Goal: Task Accomplishment & Management: Complete application form

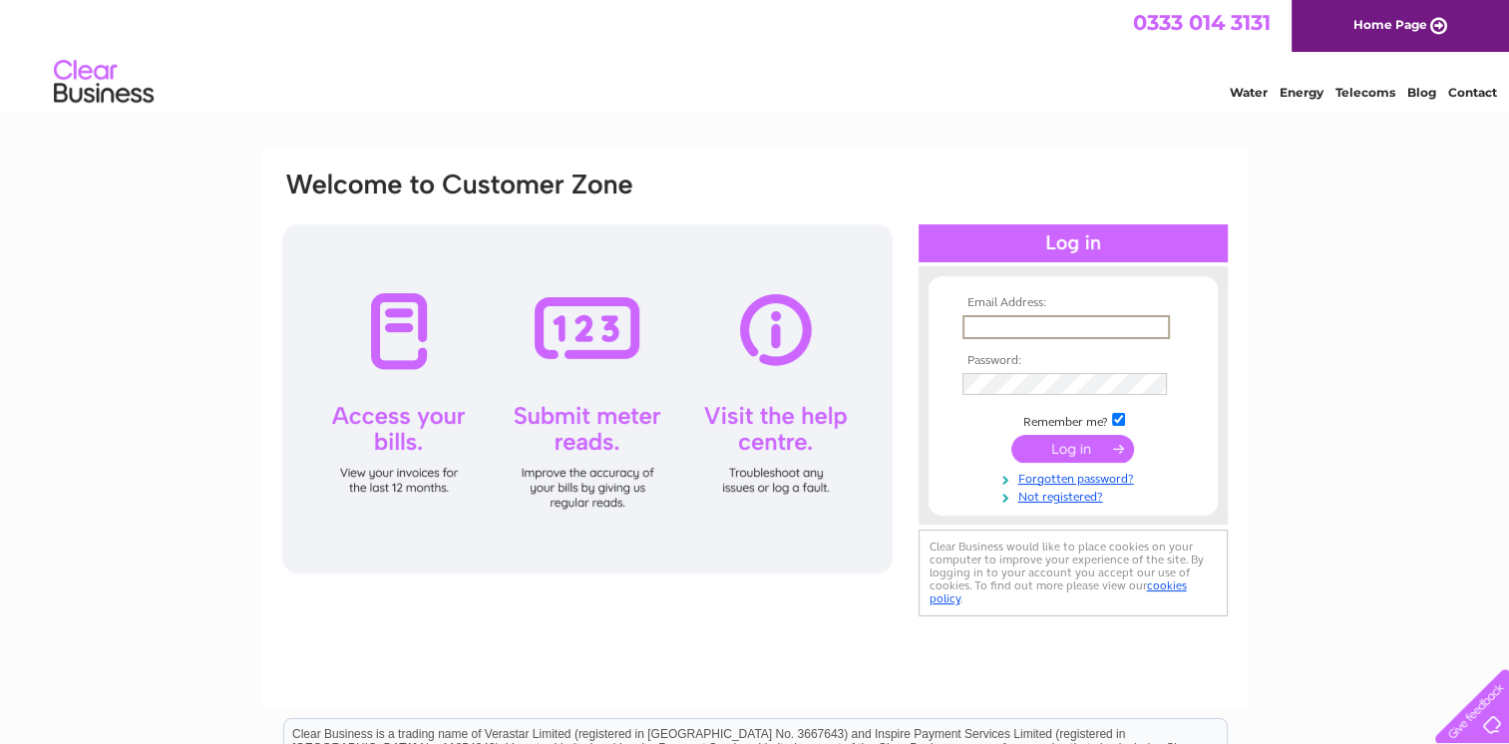
click at [606, 163] on input "text" at bounding box center [1065, 327] width 207 height 24
type input "[EMAIL_ADDRESS][DOMAIN_NAME]"
click at [606, 163] on link "Forgotten password?" at bounding box center [1075, 475] width 226 height 19
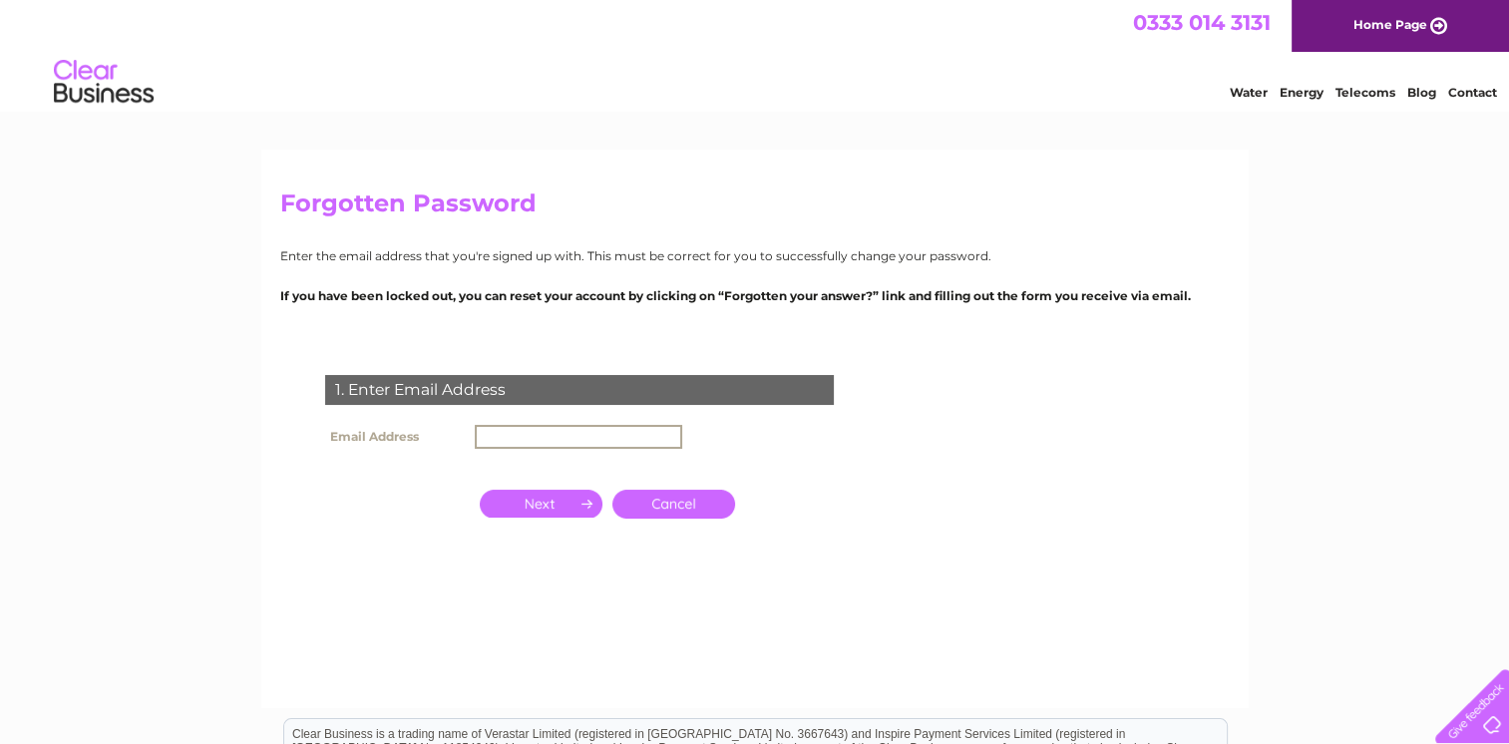
click at [539, 425] on input "text" at bounding box center [578, 437] width 207 height 24
type input "[EMAIL_ADDRESS][DOMAIN_NAME]"
click at [531, 509] on input "button" at bounding box center [541, 502] width 123 height 28
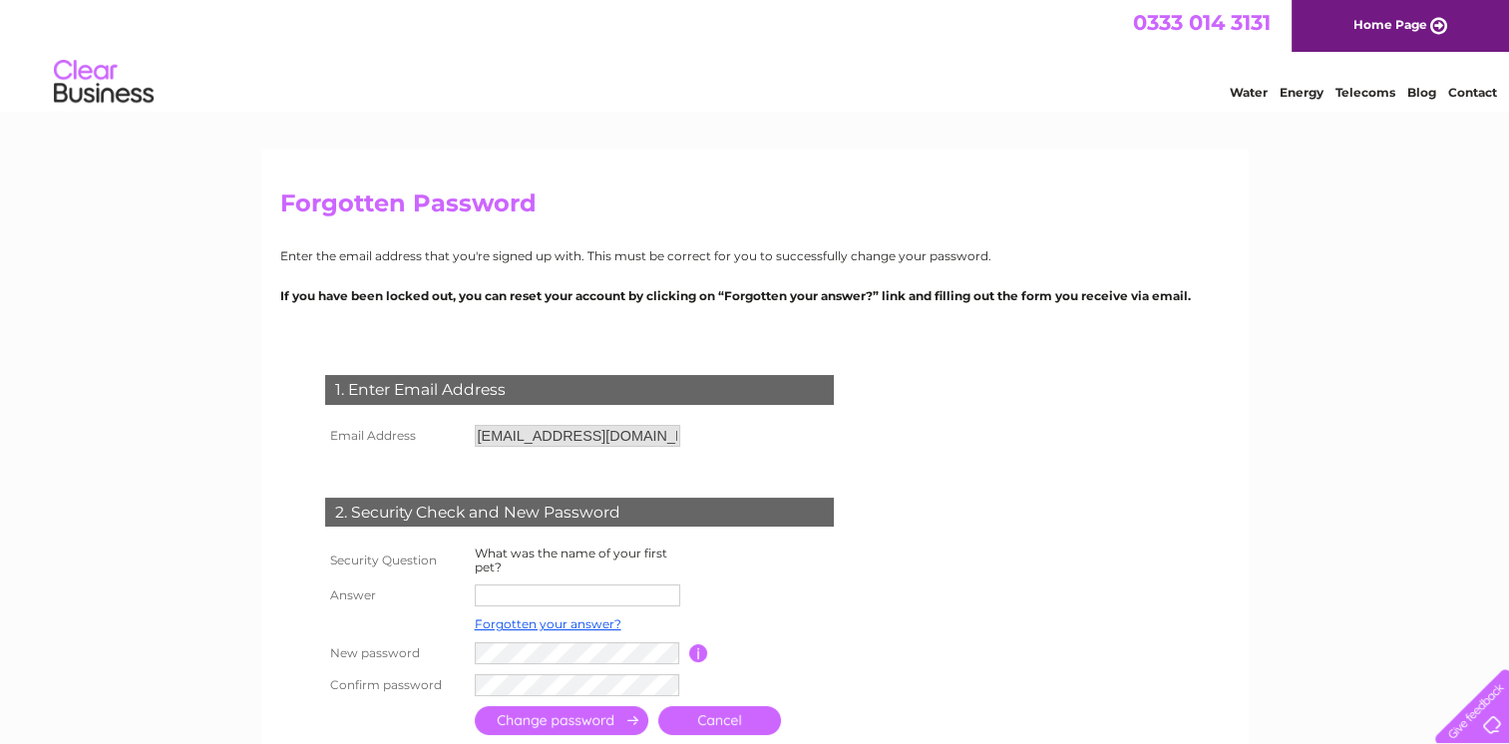
click at [665, 439] on input "[EMAIL_ADDRESS][DOMAIN_NAME]" at bounding box center [577, 436] width 205 height 22
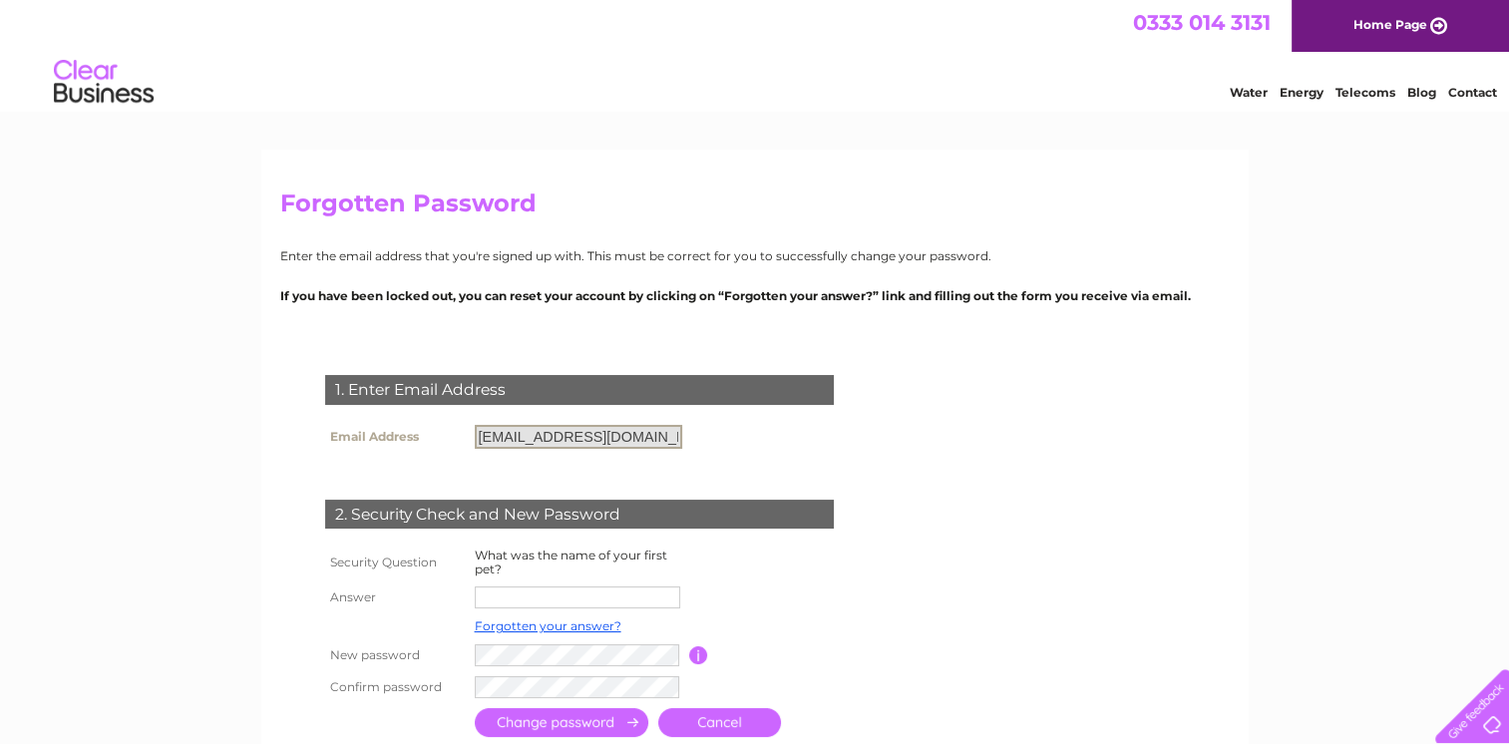
drag, startPoint x: 665, startPoint y: 439, endPoint x: 460, endPoint y: 446, distance: 205.6
click at [460, 446] on tr "Email Address rutland@dreamdoors.co.uk" at bounding box center [503, 437] width 367 height 34
click at [666, 435] on input "[EMAIL_ADDRESS][DOMAIN_NAME]" at bounding box center [578, 437] width 207 height 24
click at [662, 434] on input "[EMAIL_ADDRESS][DOMAIN_NAME]" at bounding box center [578, 437] width 207 height 24
drag, startPoint x: 662, startPoint y: 434, endPoint x: 676, endPoint y: 527, distance: 93.8
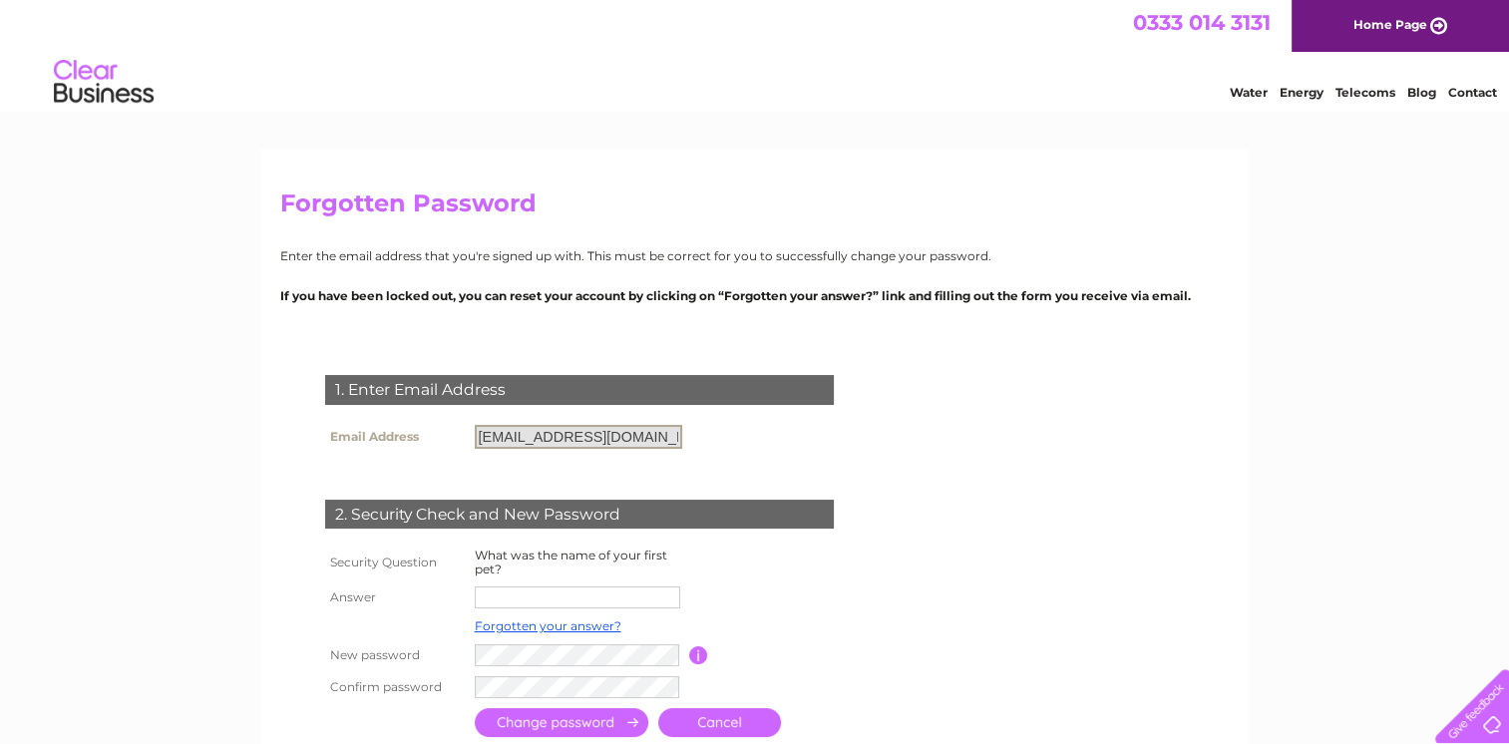
click at [662, 430] on input "[EMAIL_ADDRESS][DOMAIN_NAME]" at bounding box center [578, 437] width 207 height 24
click at [718, 732] on link "Cancel" at bounding box center [719, 722] width 123 height 29
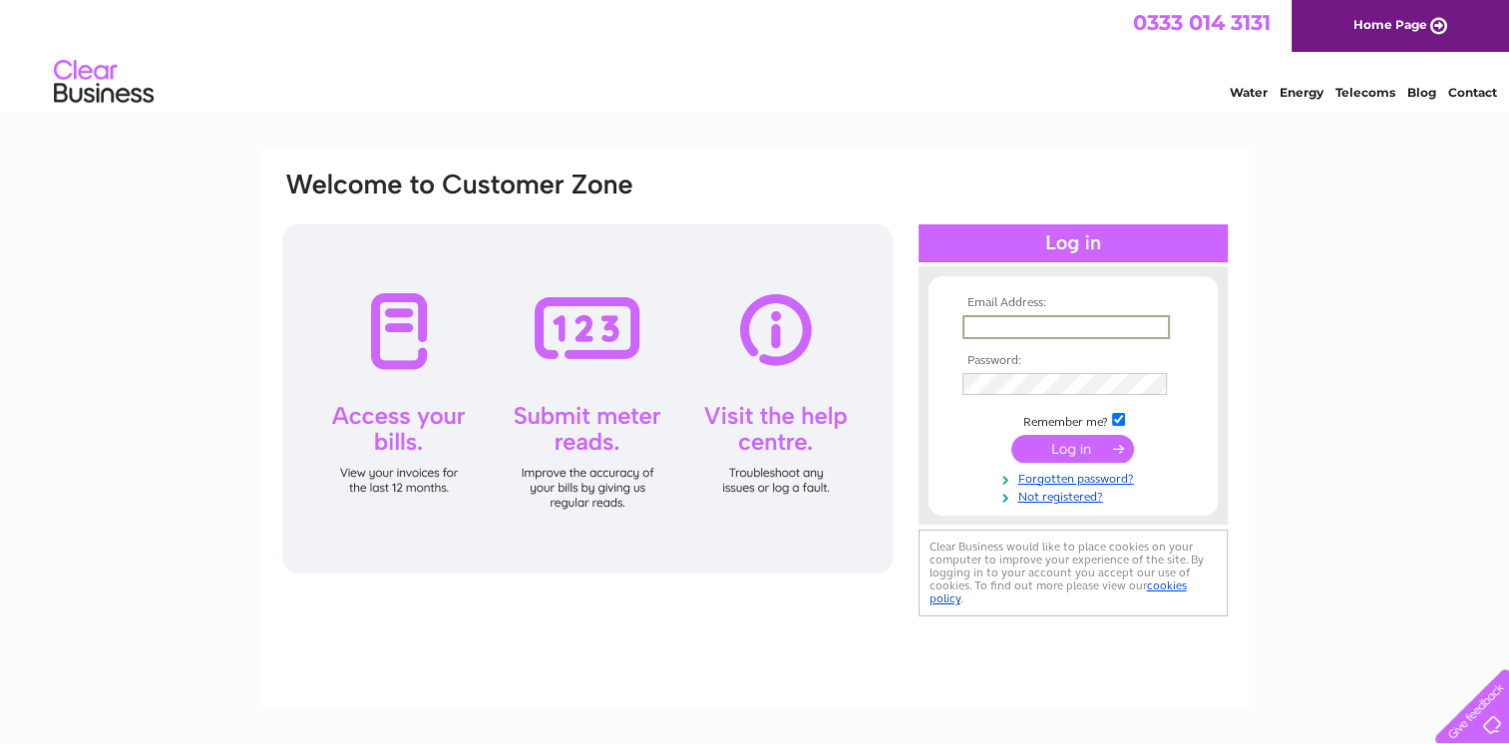
click at [1011, 316] on input "text" at bounding box center [1065, 327] width 207 height 24
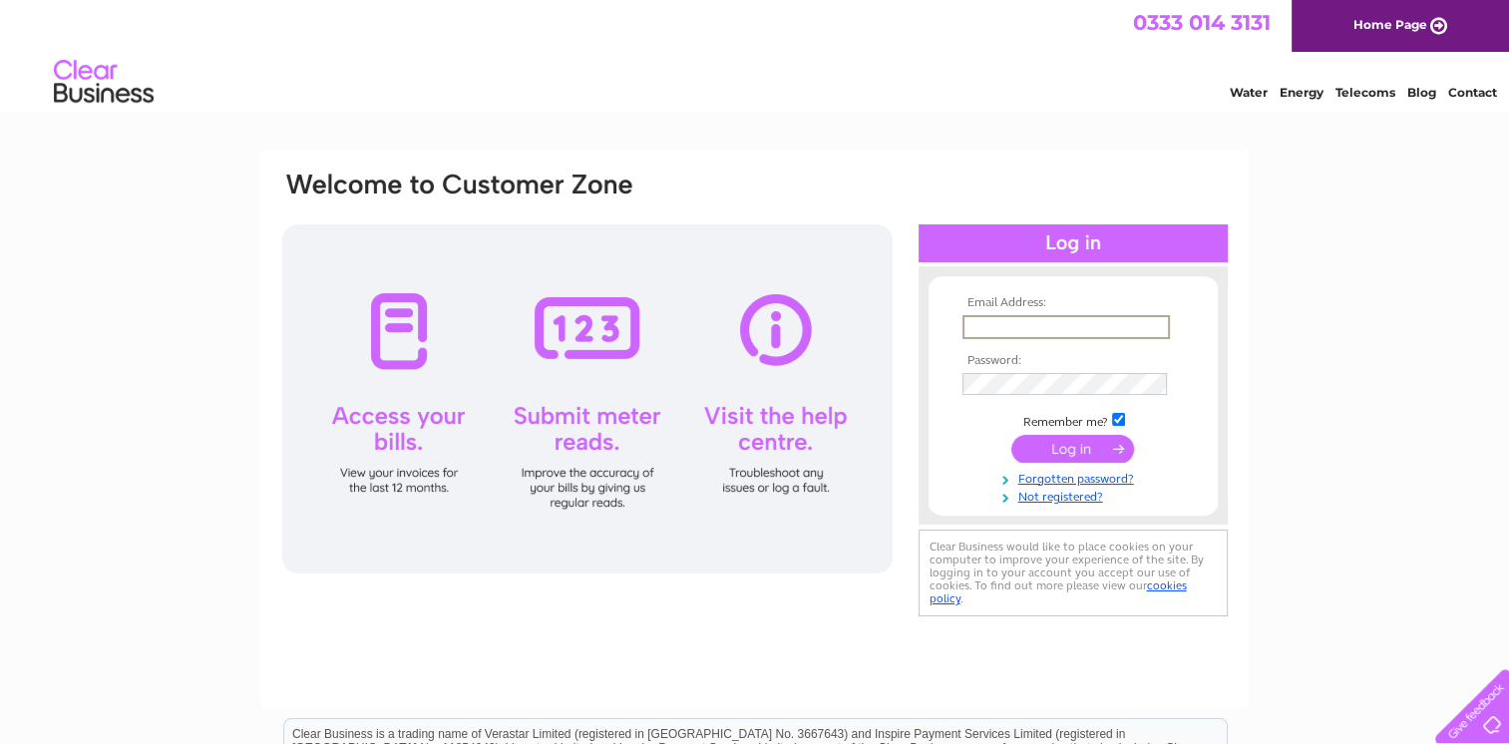
type input "djckitchensltd@gmail.com"
click at [1077, 448] on input "submit" at bounding box center [1072, 448] width 123 height 28
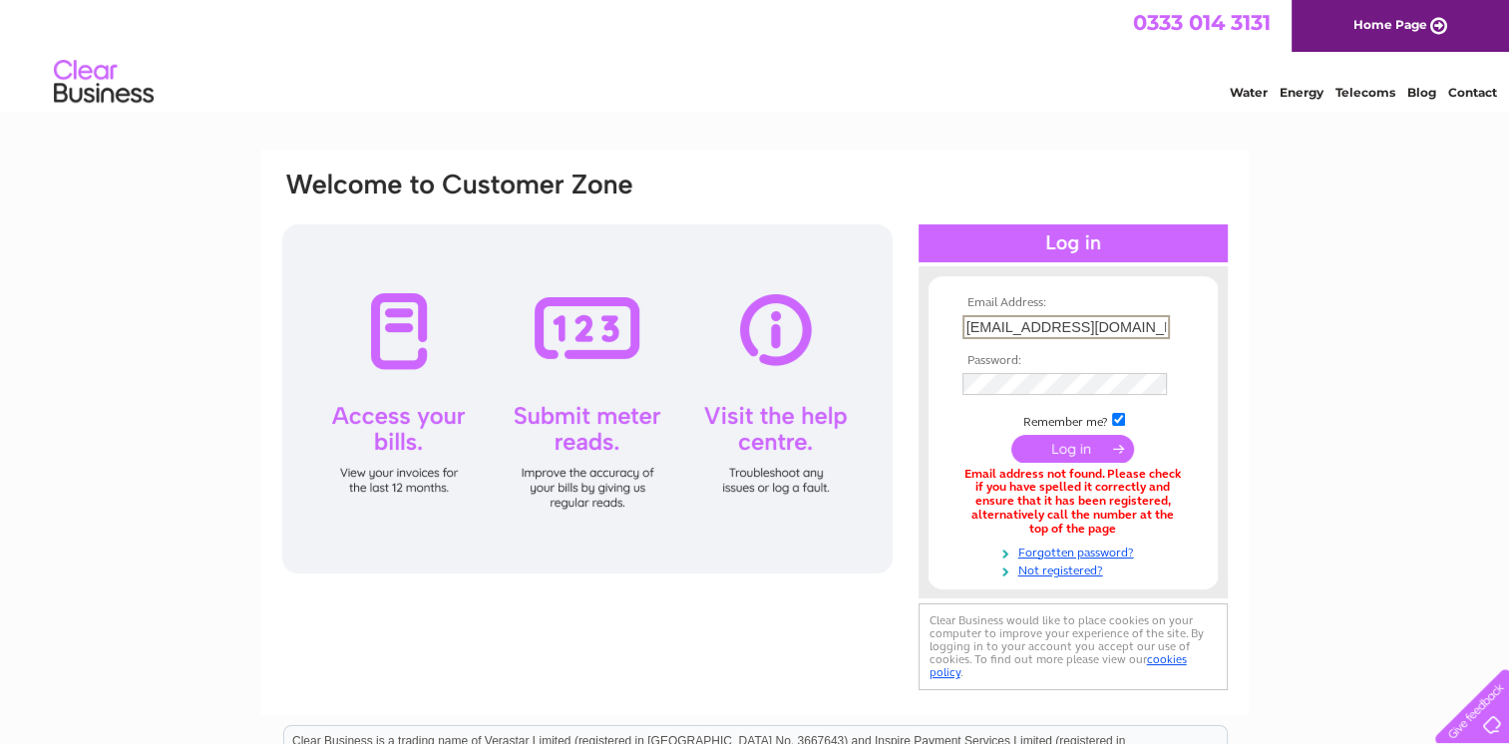
drag, startPoint x: 1145, startPoint y: 322, endPoint x: 954, endPoint y: 318, distance: 190.5
click at [957, 321] on td "djckitchensltd@gmail.com" at bounding box center [1072, 327] width 231 height 34
click at [994, 329] on input "text" at bounding box center [1065, 327] width 207 height 24
type input "rutland@dreamdoors.co.uk"
click at [1061, 459] on input "submit" at bounding box center [1072, 448] width 123 height 28
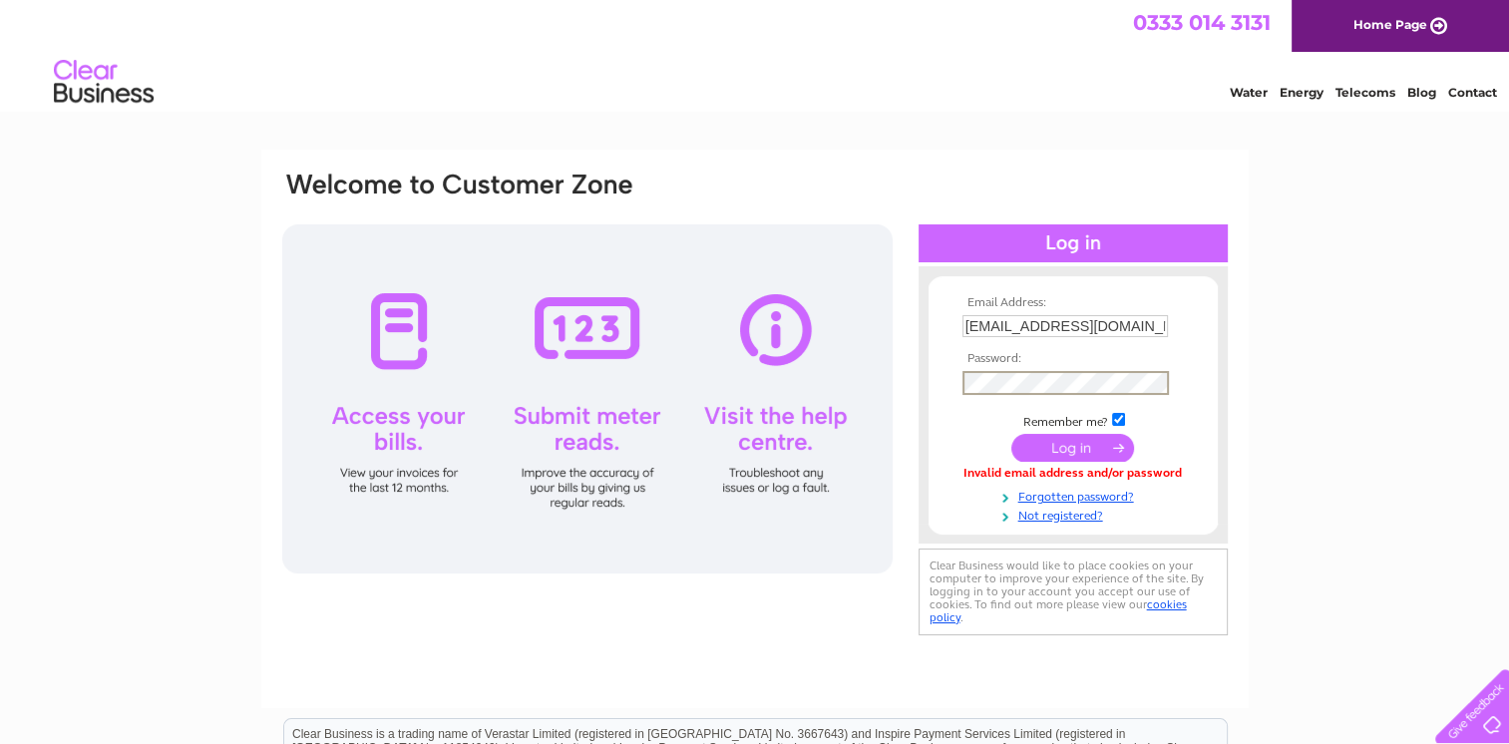
click at [1087, 445] on input "submit" at bounding box center [1072, 448] width 123 height 28
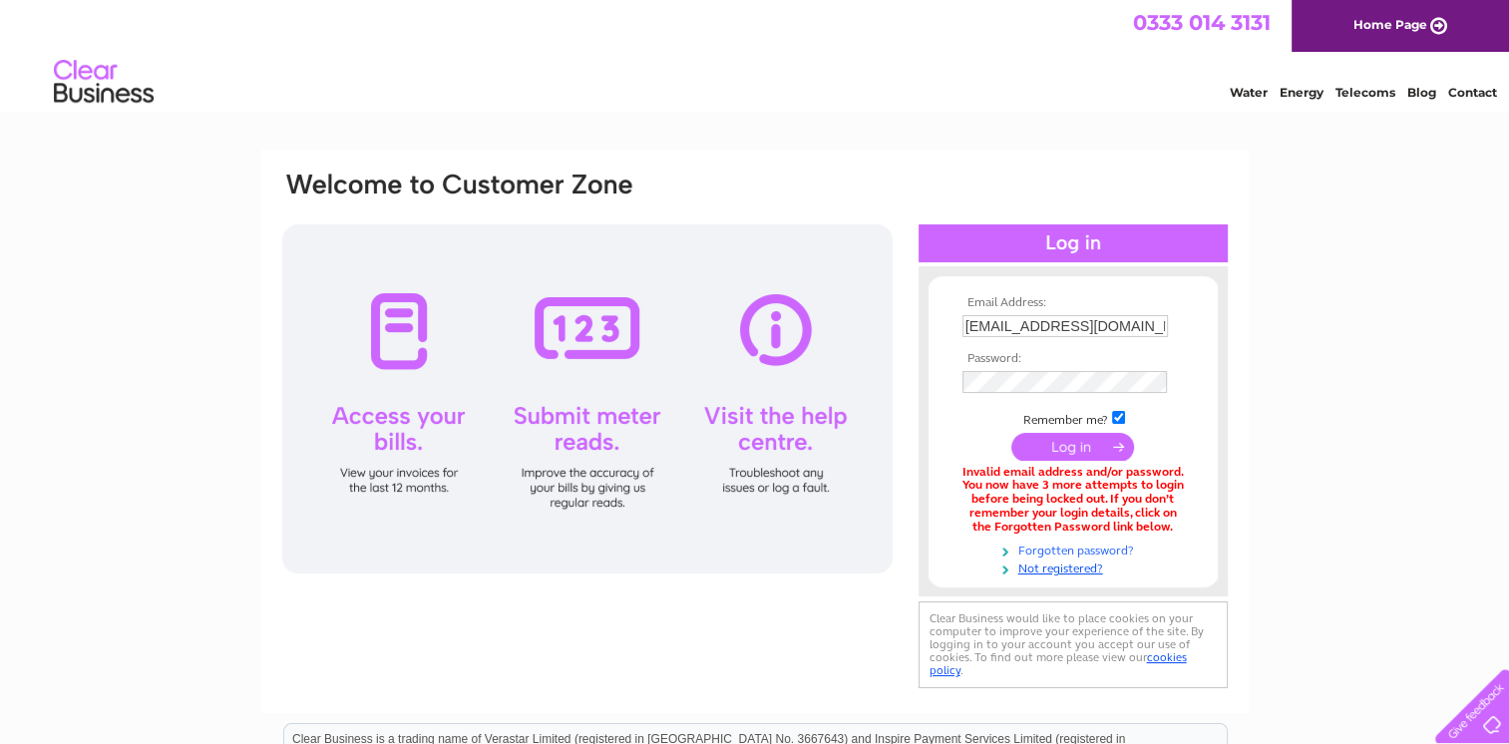
click at [1074, 554] on link "Forgotten password?" at bounding box center [1075, 549] width 226 height 19
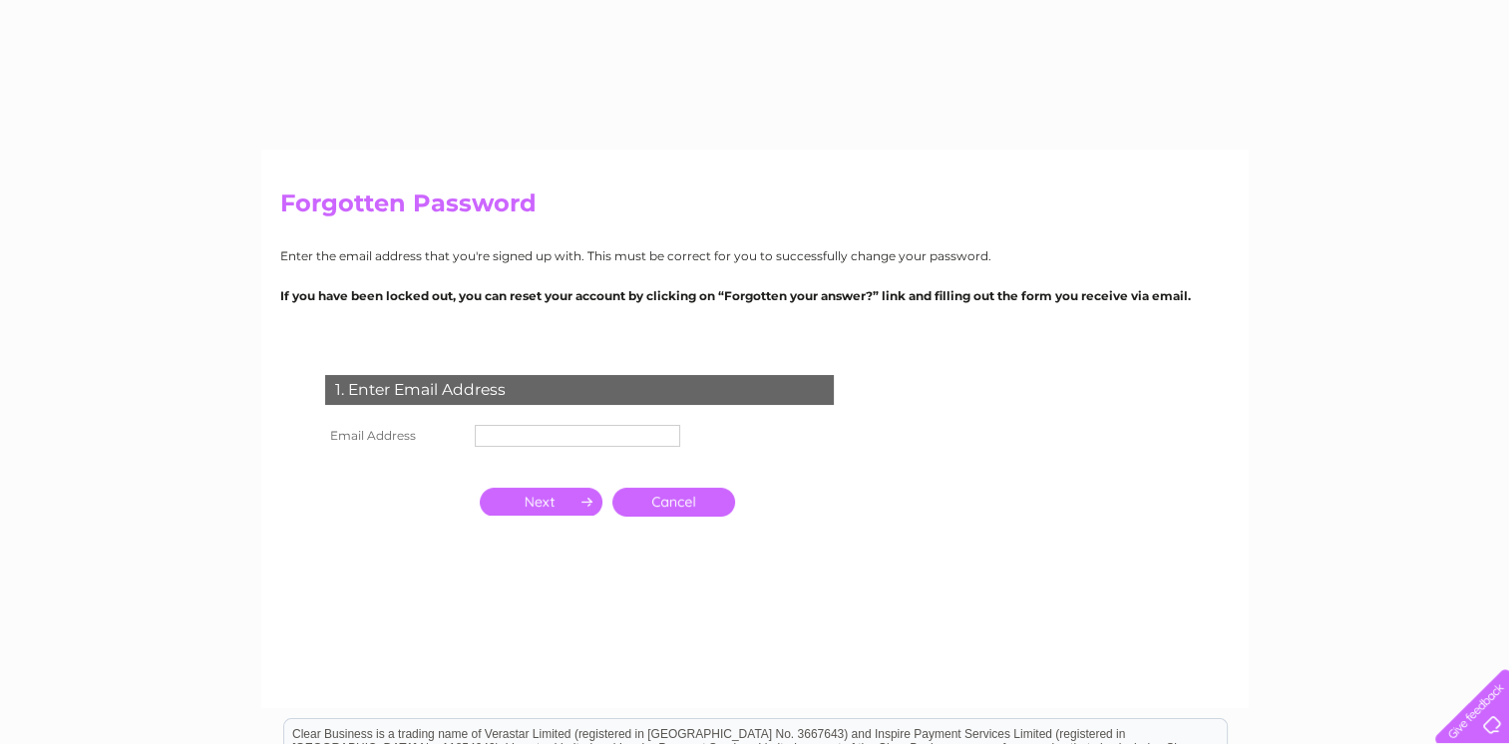
click at [544, 437] on input "text" at bounding box center [577, 436] width 205 height 22
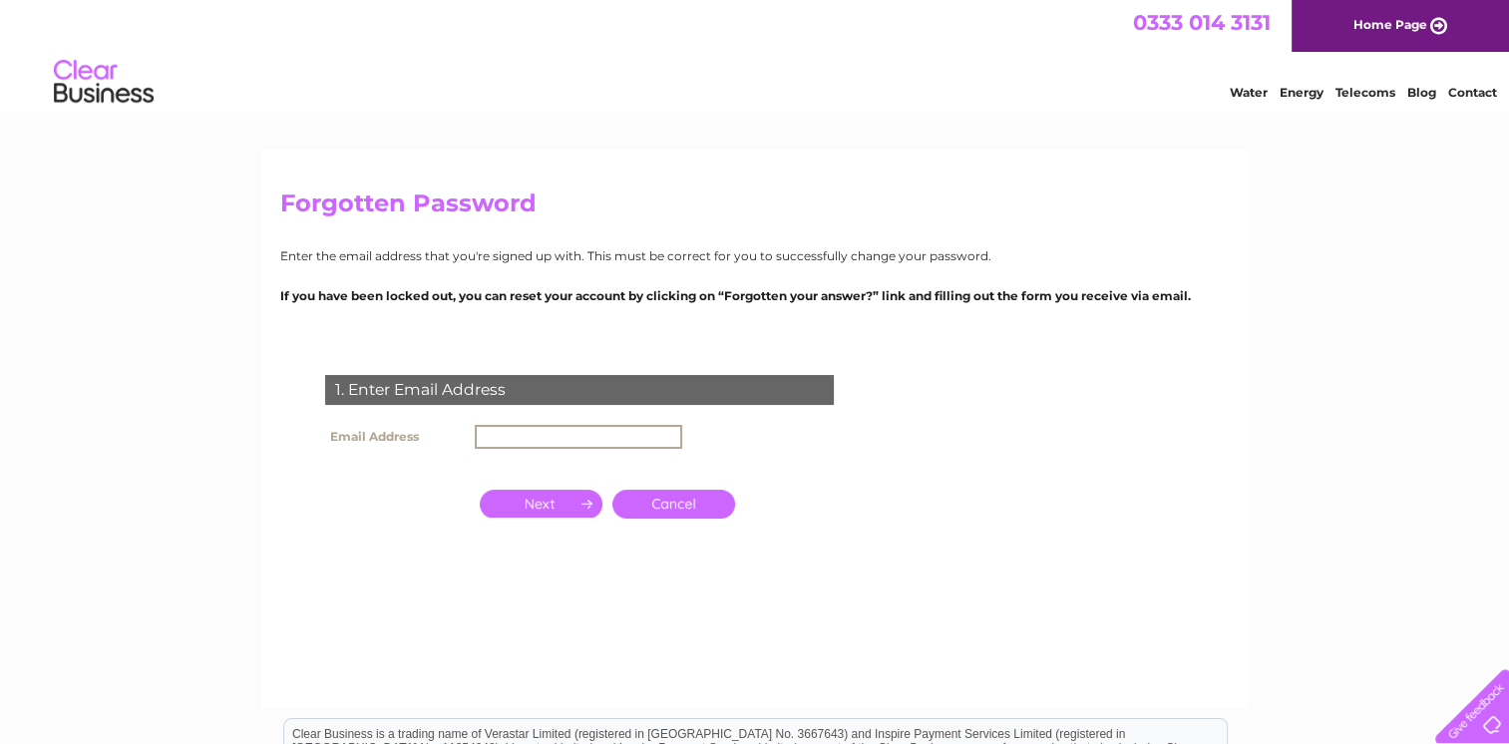
type input "rutland@dreamdoors.co.uk"
click at [545, 513] on input "button" at bounding box center [541, 504] width 123 height 28
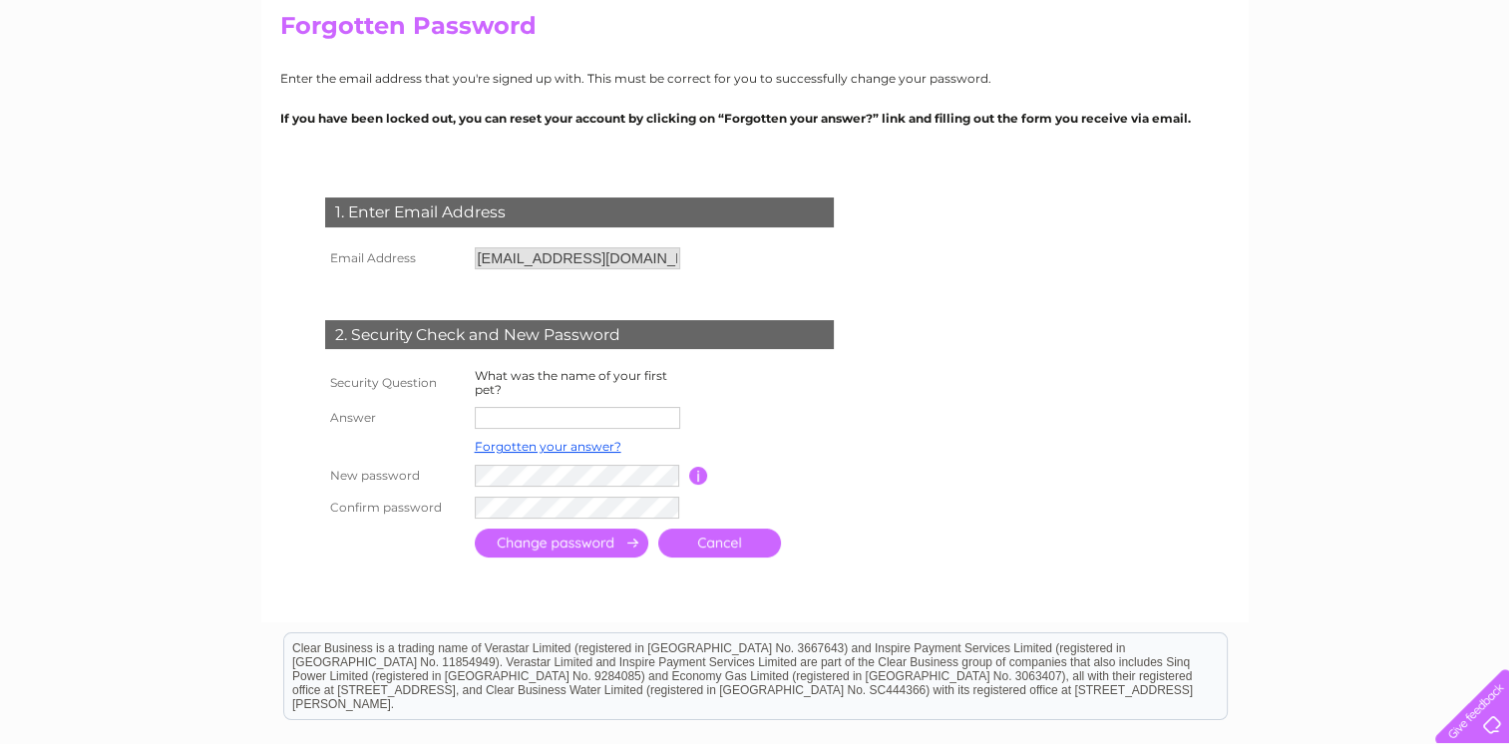
scroll to position [199, 0]
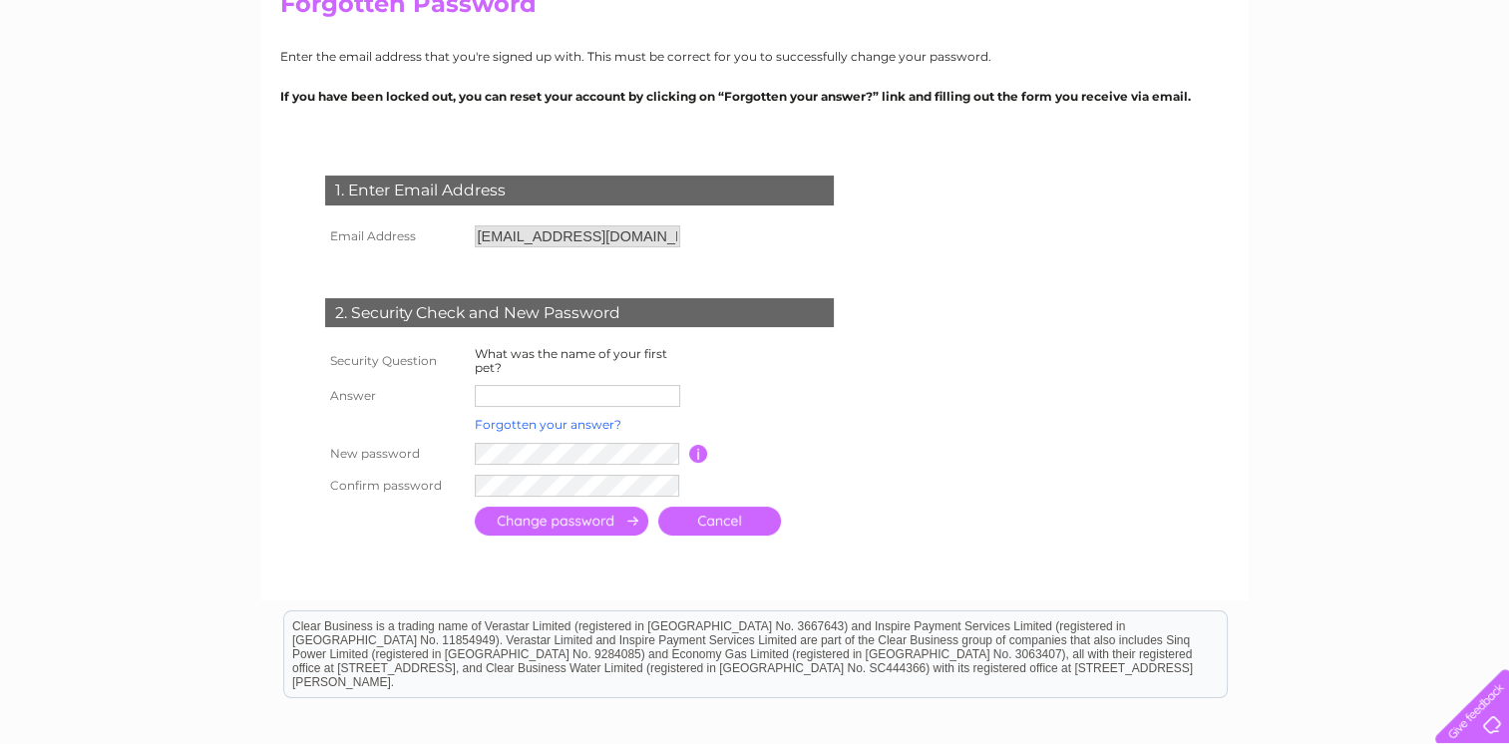
click at [543, 424] on link "Forgotten your answer?" at bounding box center [548, 424] width 147 height 15
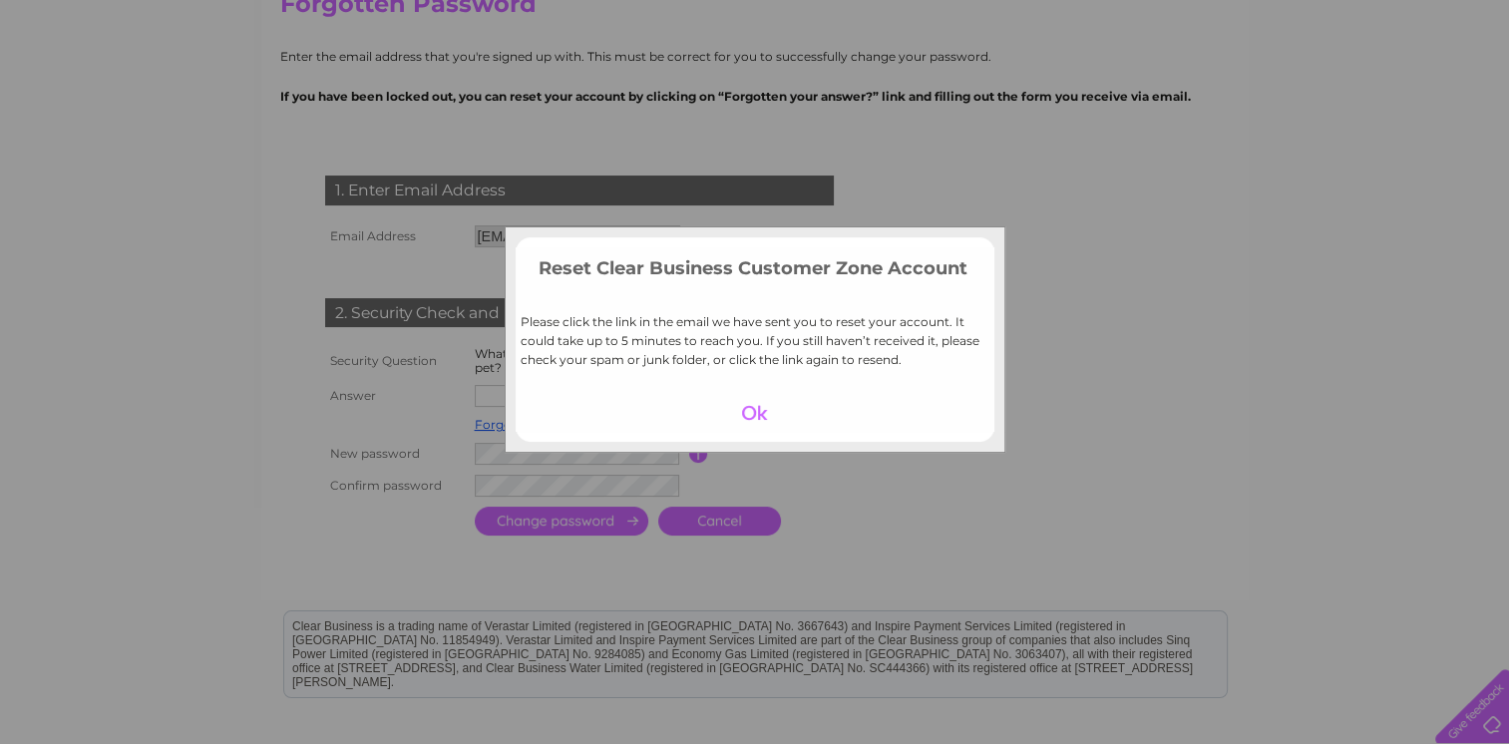
click at [756, 413] on div at bounding box center [754, 413] width 123 height 28
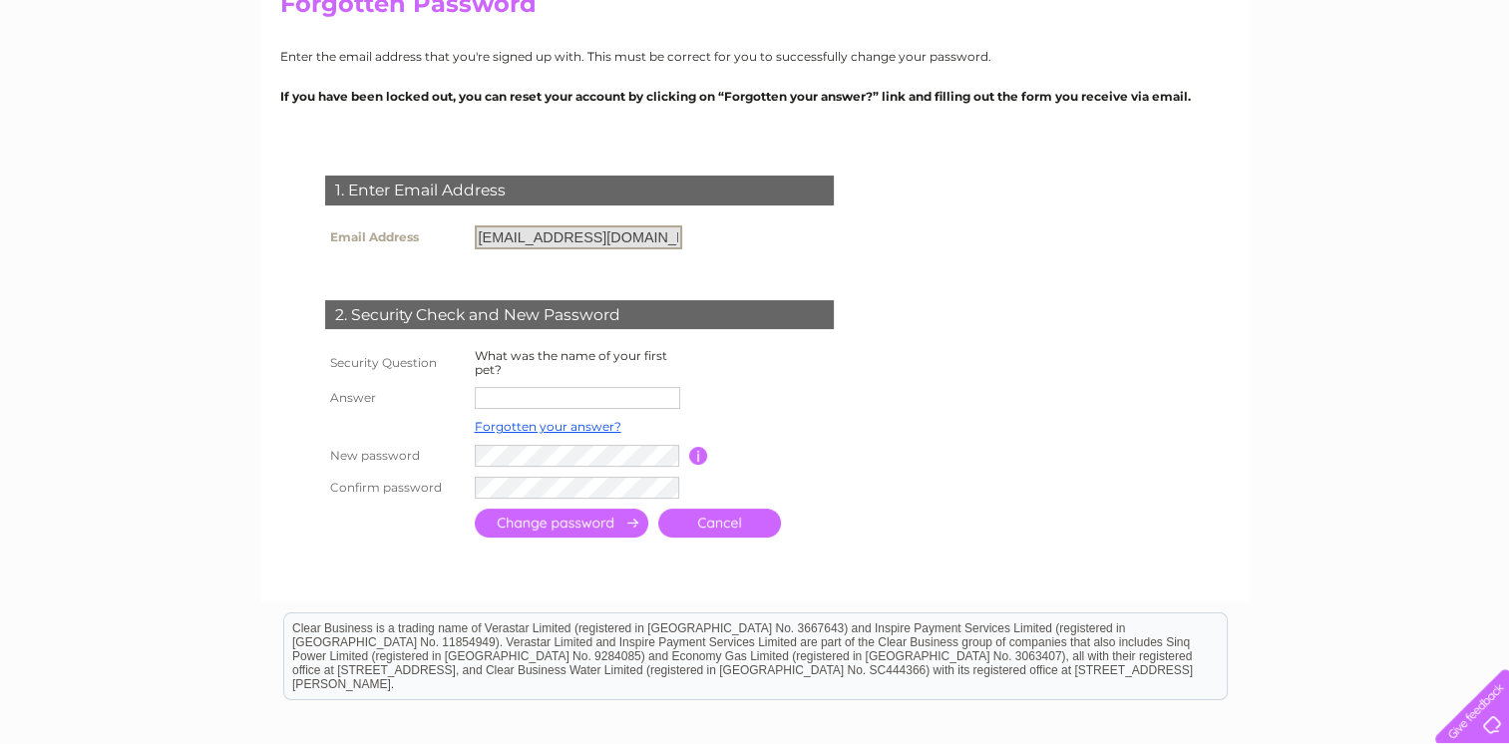
click at [662, 237] on input "[EMAIL_ADDRESS][DOMAIN_NAME]" at bounding box center [578, 237] width 207 height 24
click at [732, 521] on link "Cancel" at bounding box center [719, 523] width 123 height 29
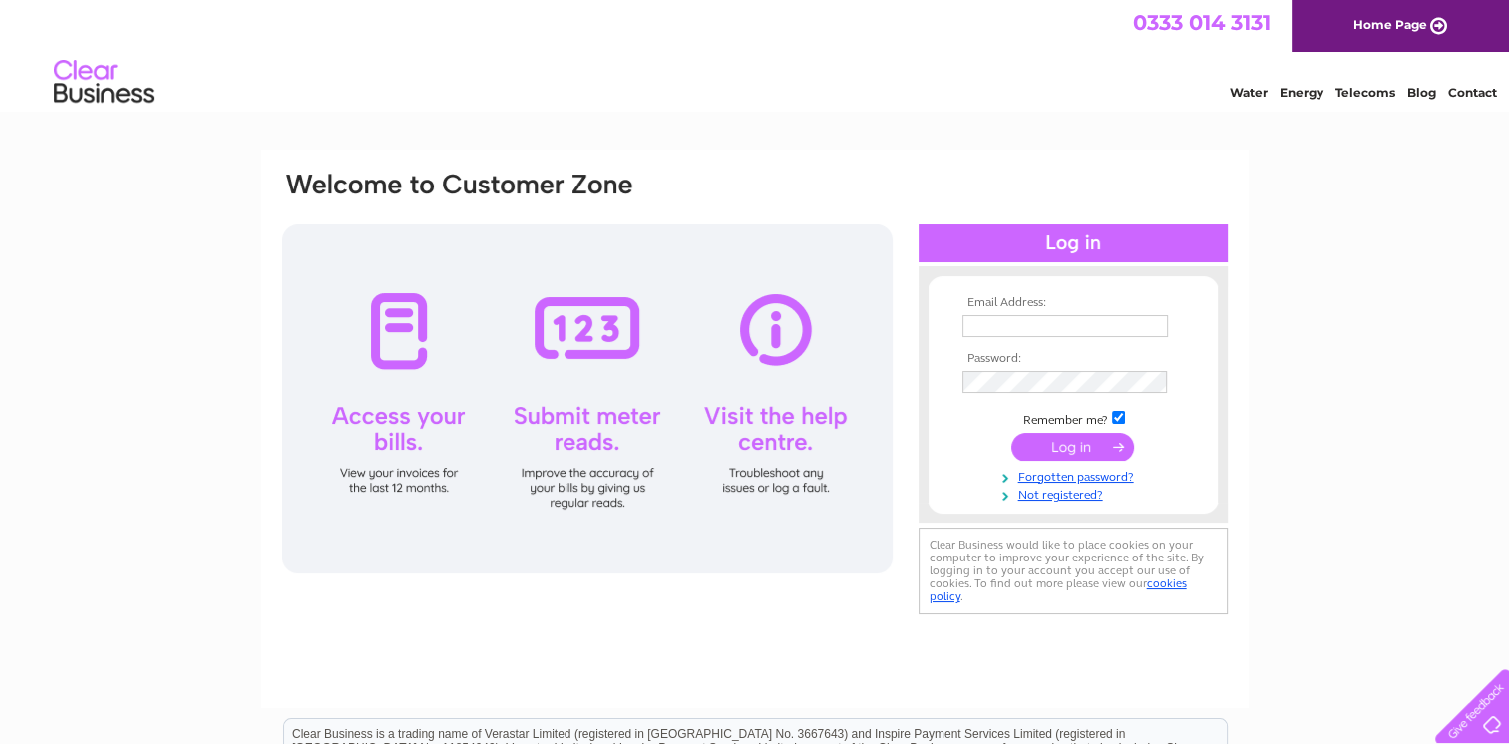
click at [1061, 317] on input "text" at bounding box center [1064, 326] width 205 height 22
type input "[EMAIL_ADDRESS][DOMAIN_NAME]"
click at [1078, 477] on link "Forgotten password?" at bounding box center [1075, 477] width 226 height 19
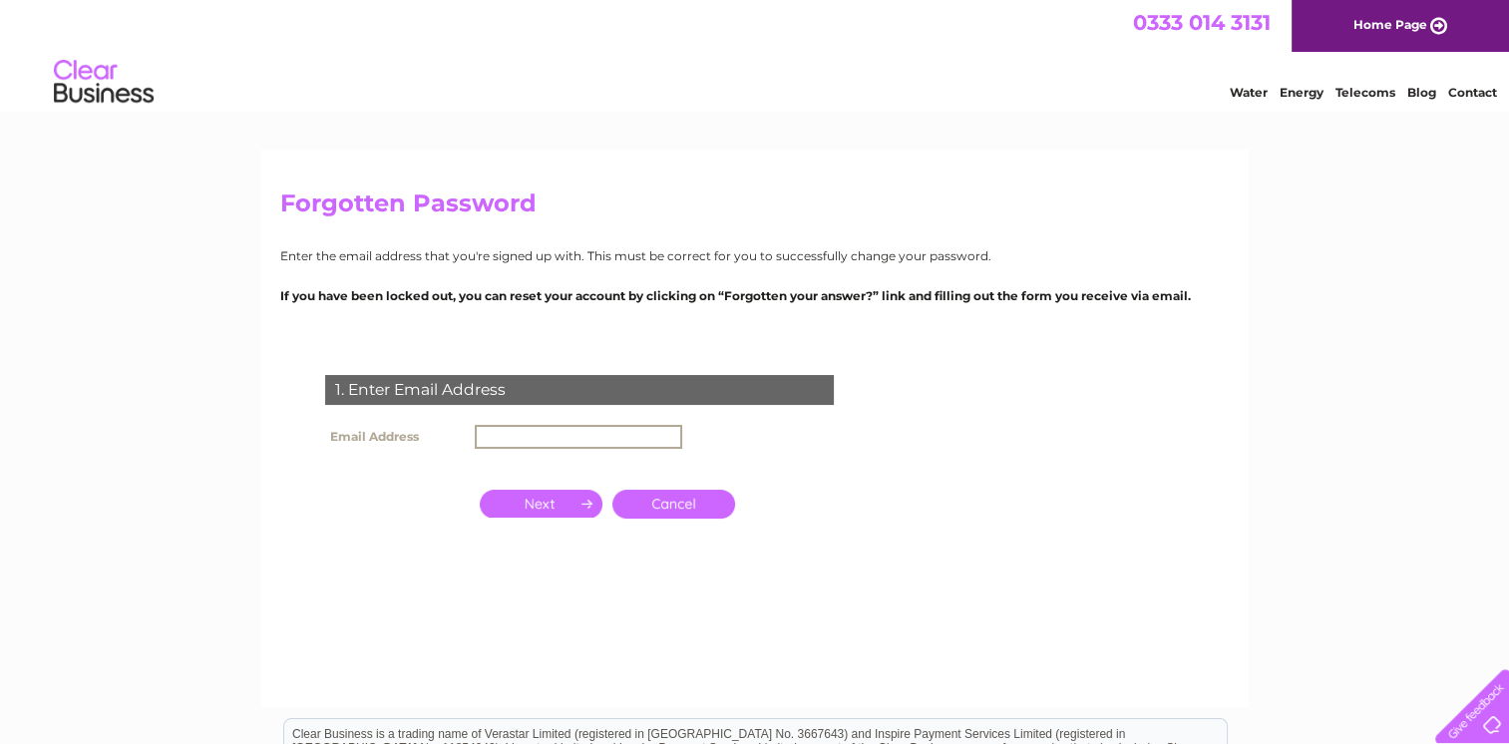
click at [591, 432] on input "text" at bounding box center [578, 437] width 207 height 24
type input "[EMAIL_ADDRESS][DOMAIN_NAME]"
click at [554, 505] on input "button" at bounding box center [541, 504] width 123 height 28
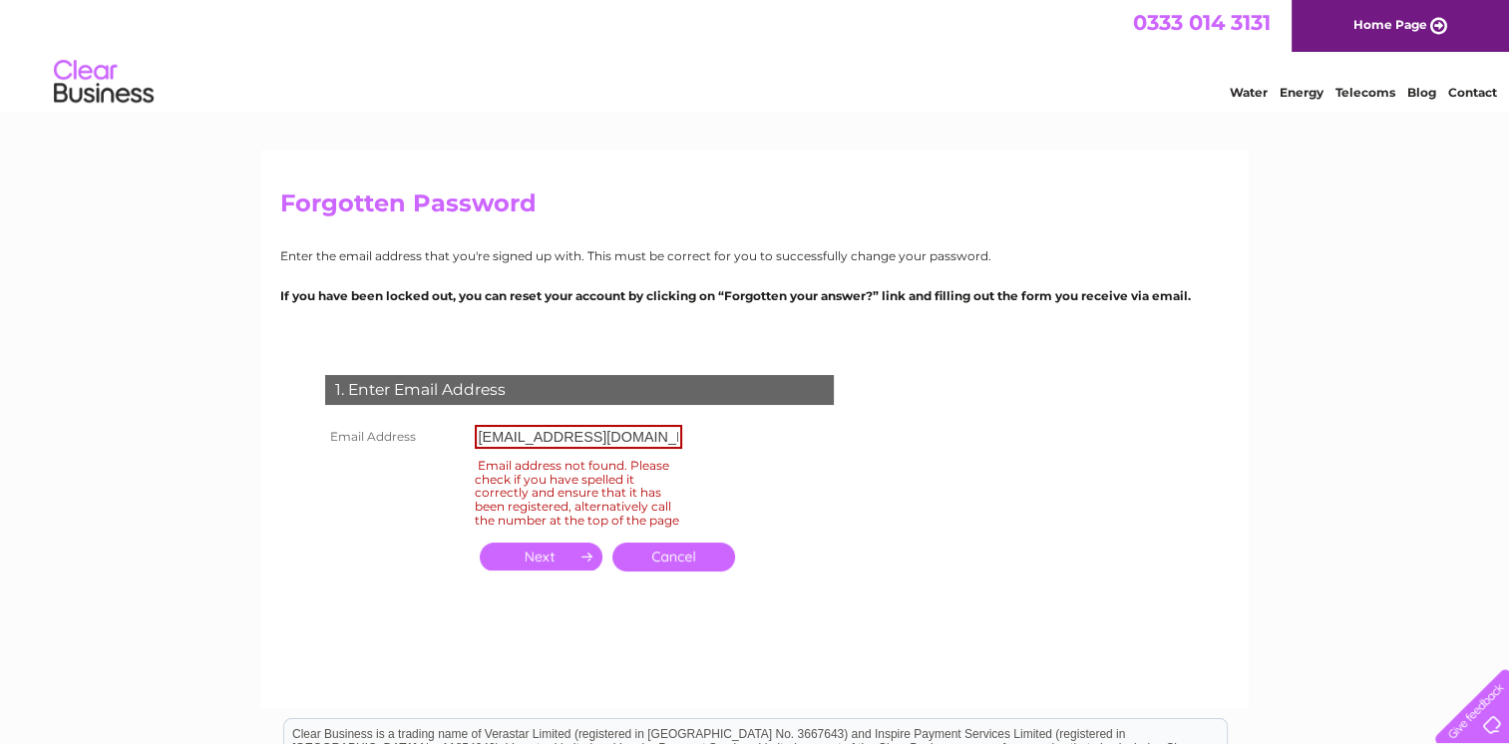
click at [655, 436] on input "djckitchensltd@gmail.com" at bounding box center [578, 437] width 207 height 24
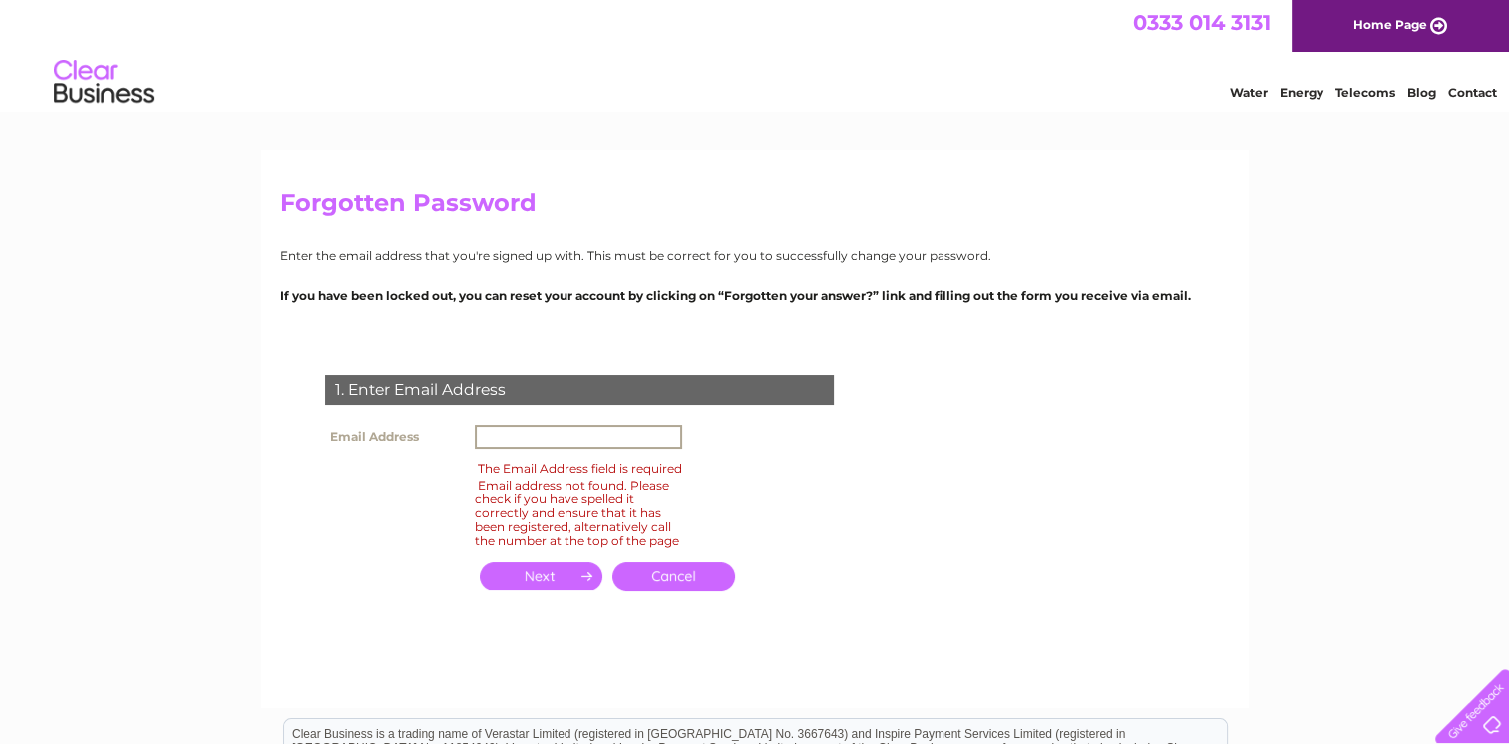
click at [523, 432] on input "text" at bounding box center [578, 437] width 207 height 24
type input "dazchad1@gmail.com"
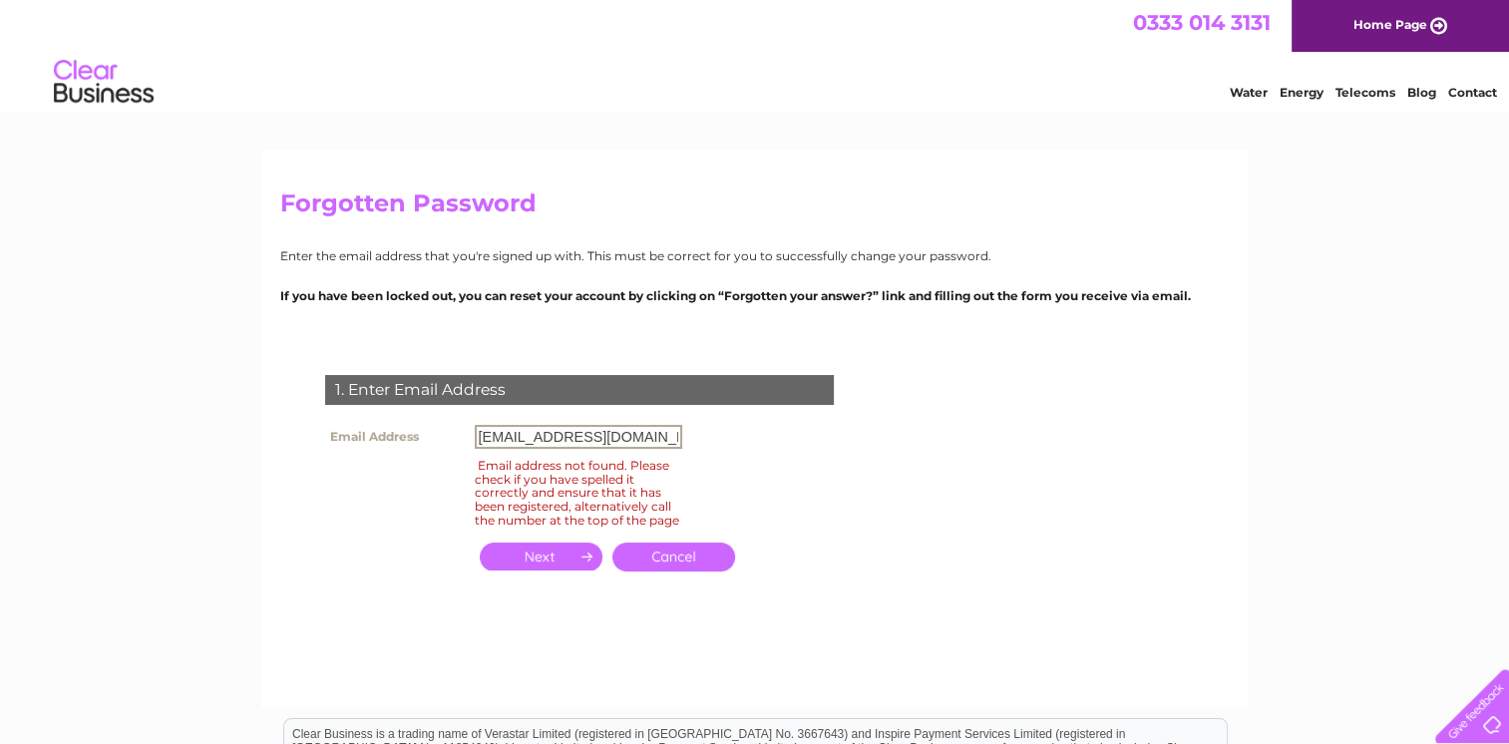
click at [553, 570] on input "button" at bounding box center [541, 557] width 123 height 28
click at [640, 429] on input "dazchad1@gmail.com" at bounding box center [578, 437] width 207 height 24
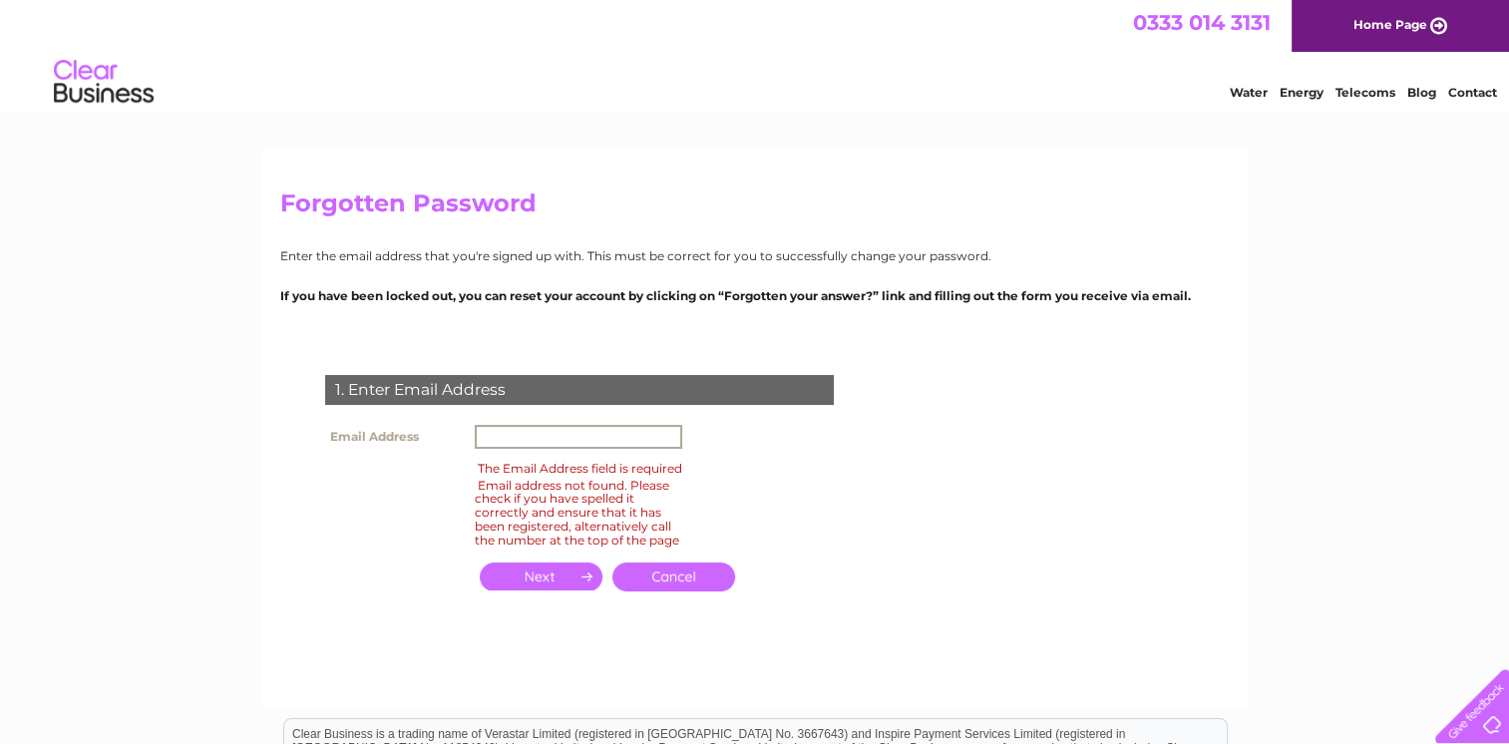
click at [559, 441] on input "text" at bounding box center [578, 437] width 207 height 24
type input "[EMAIL_ADDRESS][DOMAIN_NAME]"
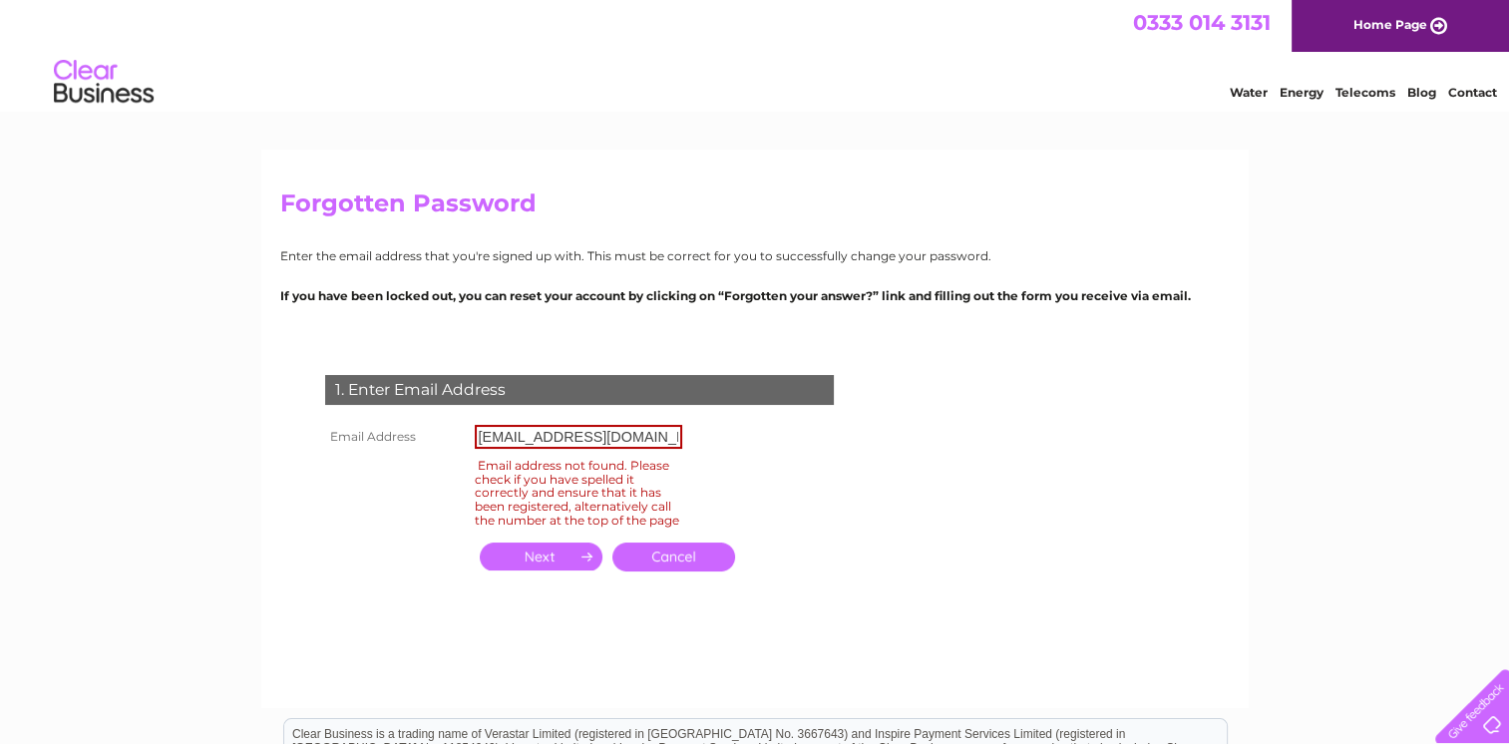
click at [553, 570] on input "button" at bounding box center [541, 557] width 123 height 28
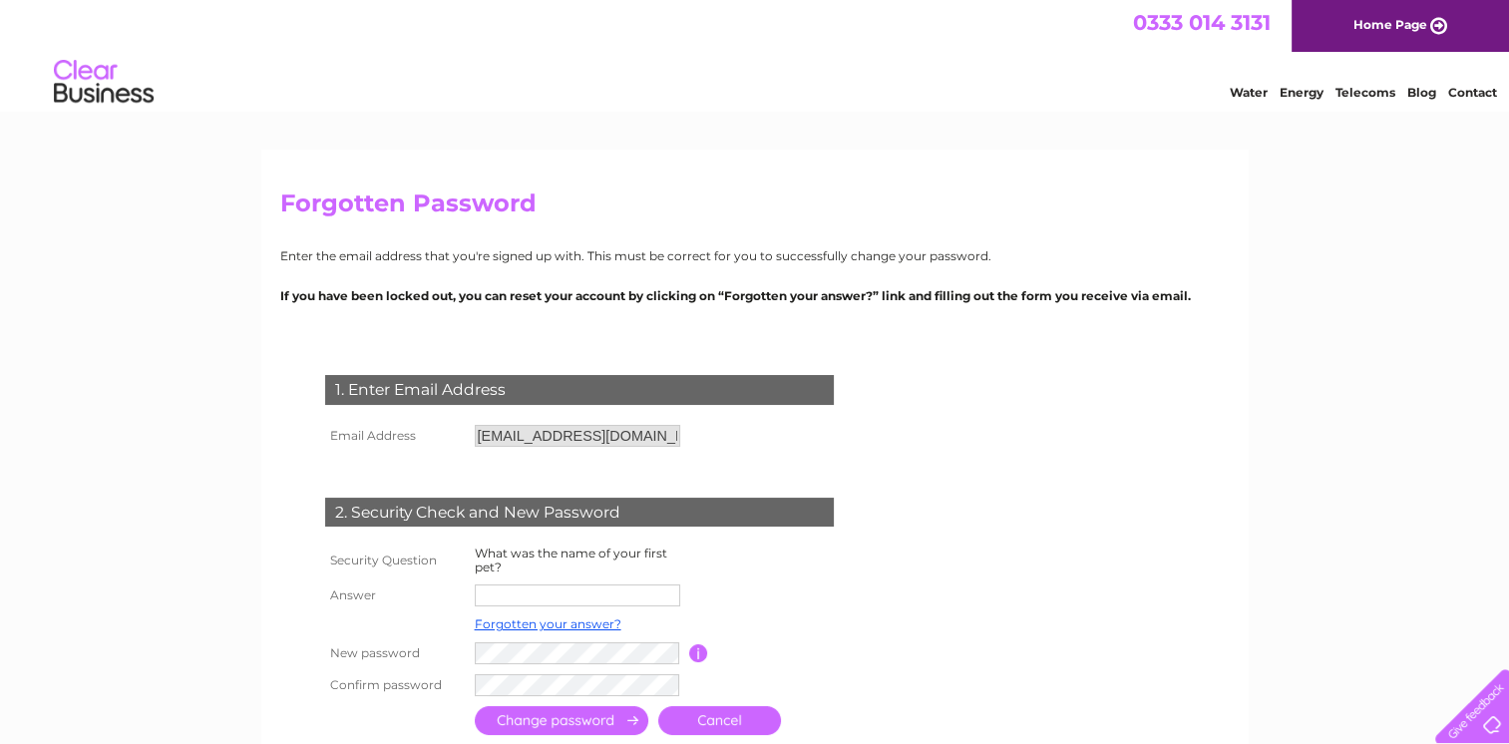
click at [742, 716] on link "Cancel" at bounding box center [719, 720] width 123 height 29
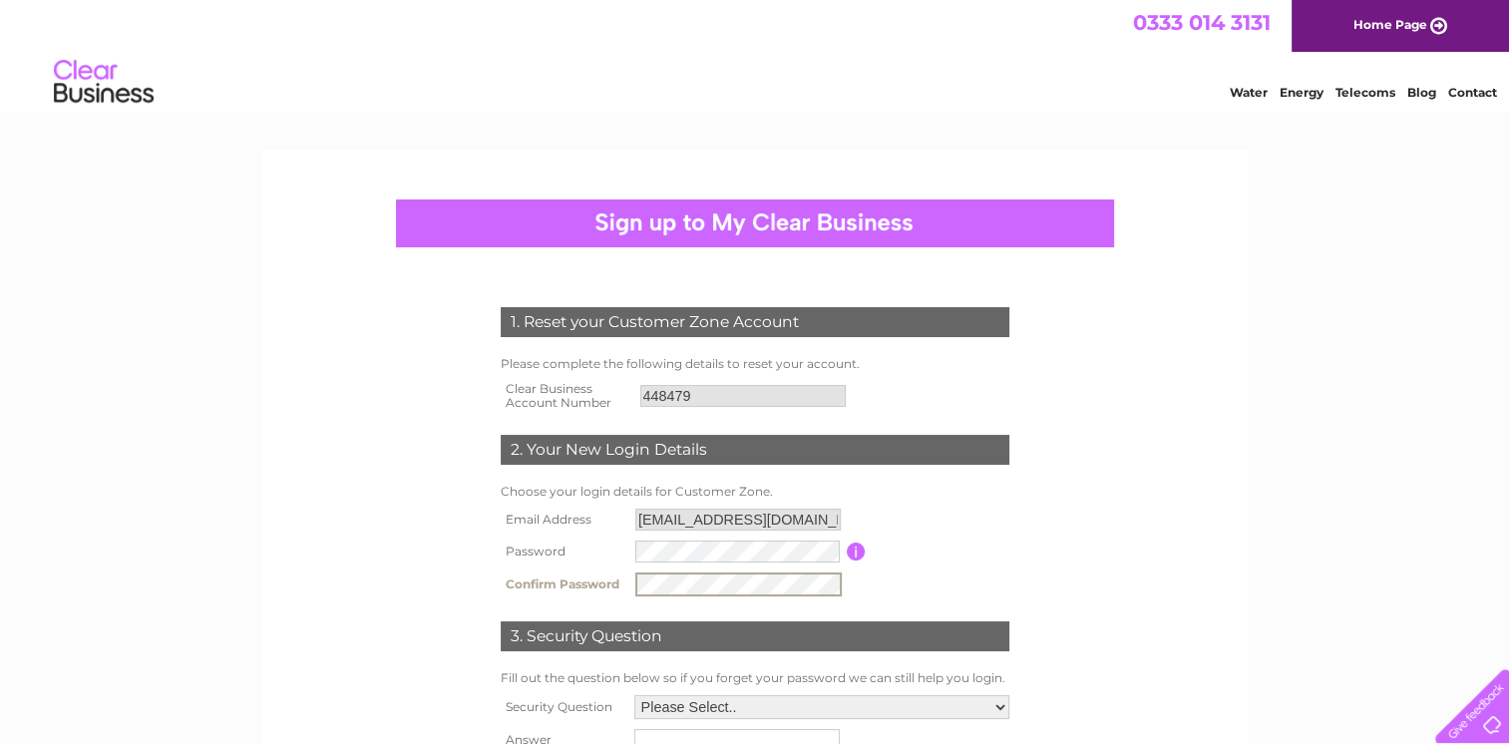
click at [855, 552] on input "button" at bounding box center [856, 552] width 19 height 18
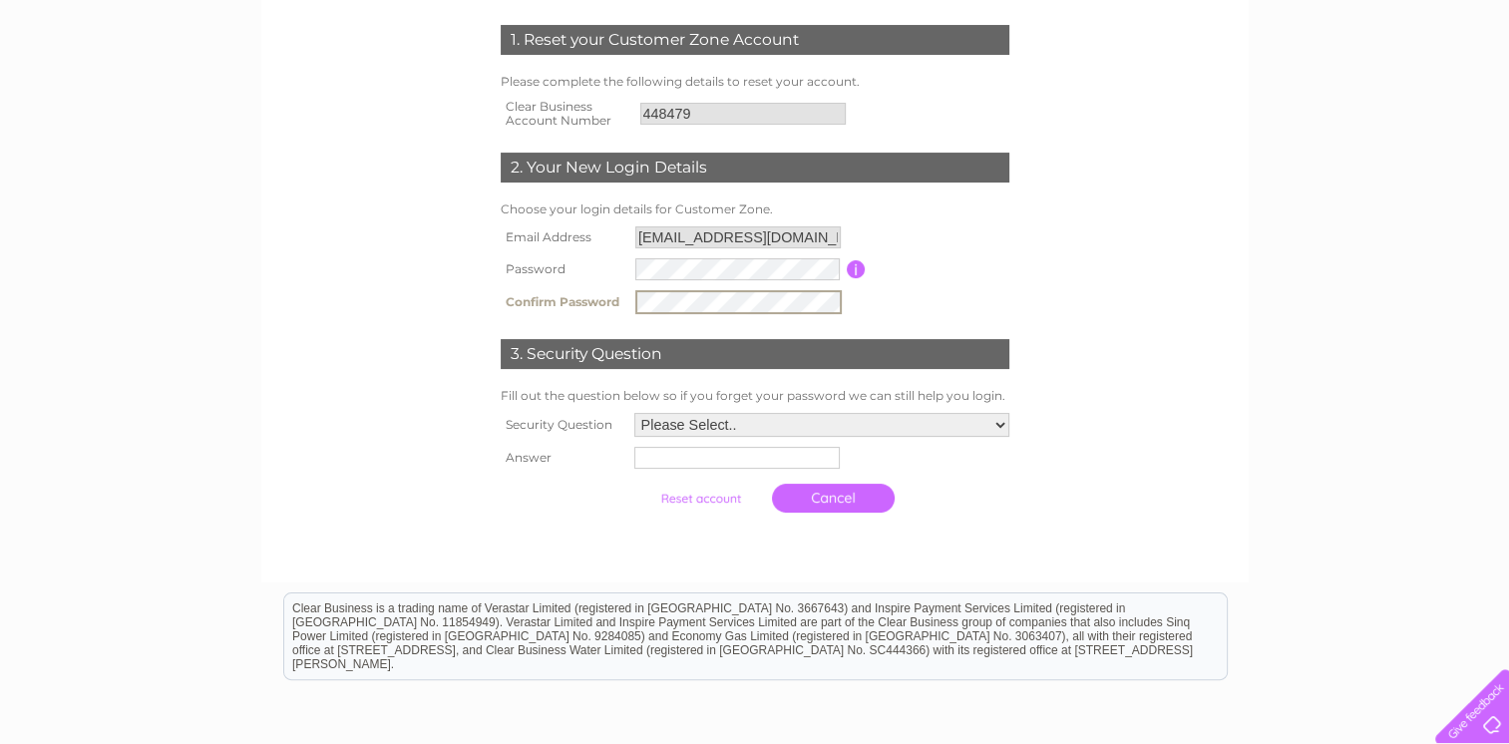
scroll to position [299, 0]
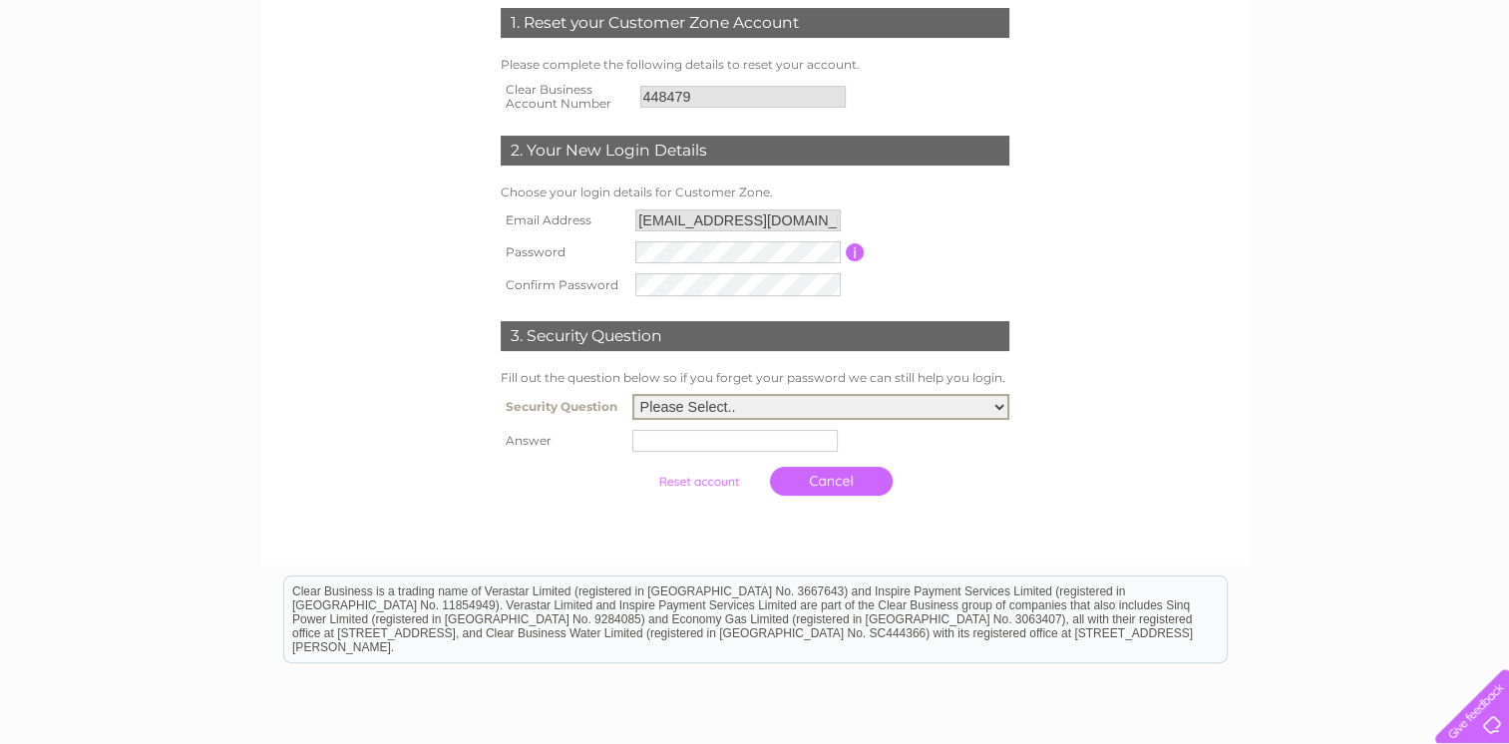
click at [999, 409] on select "Please Select.. In what town or city was your first job? In what town or city d…" at bounding box center [820, 407] width 377 height 26
select select "5"
click at [632, 395] on select "Please Select.. In what town or city was your first job? In what town or city d…" at bounding box center [820, 407] width 377 height 26
click at [688, 438] on input "text" at bounding box center [734, 441] width 205 height 22
type input "Pippa"
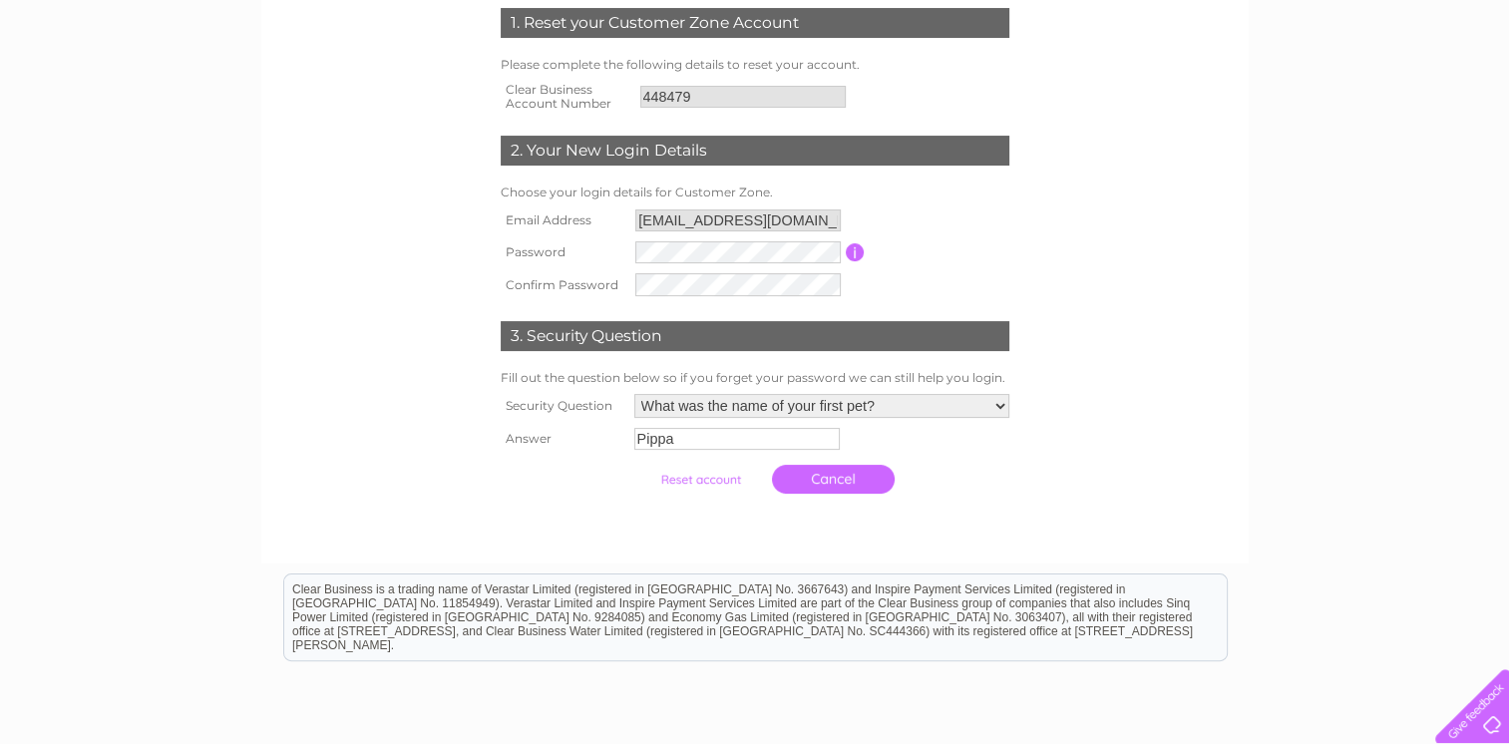
click at [710, 482] on input "submit" at bounding box center [700, 480] width 123 height 28
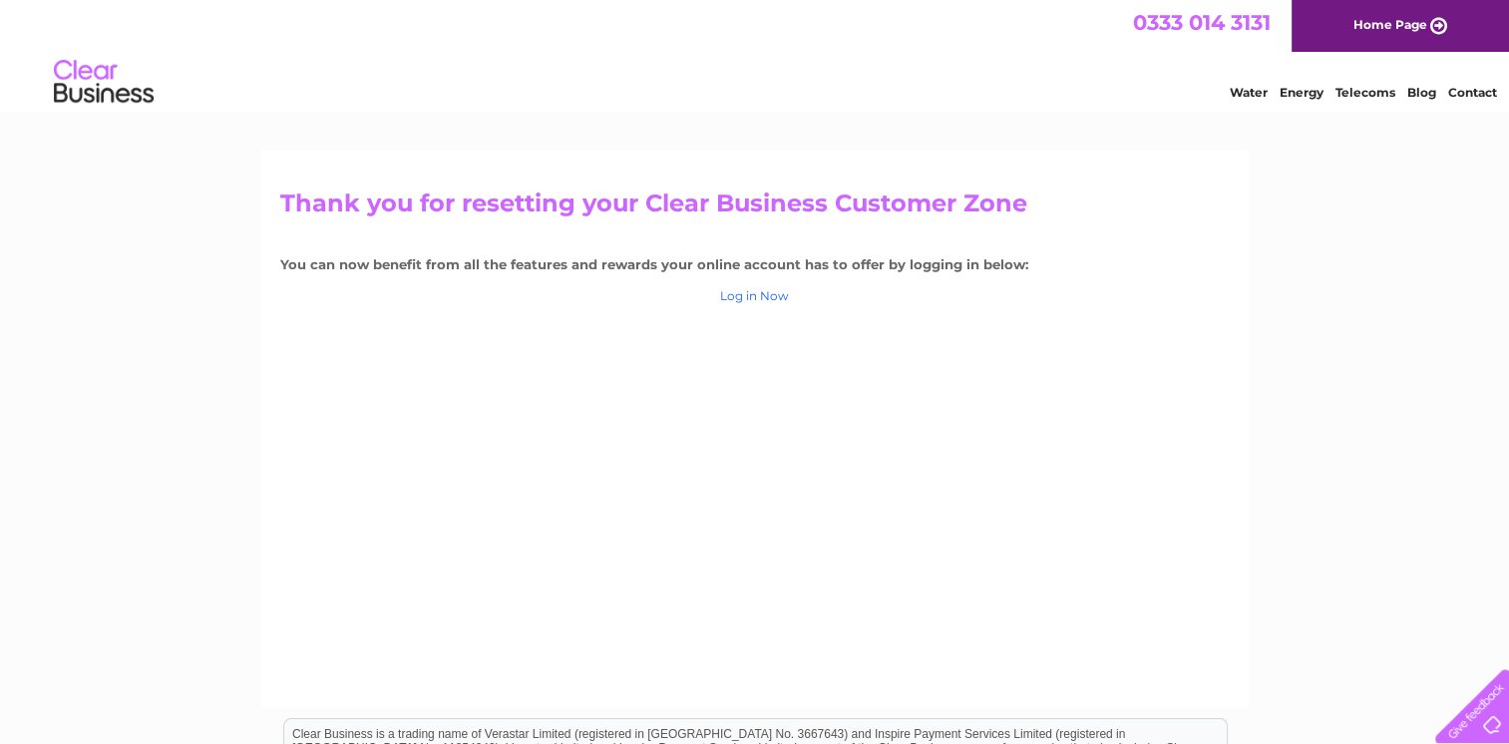
click at [749, 294] on link "Log in Now" at bounding box center [754, 295] width 69 height 15
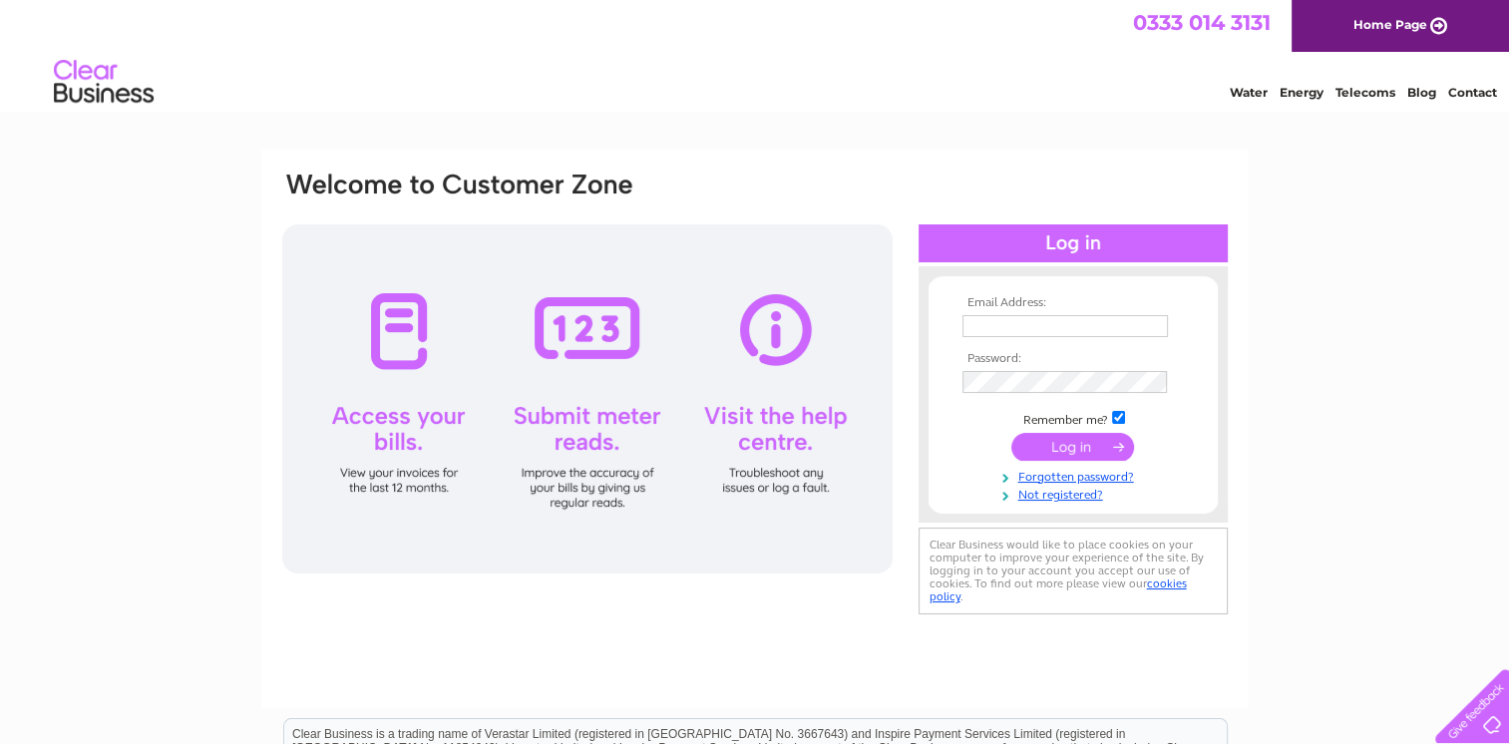
type input "rutland@dreamdoors.co.uk"
click at [1057, 445] on input "submit" at bounding box center [1072, 447] width 123 height 28
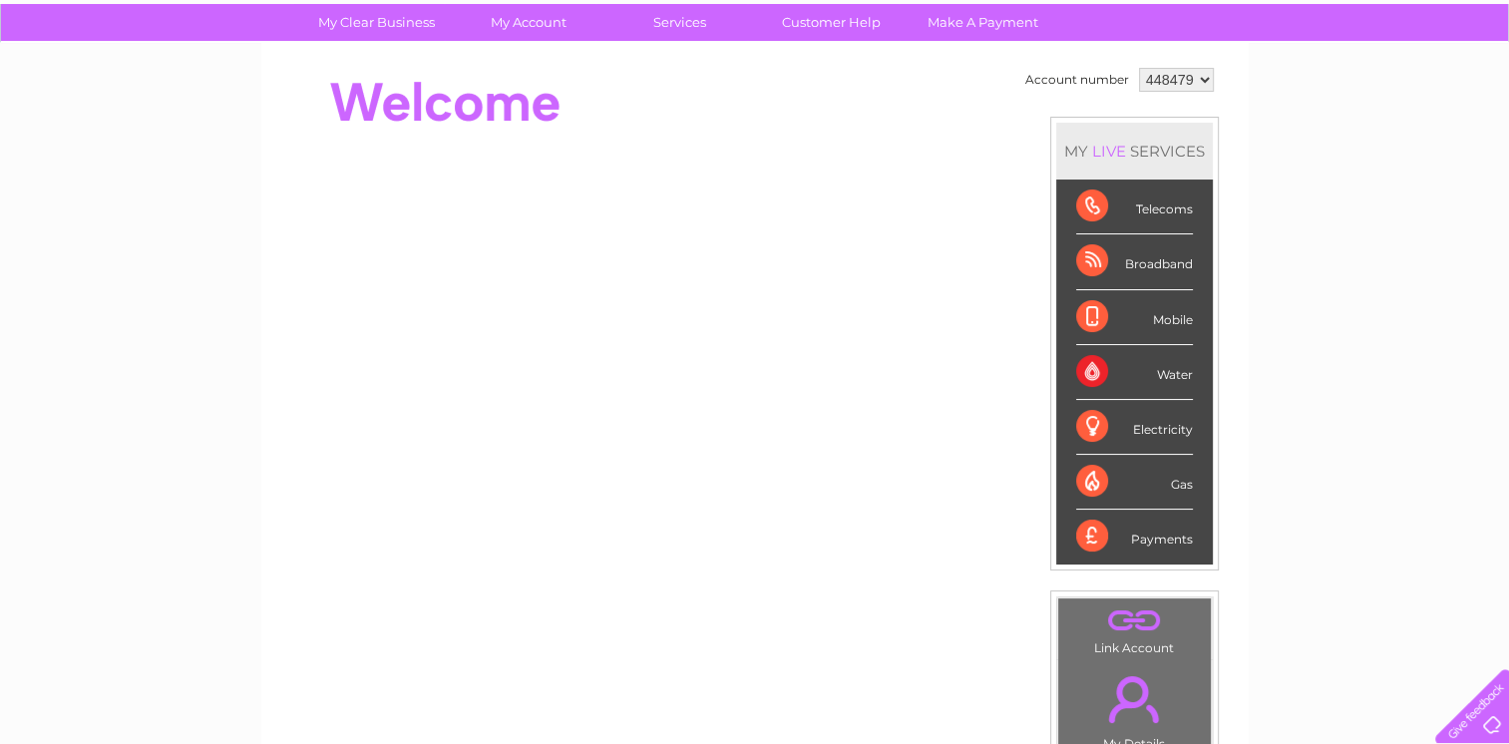
scroll to position [100, 0]
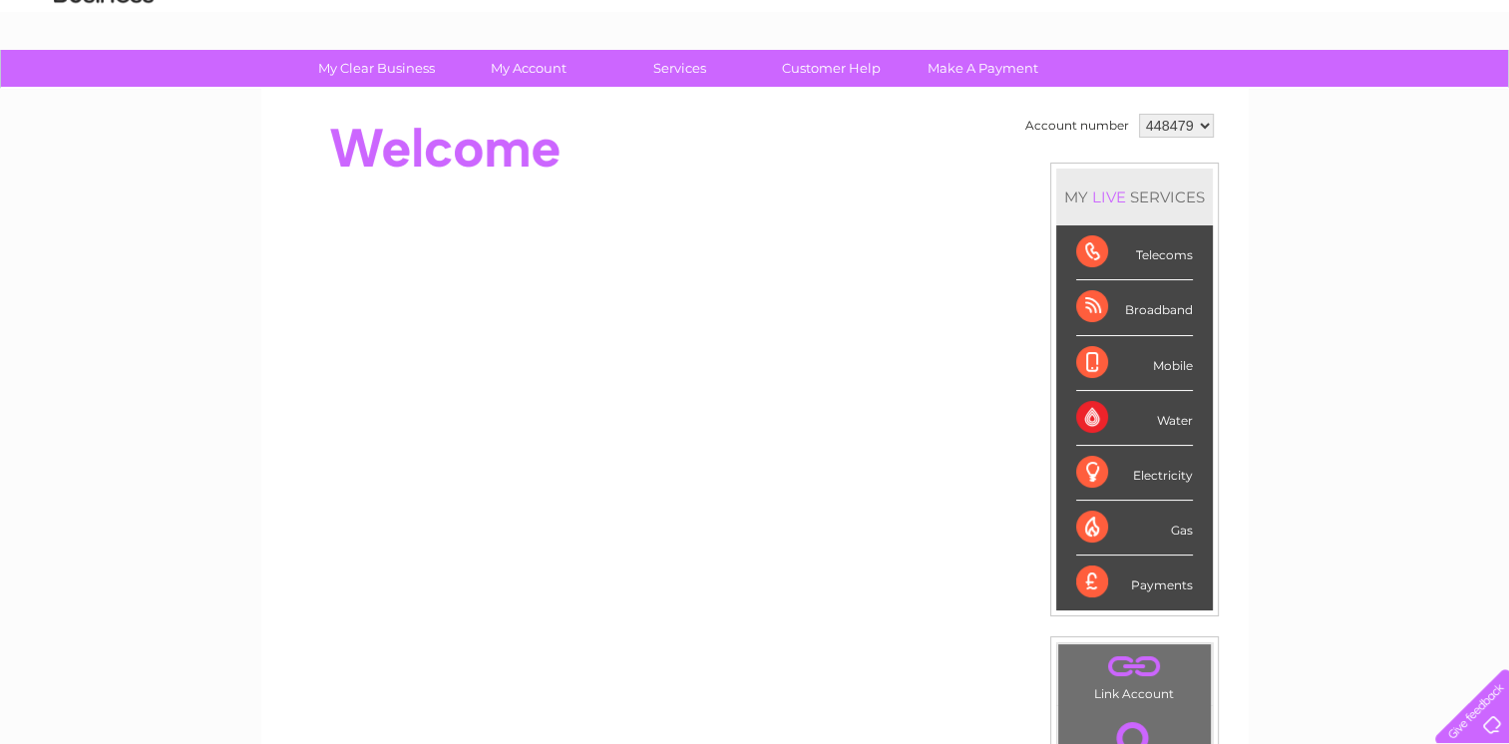
click at [1132, 580] on div "Payments" at bounding box center [1134, 583] width 117 height 54
click at [1085, 580] on div "Payments" at bounding box center [1134, 583] width 117 height 54
click at [1161, 580] on div "Payments" at bounding box center [1134, 583] width 117 height 54
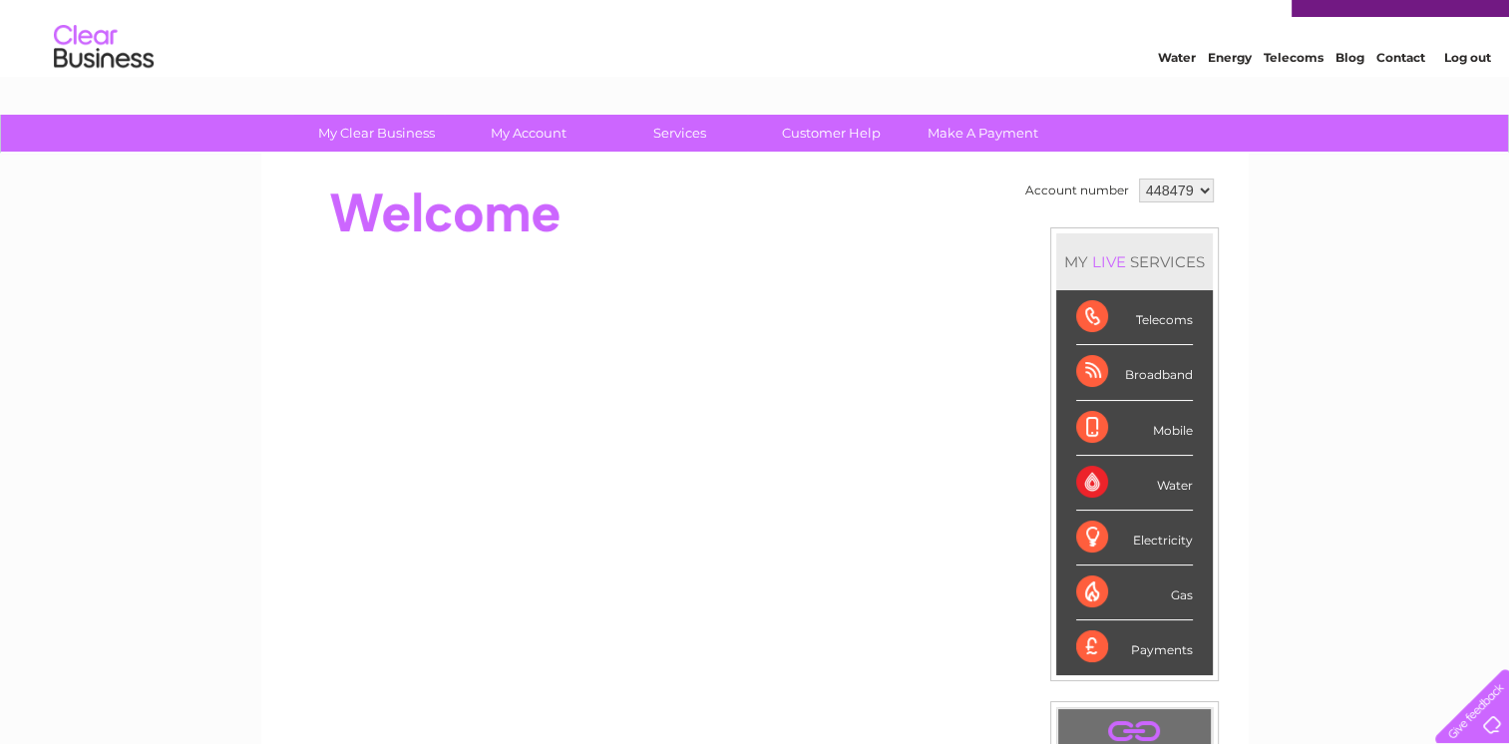
scroll to position [0, 0]
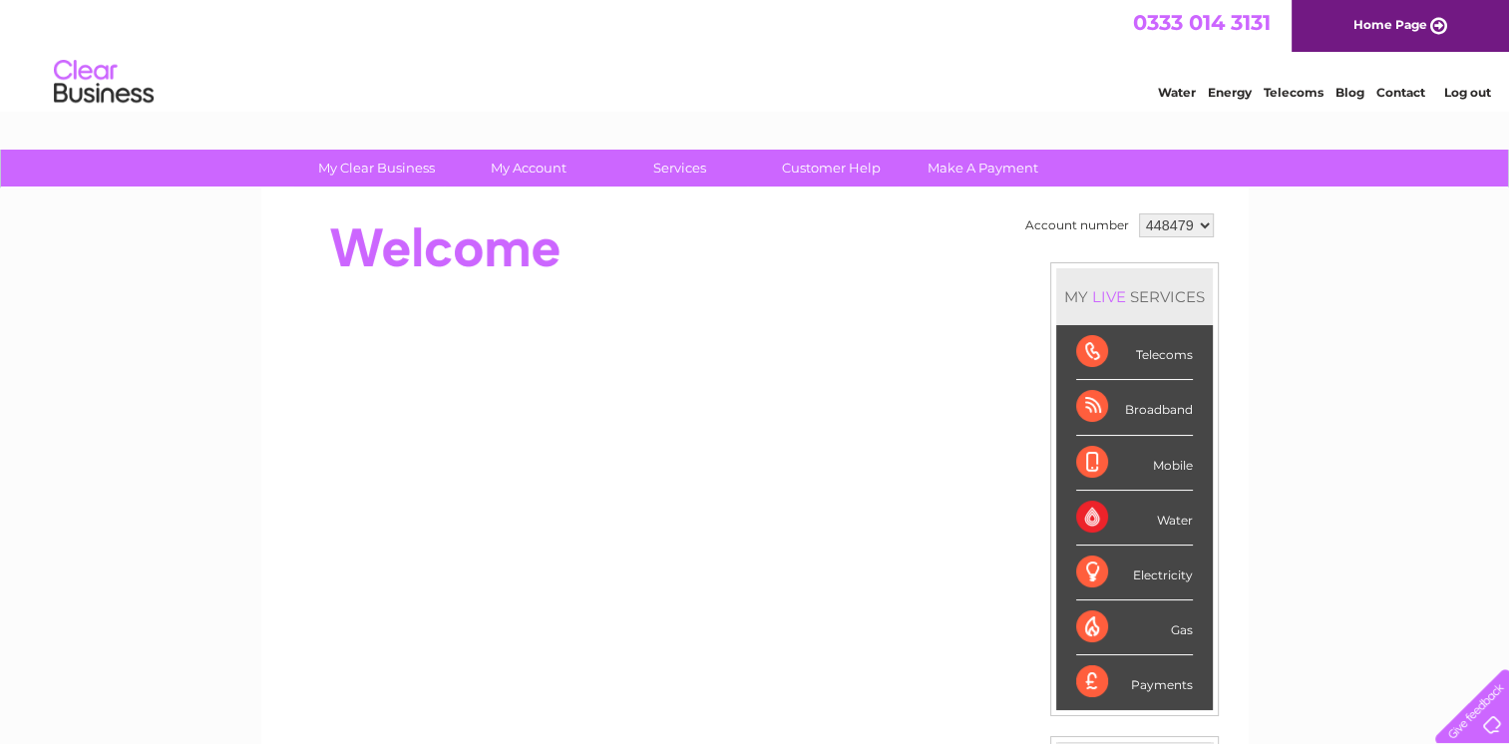
click at [1087, 676] on div "Payments" at bounding box center [1134, 682] width 117 height 54
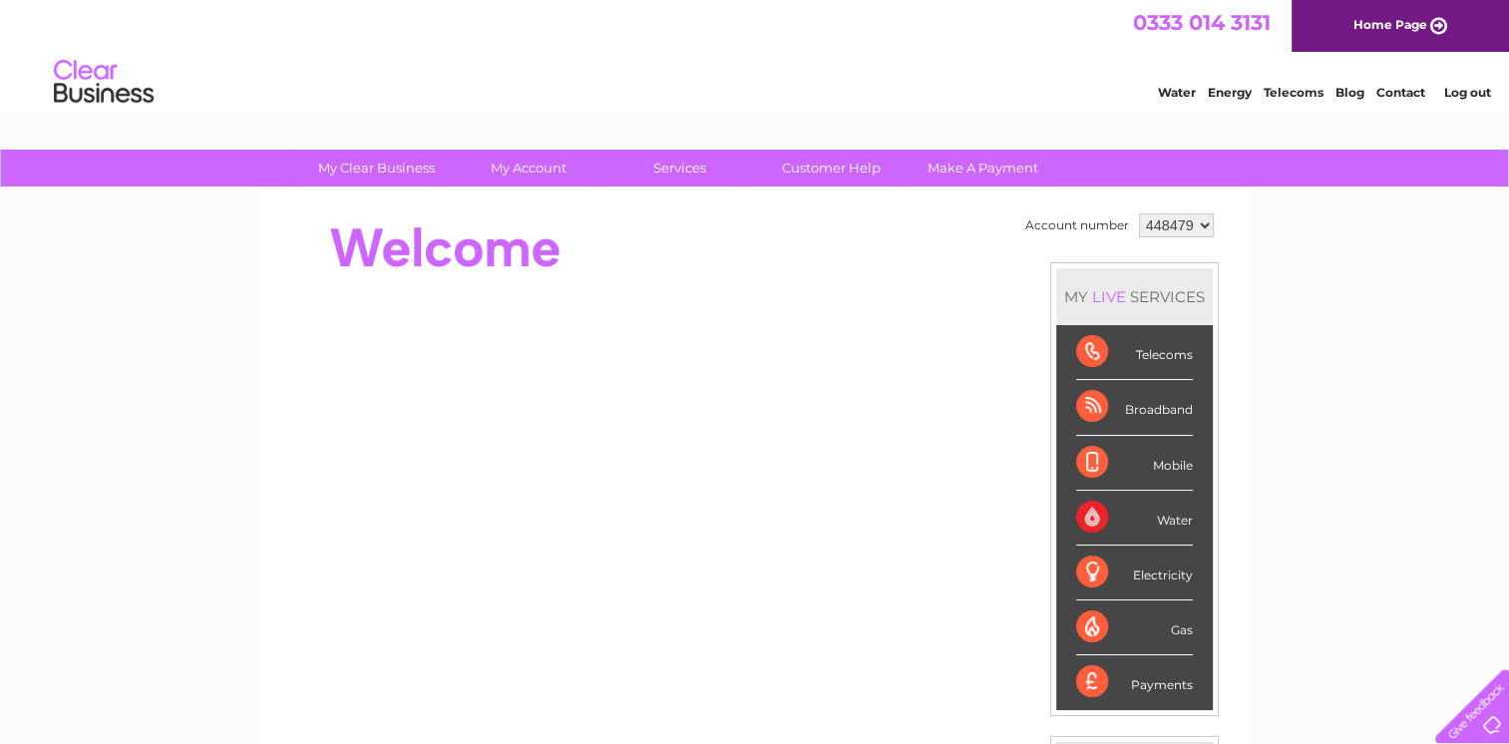
drag, startPoint x: 1087, startPoint y: 676, endPoint x: 1424, endPoint y: 453, distance: 404.4
click at [1424, 453] on div "My Clear Business Login Details My Details My Preferences Link Account My Accou…" at bounding box center [754, 710] width 1509 height 1121
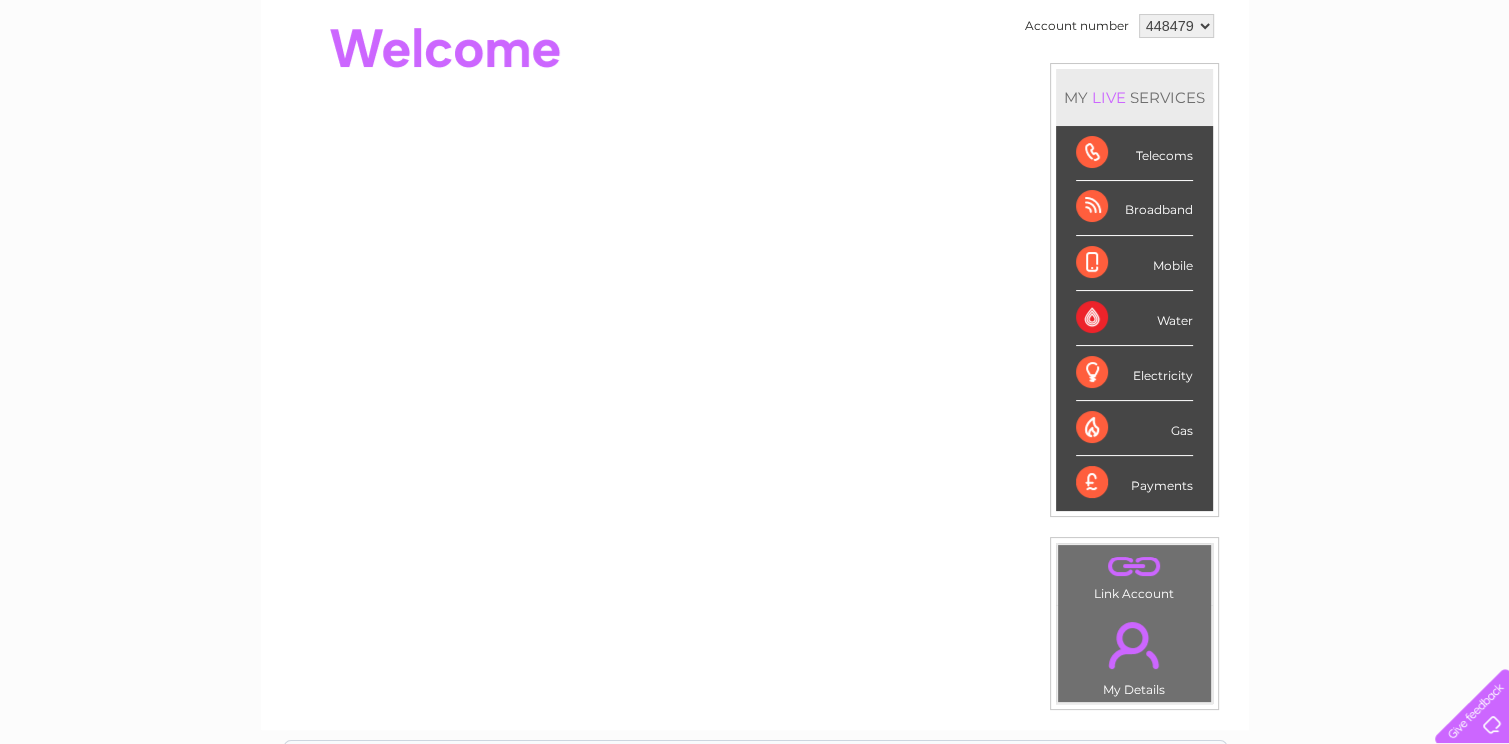
scroll to position [299, 0]
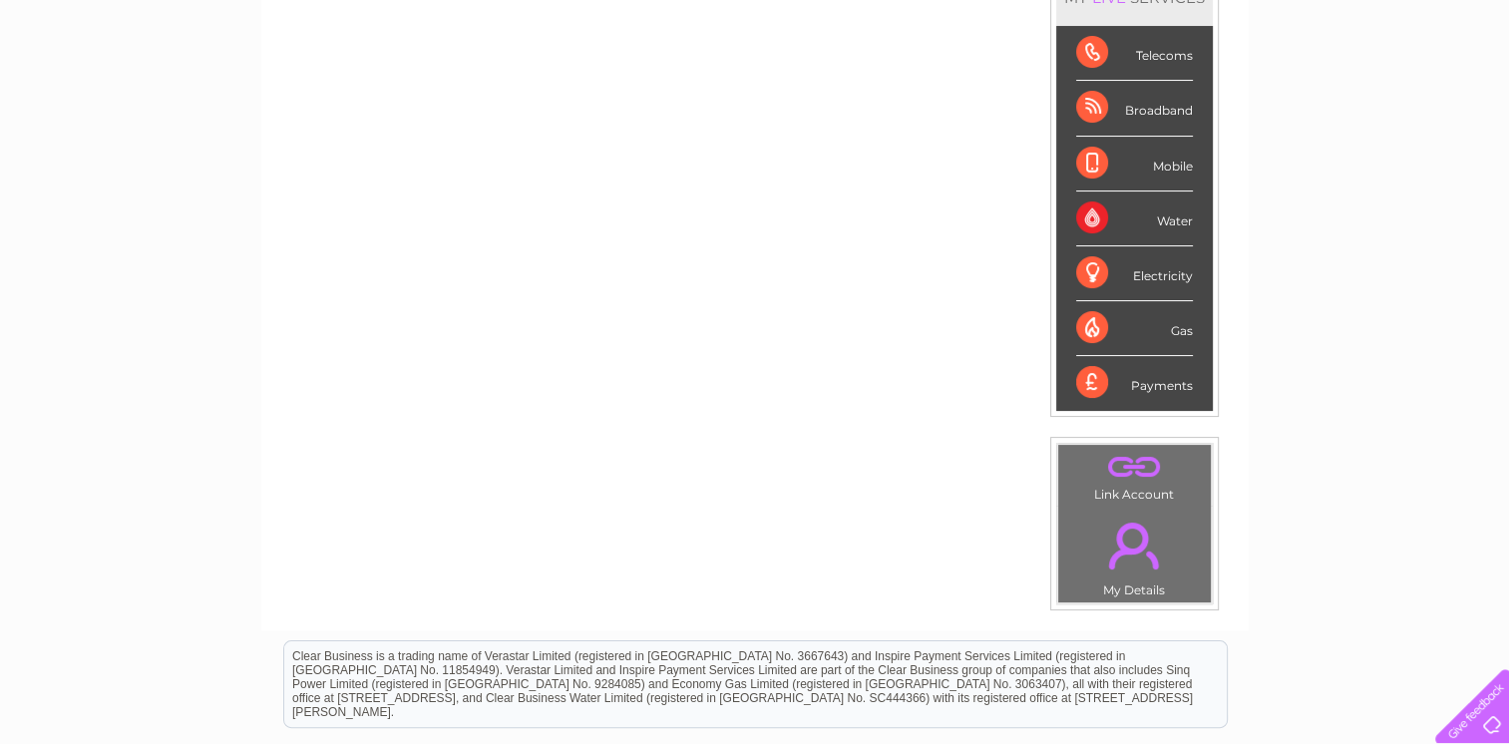
click at [1128, 562] on link "." at bounding box center [1134, 546] width 143 height 70
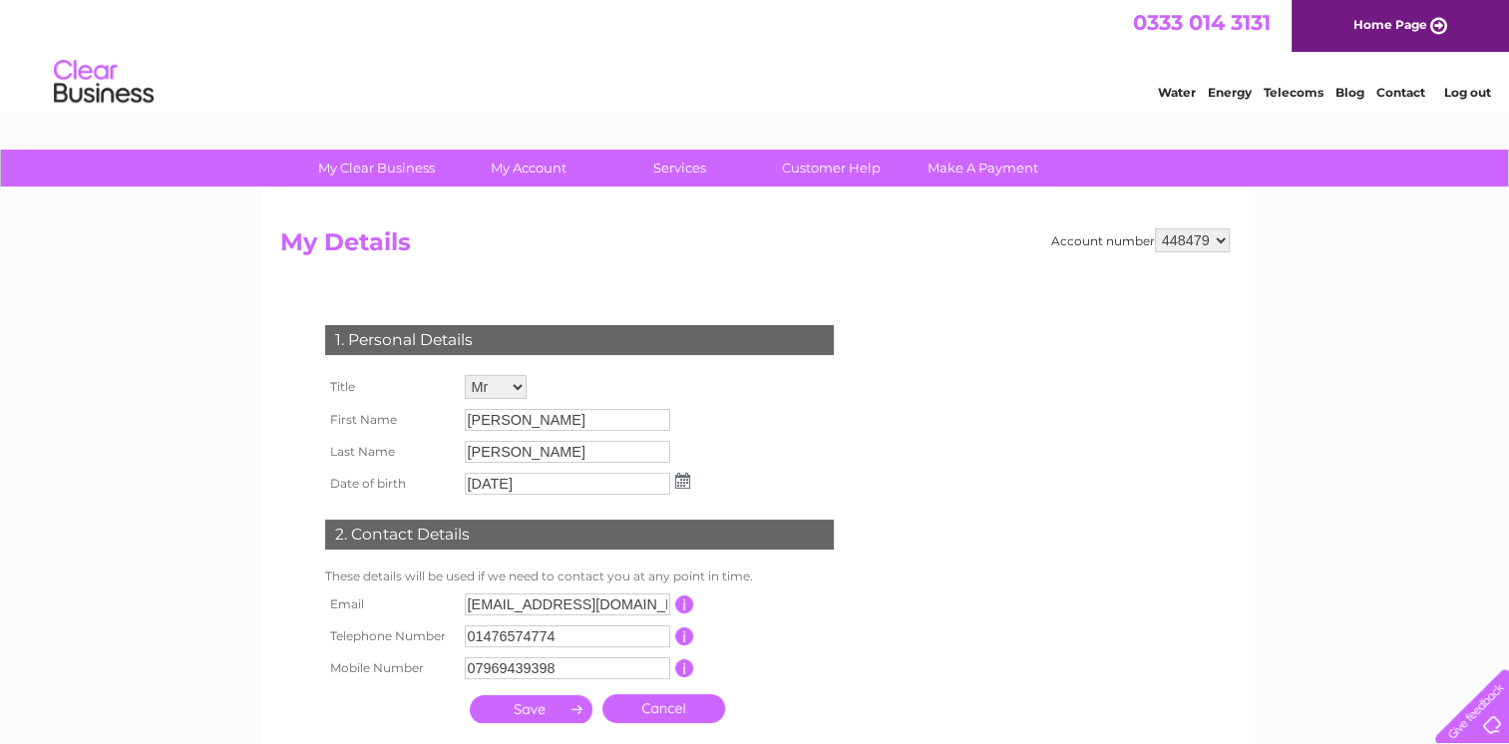
click at [670, 711] on link "Cancel" at bounding box center [663, 708] width 123 height 29
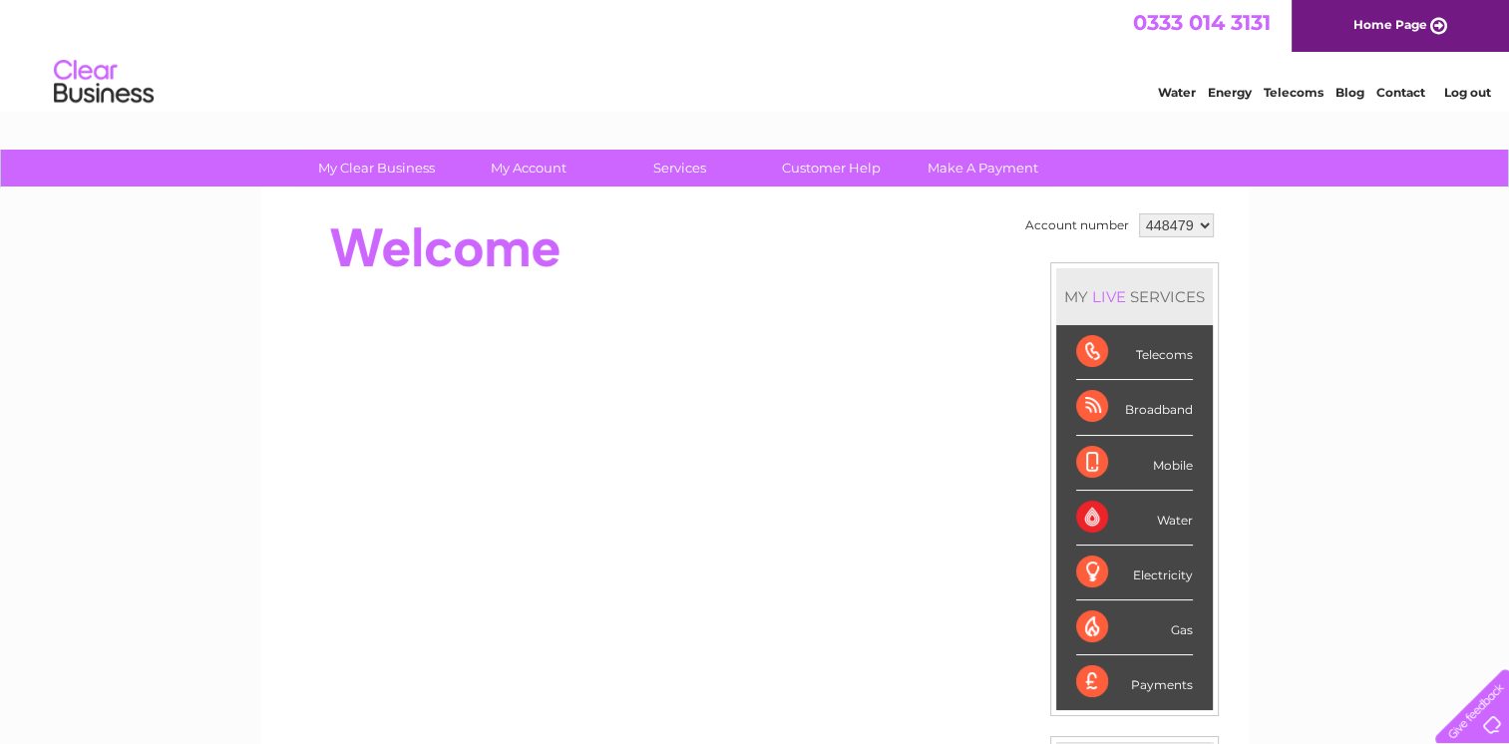
click at [1464, 94] on link "Log out" at bounding box center [1466, 92] width 47 height 15
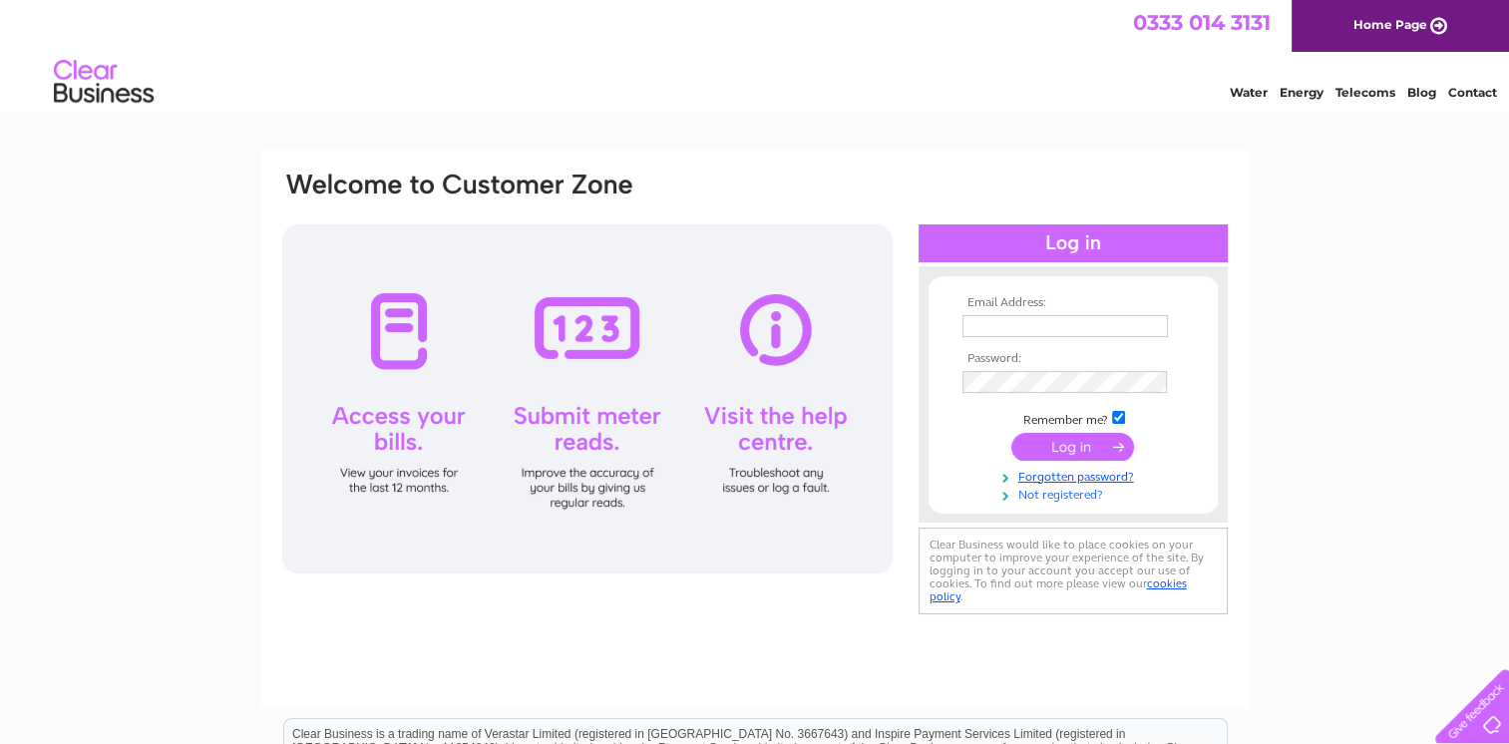
type input "[EMAIL_ADDRESS][DOMAIN_NAME]"
click at [1049, 495] on link "Not registered?" at bounding box center [1075, 493] width 226 height 19
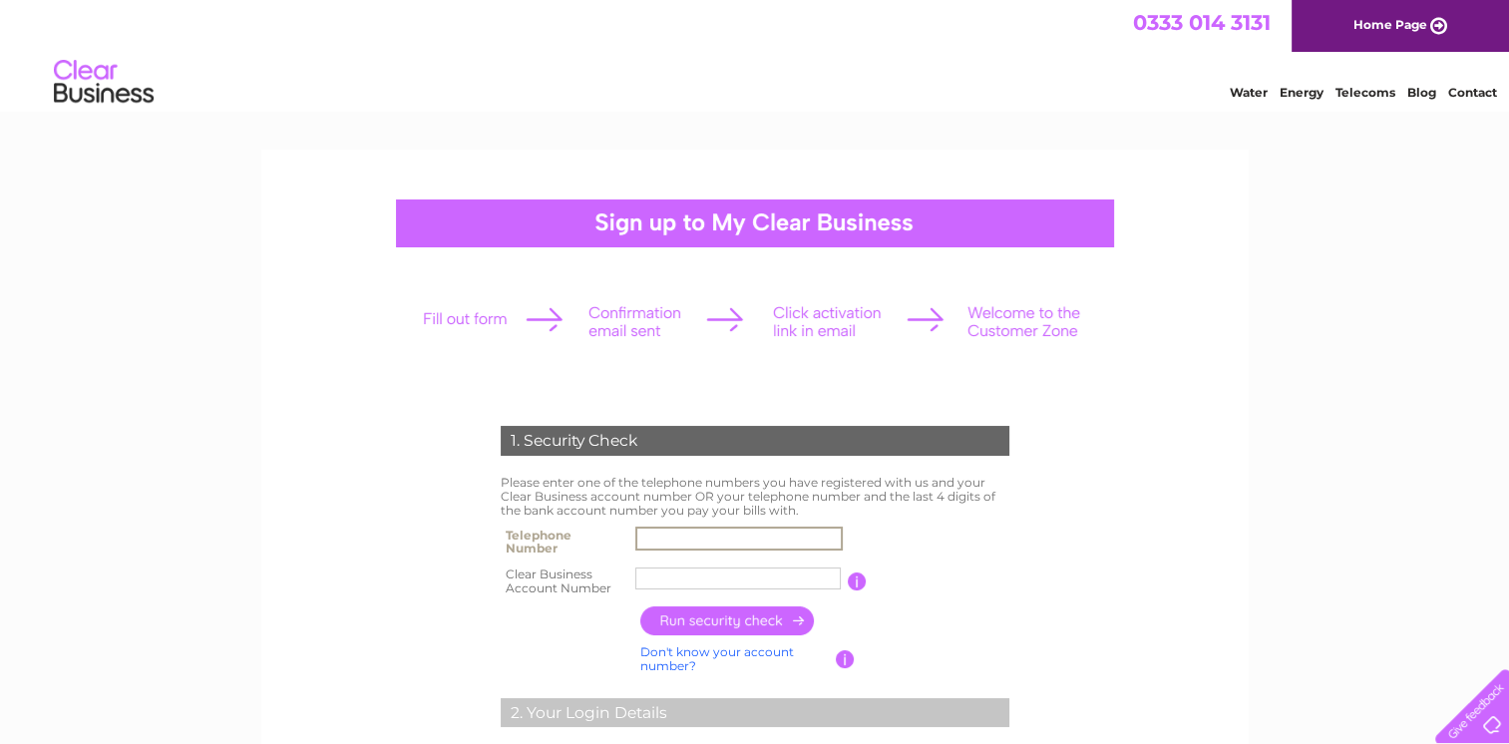
click at [698, 533] on input "text" at bounding box center [738, 539] width 207 height 24
type input "01476574774"
click at [669, 576] on input "text" at bounding box center [737, 578] width 205 height 22
click at [744, 580] on input "text" at bounding box center [738, 578] width 207 height 24
type input "30303270"
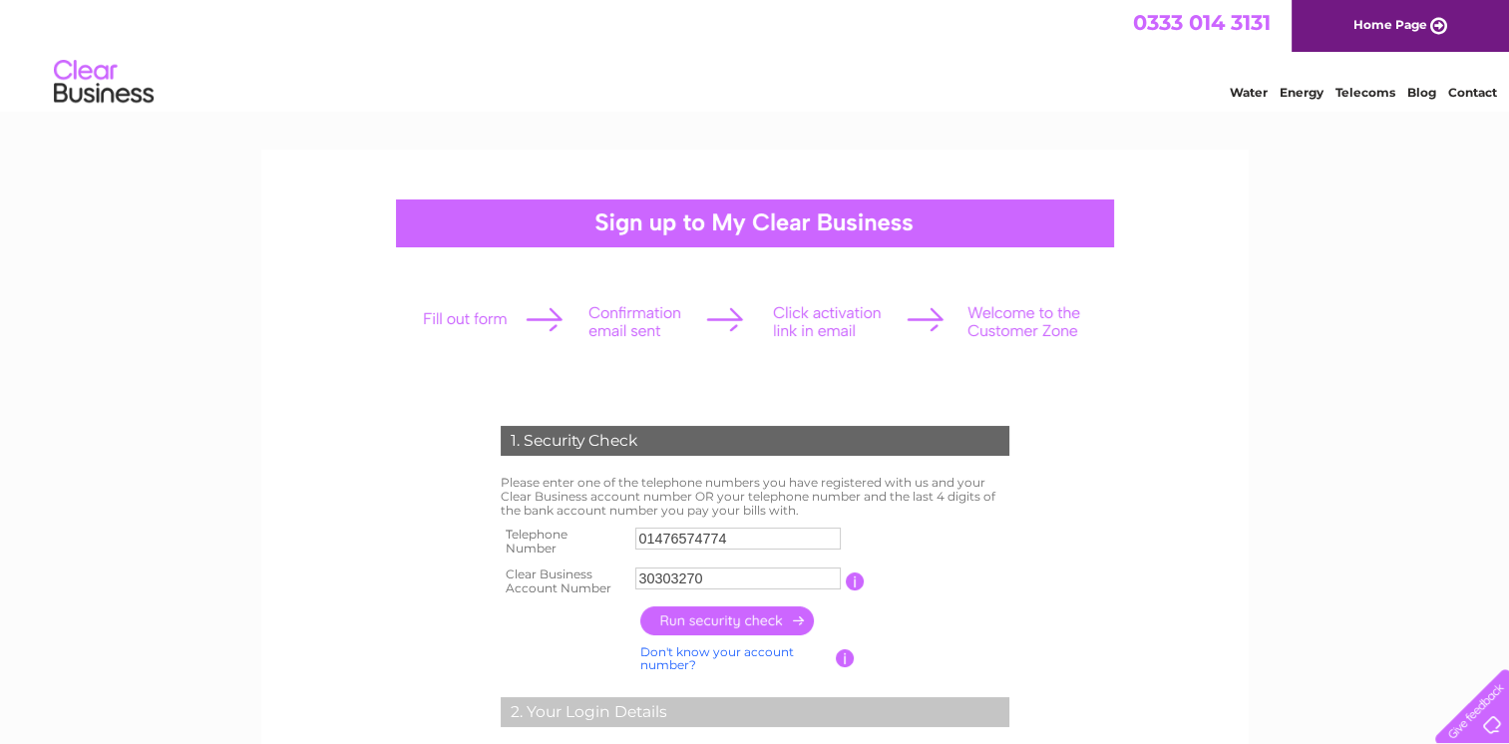
click at [720, 630] on input "button" at bounding box center [728, 620] width 176 height 29
type input "**********"
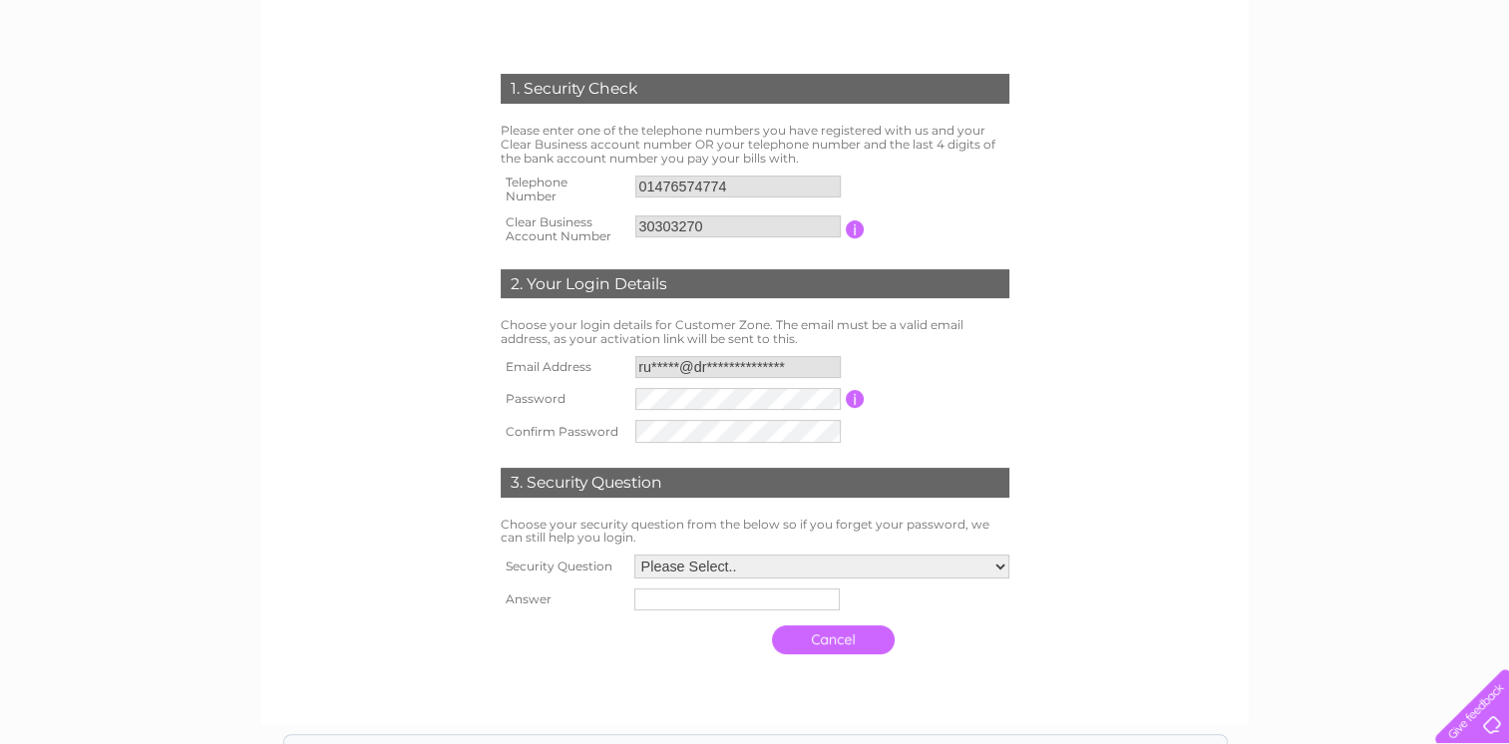
scroll to position [399, 0]
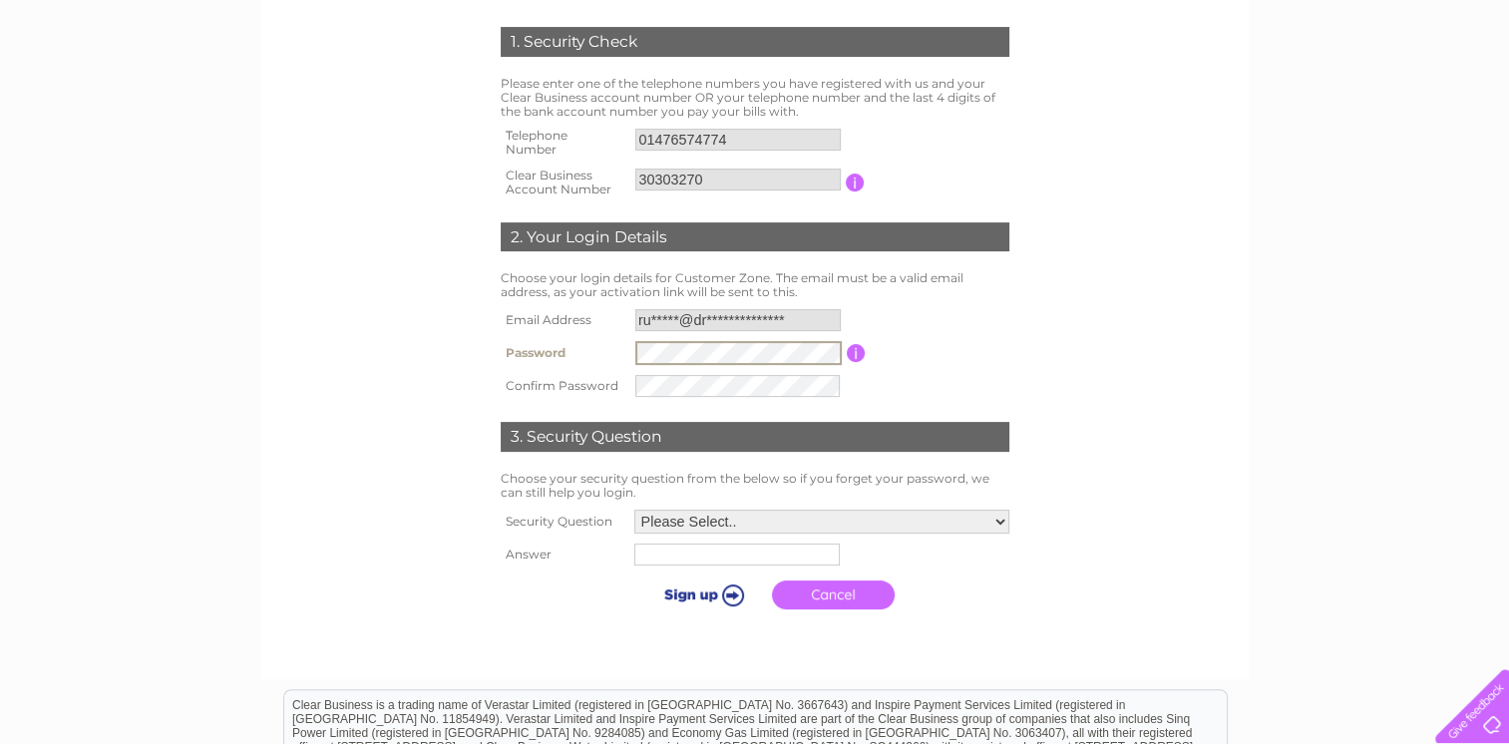
click at [388, 363] on form "1. Security Check Please enter one of the telephone numbers you have registered…" at bounding box center [754, 323] width 949 height 672
click at [1236, 333] on div "1. Security Check Please enter one of the telephone numbers you have registered…" at bounding box center [754, 215] width 987 height 929
click at [939, 327] on table "**********" at bounding box center [755, 353] width 519 height 98
click at [955, 345] on td "Password must be at least 6 characters long" at bounding box center [940, 352] width 149 height 32
click at [840, 509] on select "Please Select.. In what town or city was your first job? In what town or city d…" at bounding box center [821, 520] width 375 height 24
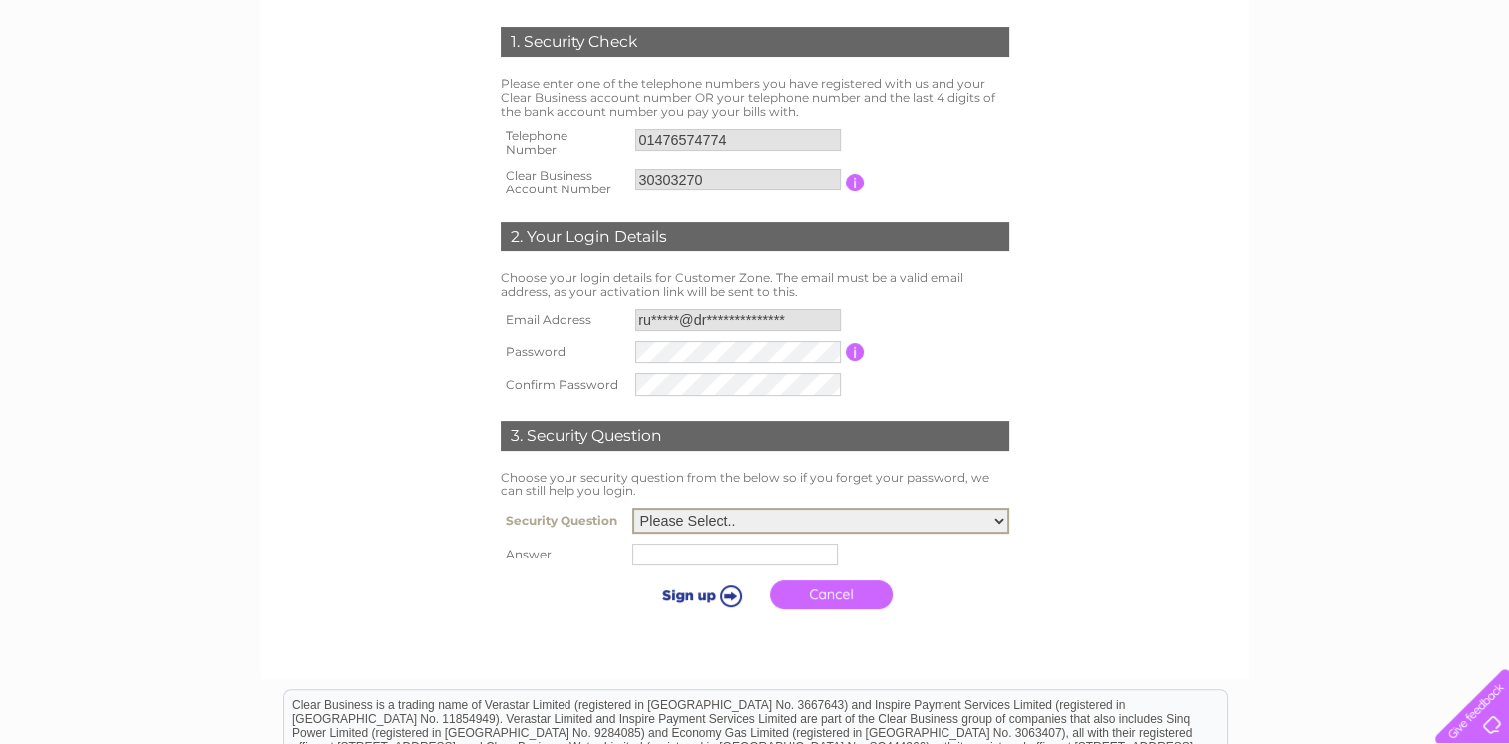
select select "5"
click at [632, 508] on select "Please Select.. In what town or city was your first job? In what town or city d…" at bounding box center [820, 521] width 377 height 26
click at [727, 561] on input "text" at bounding box center [737, 554] width 207 height 24
type input "Pippa"
click at [712, 594] on input "submit" at bounding box center [700, 593] width 123 height 28
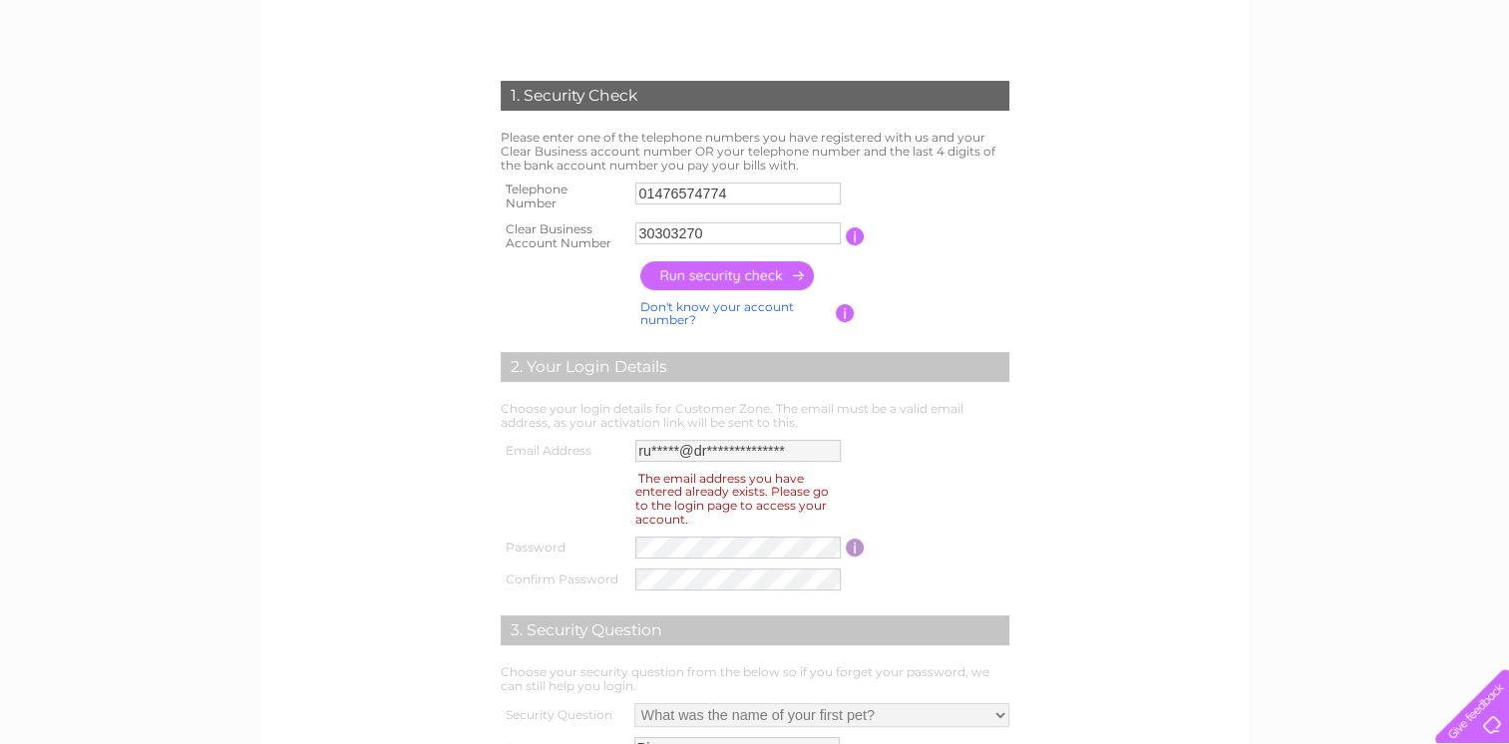
scroll to position [399, 0]
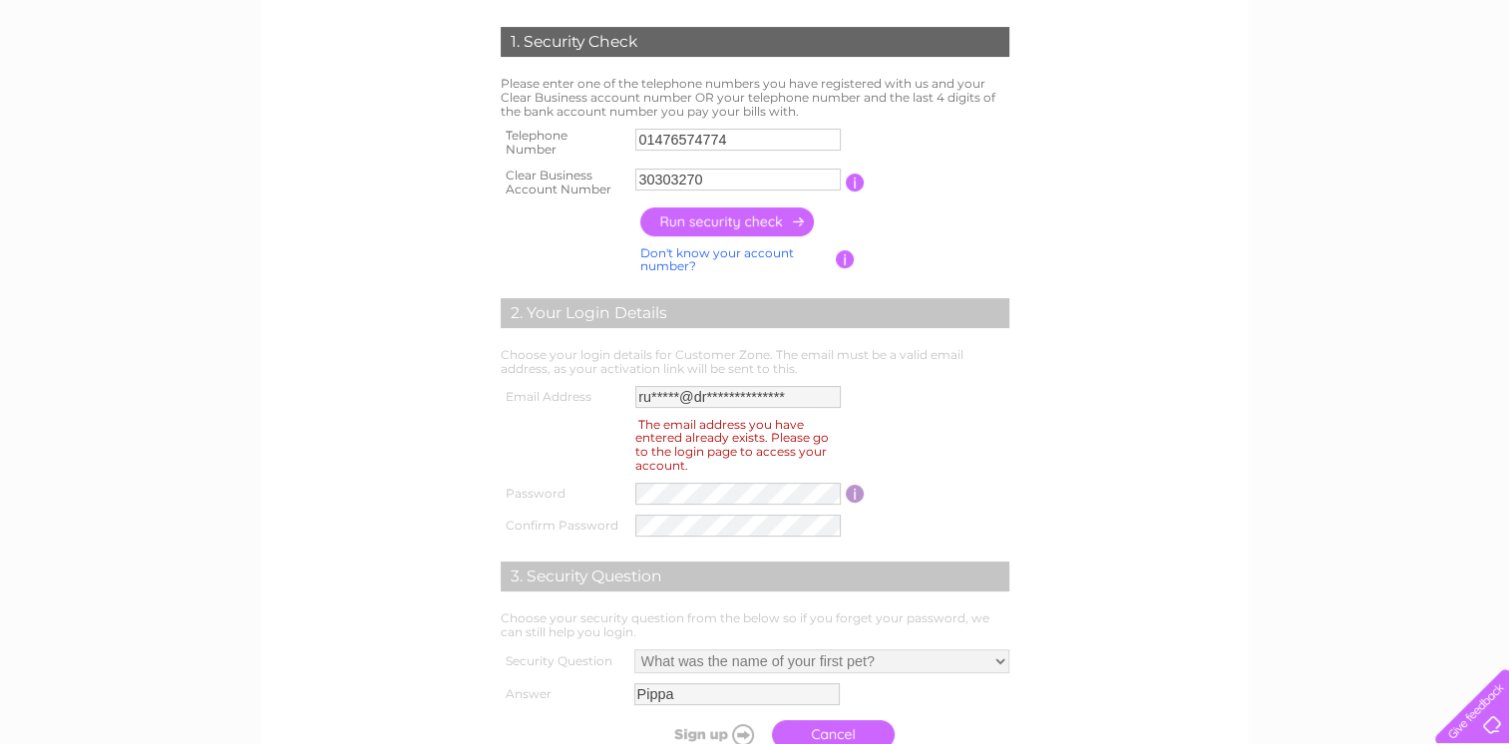
click at [913, 421] on table "**********" at bounding box center [755, 462] width 519 height 162
click at [624, 398] on tr "**********" at bounding box center [755, 397] width 519 height 32
drag, startPoint x: 714, startPoint y: 394, endPoint x: 791, endPoint y: 432, distance: 85.6
click at [791, 432] on div "The email address you have entered already exists. Please go to the login page …" at bounding box center [731, 445] width 193 height 62
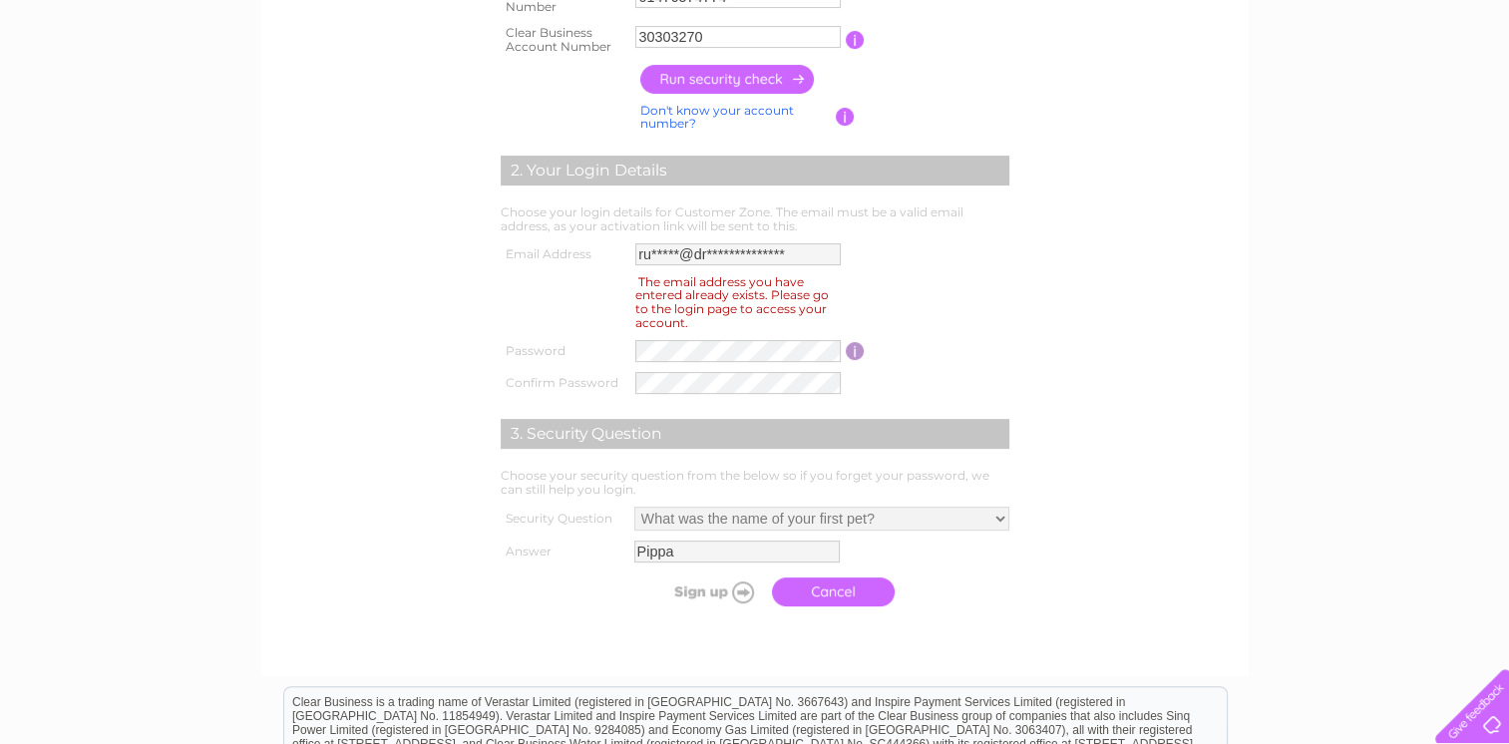
scroll to position [598, 0]
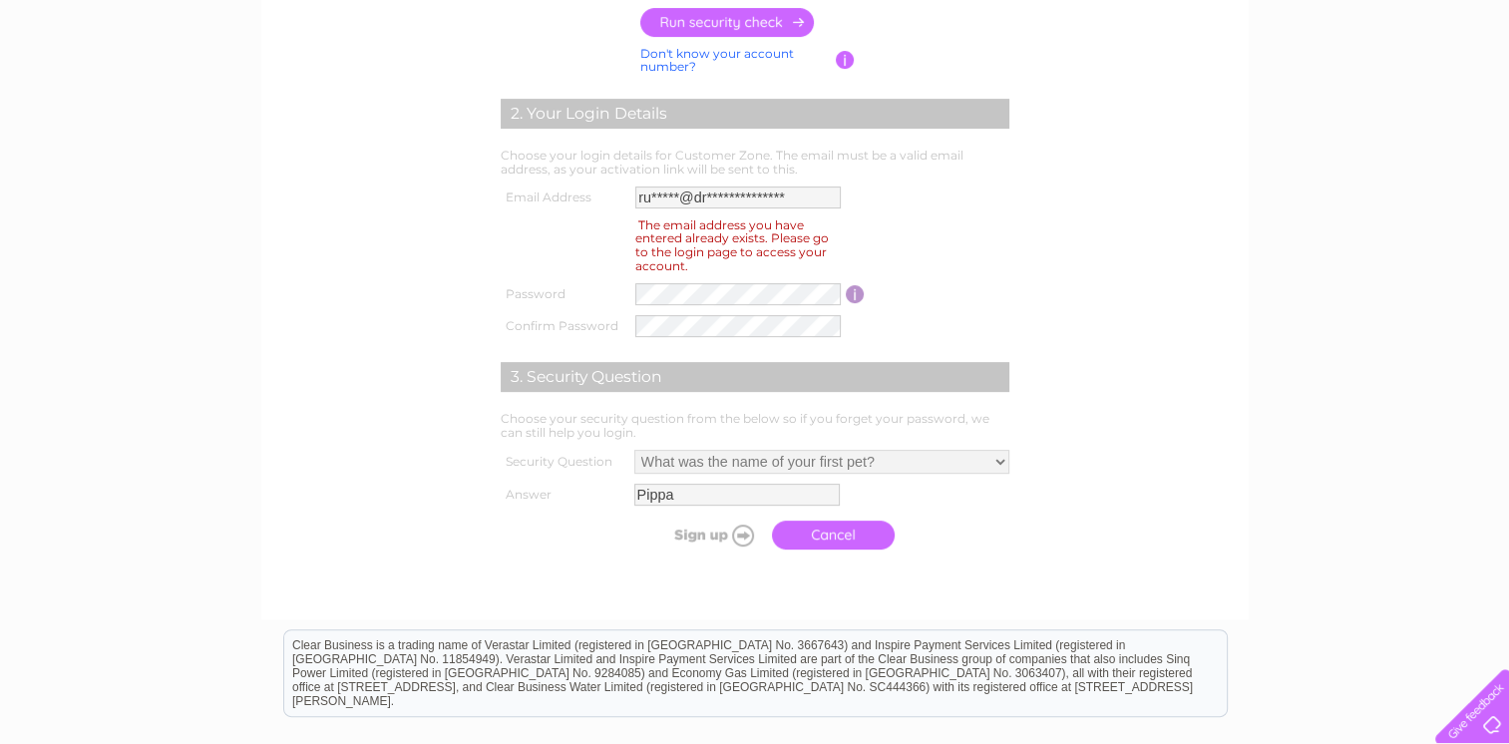
click at [851, 534] on link "Cancel" at bounding box center [833, 535] width 123 height 29
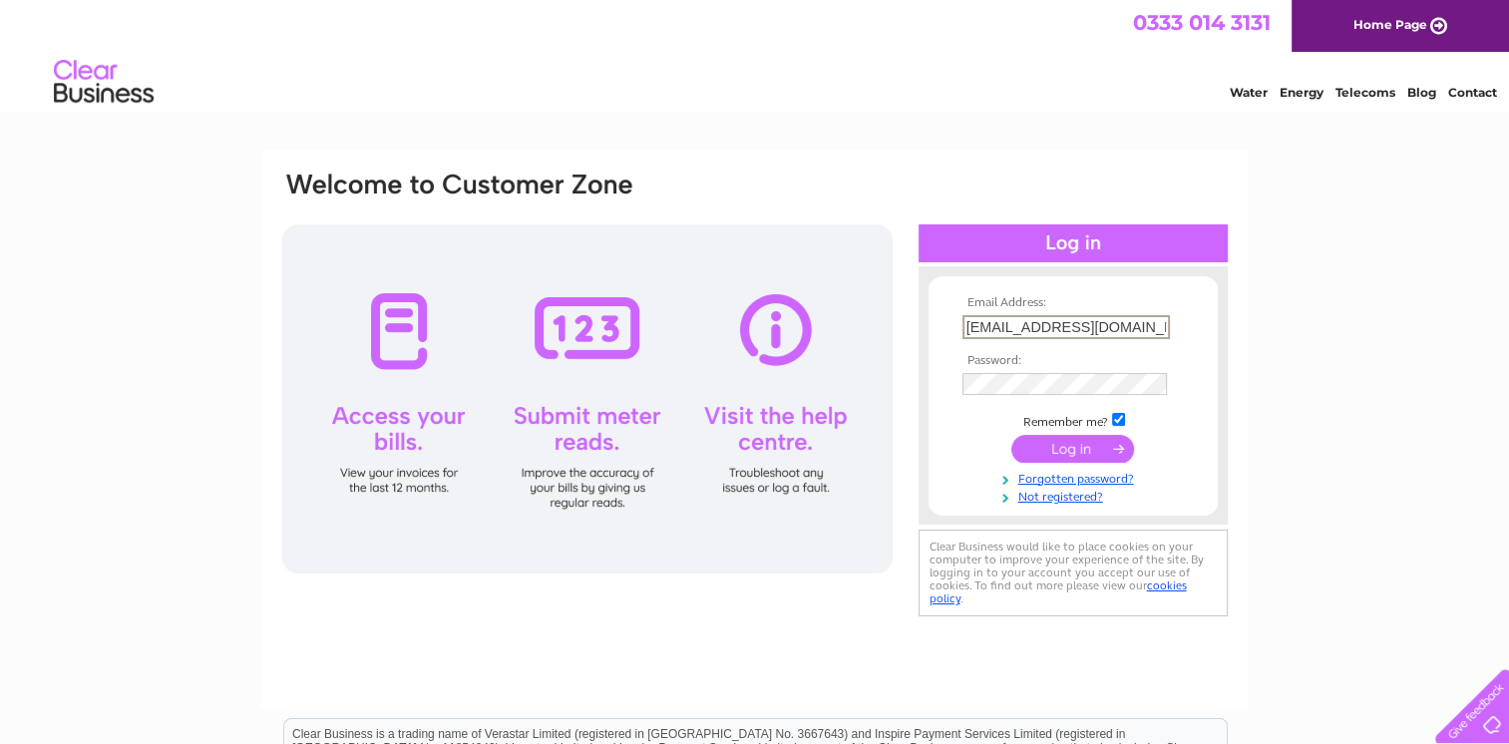
drag, startPoint x: 1129, startPoint y: 322, endPoint x: 931, endPoint y: 329, distance: 198.6
click at [931, 329] on form "Email Address: [EMAIL_ADDRESS][DOMAIN_NAME] Password:" at bounding box center [1073, 400] width 289 height 208
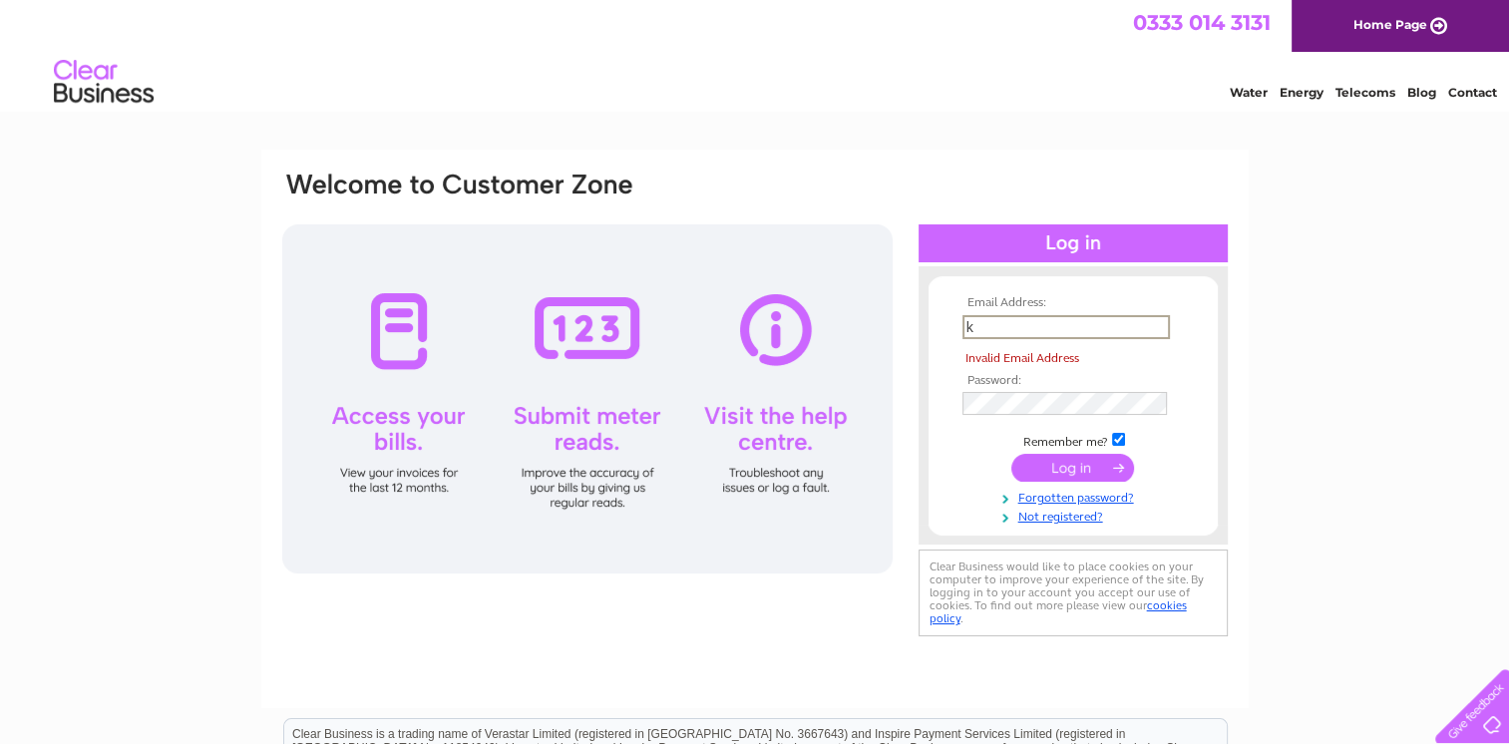
type input "k"
click at [919, 405] on div "Email Address: k Invalid Email Address Password:" at bounding box center [1073, 406] width 309 height 240
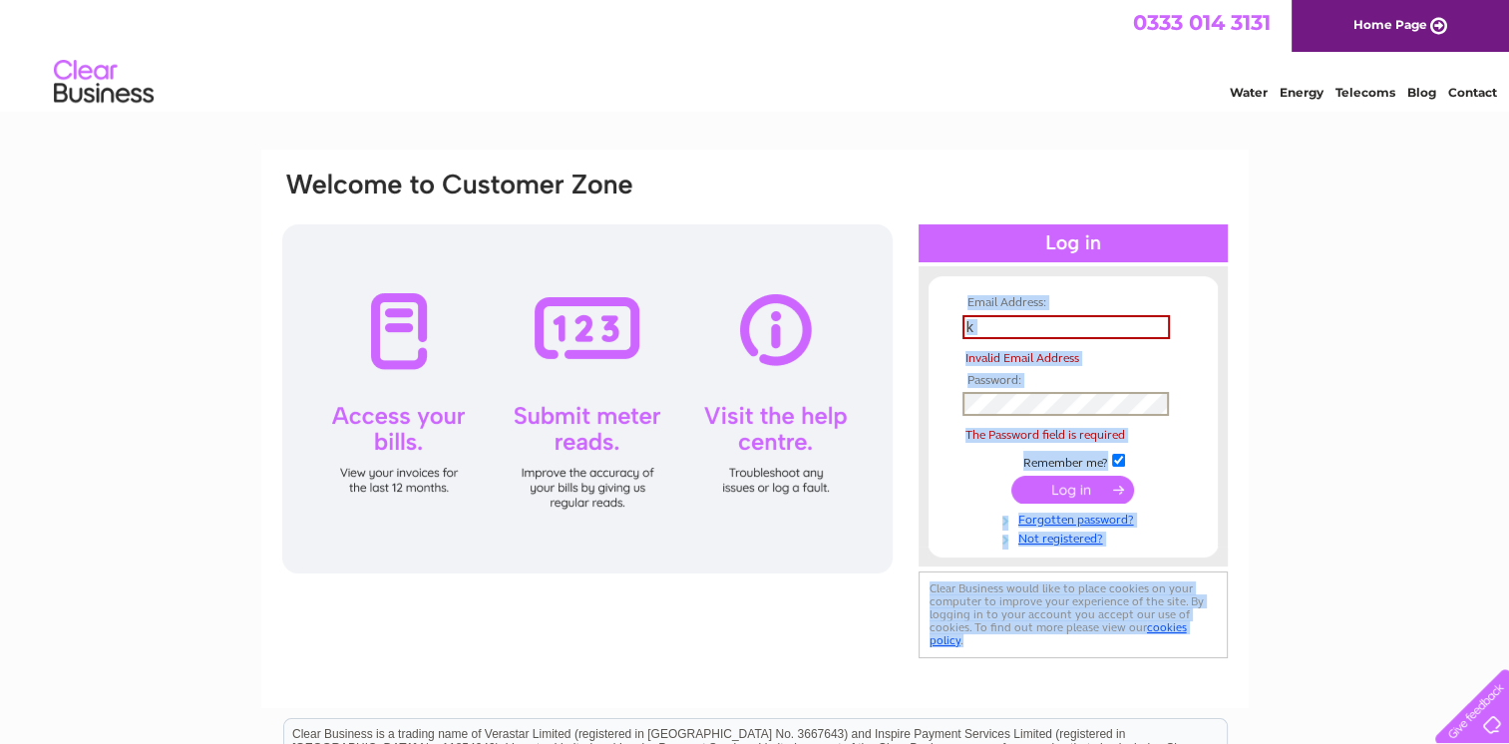
click at [934, 491] on div "Email Address: k Invalid Email Address Password: The Password field is required" at bounding box center [754, 417] width 949 height 494
drag, startPoint x: 934, startPoint y: 491, endPoint x: 1368, endPoint y: 462, distance: 435.8
click at [1368, 462] on div "Email Address: k Invalid Email Address Password: Forgotten password?" at bounding box center [754, 600] width 1509 height 900
click at [1069, 537] on link "Not registered?" at bounding box center [1075, 537] width 226 height 19
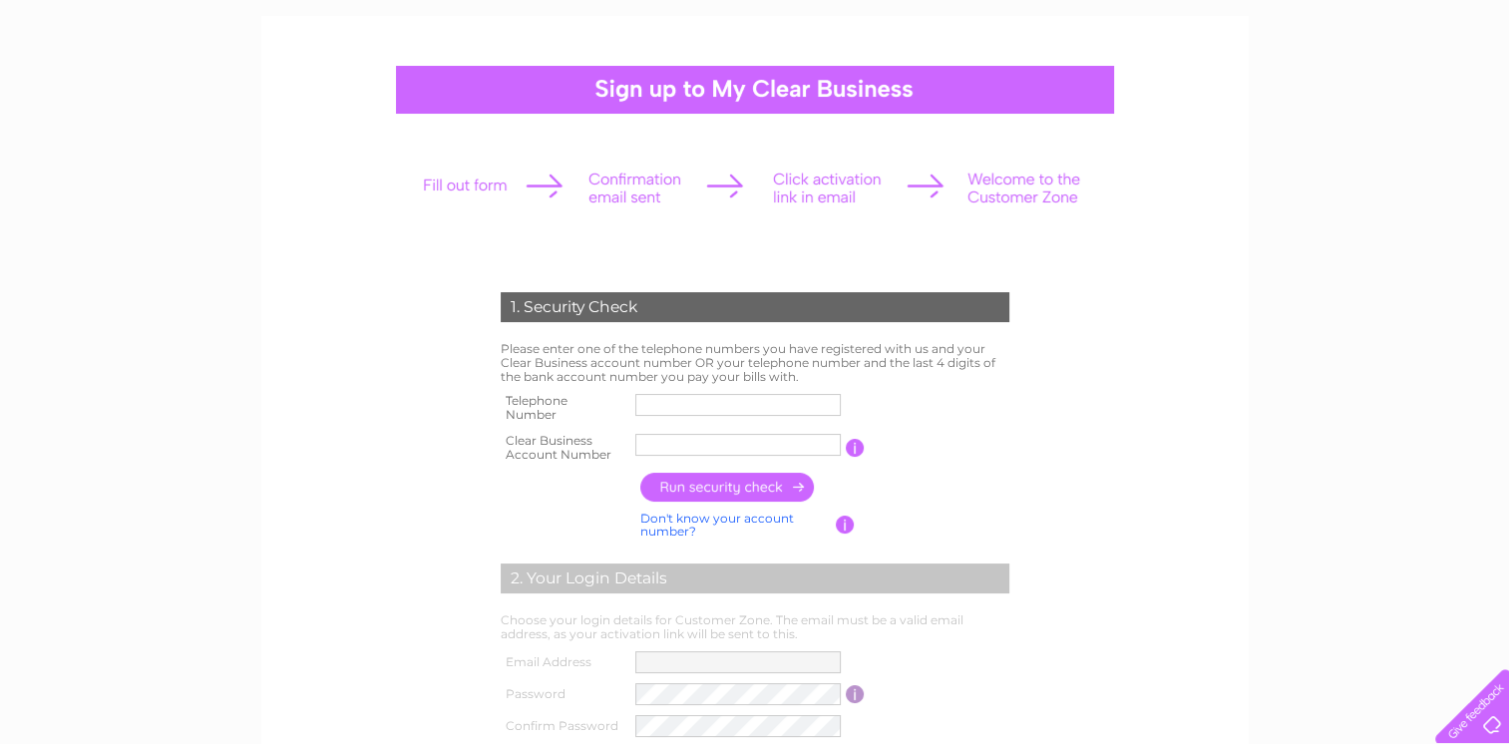
scroll to position [100, 0]
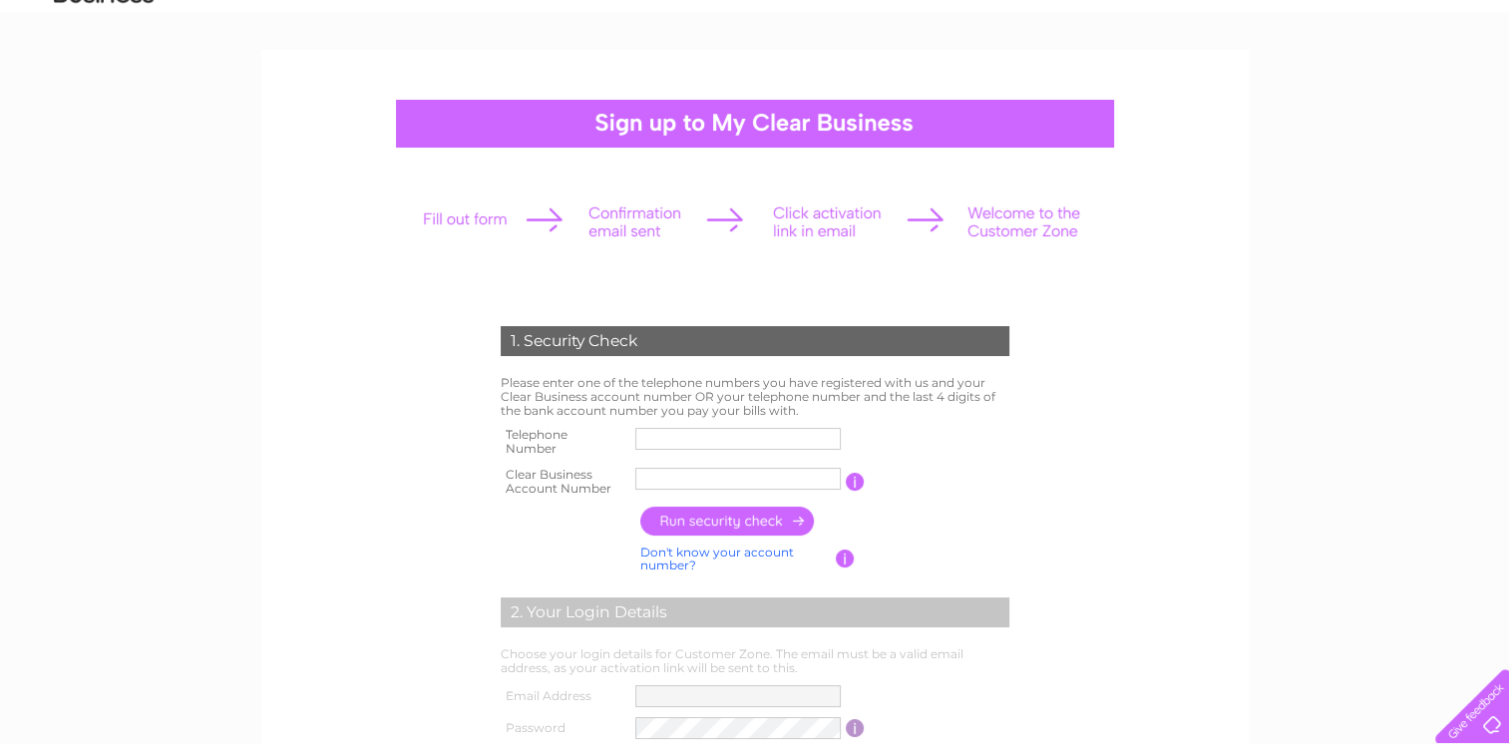
click at [696, 431] on input "text" at bounding box center [737, 439] width 205 height 22
type input "01476574774"
click at [678, 481] on input "text" at bounding box center [738, 479] width 207 height 24
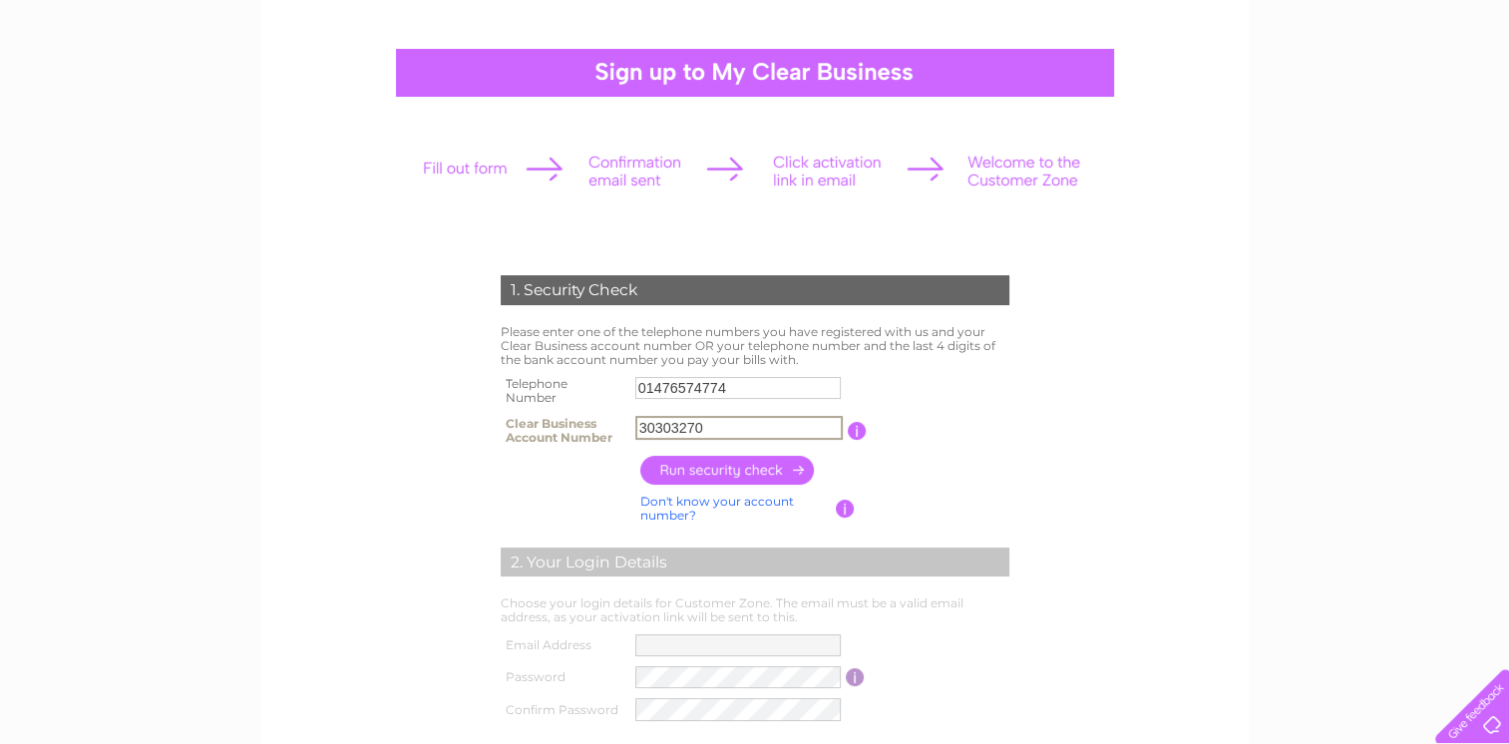
scroll to position [199, 0]
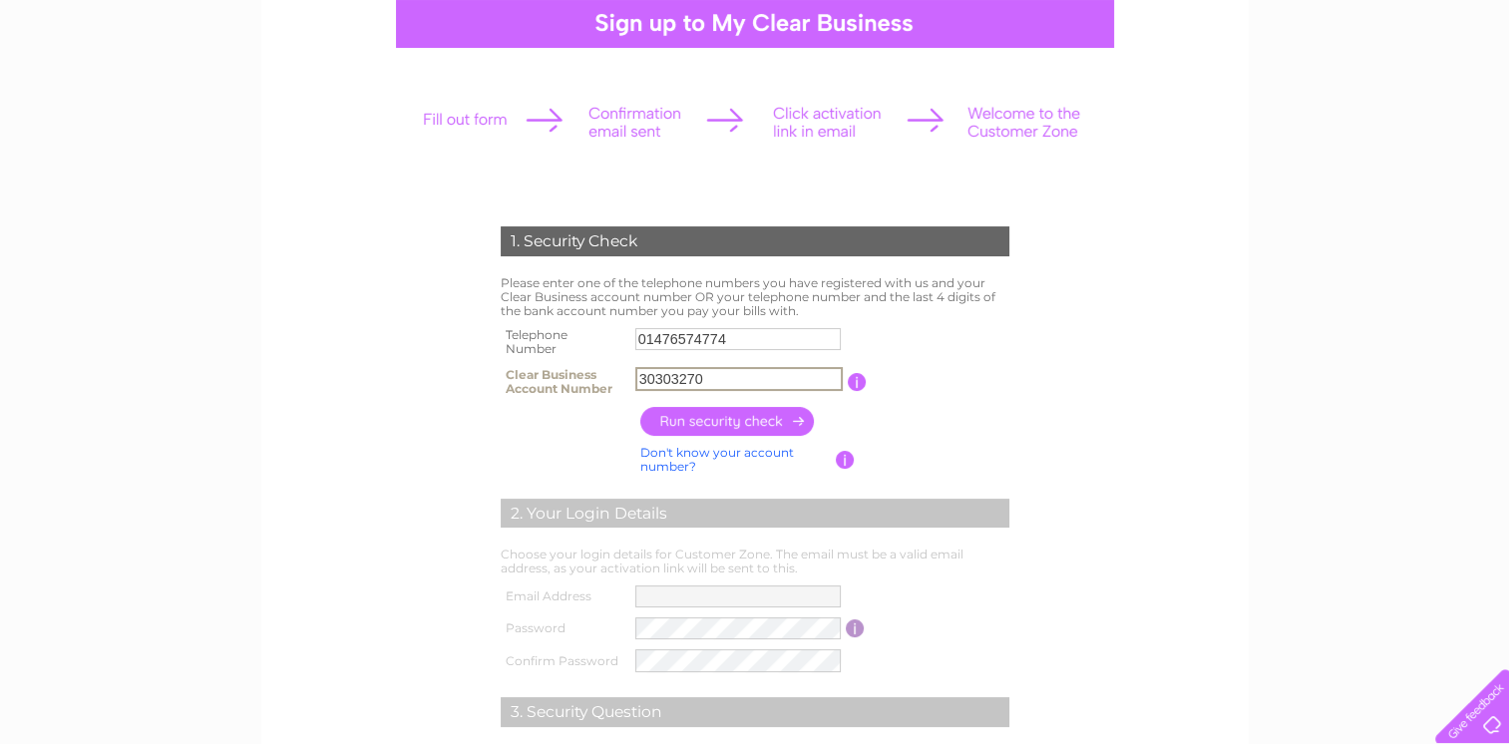
type input "30303270"
click at [722, 423] on input "button" at bounding box center [728, 421] width 176 height 29
type input "**********"
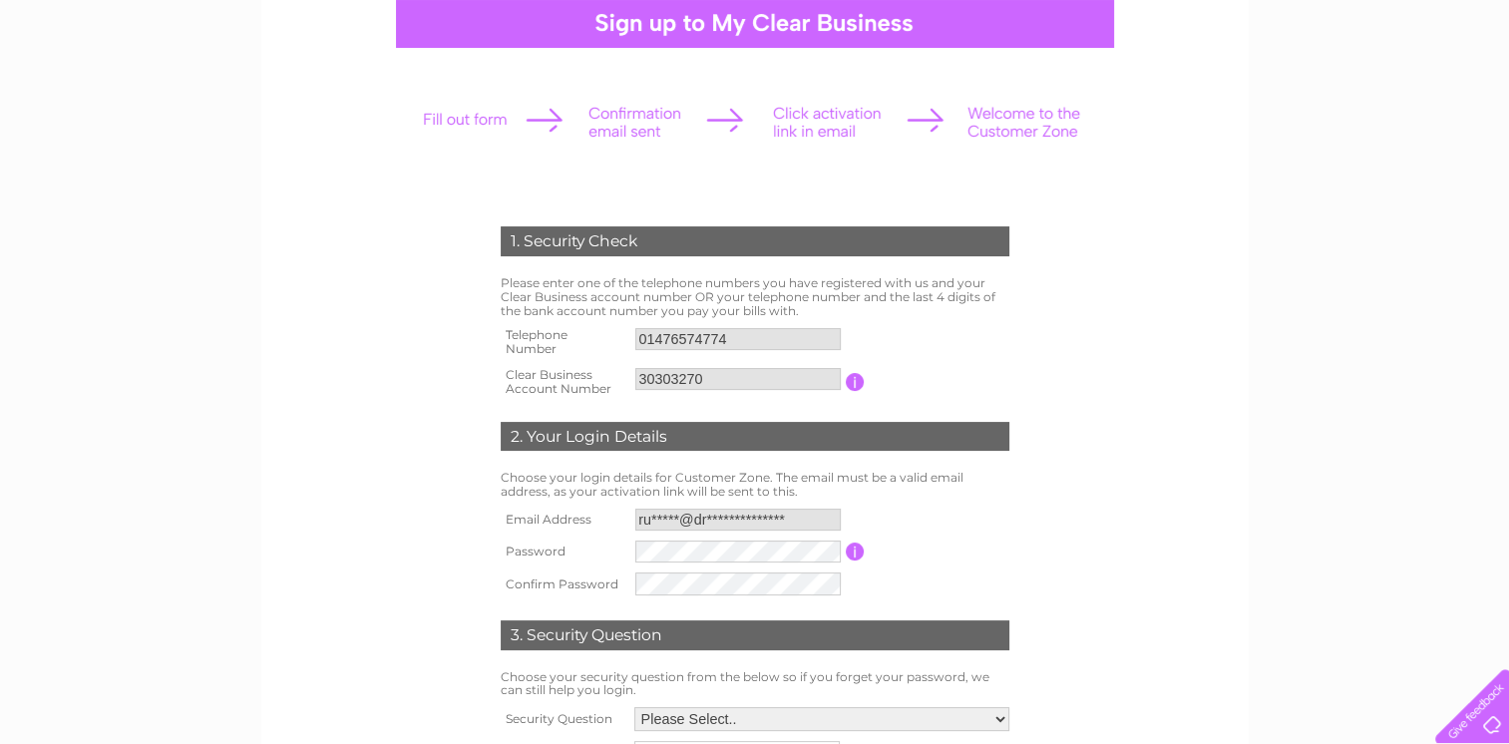
click at [794, 517] on input "**********" at bounding box center [737, 520] width 205 height 22
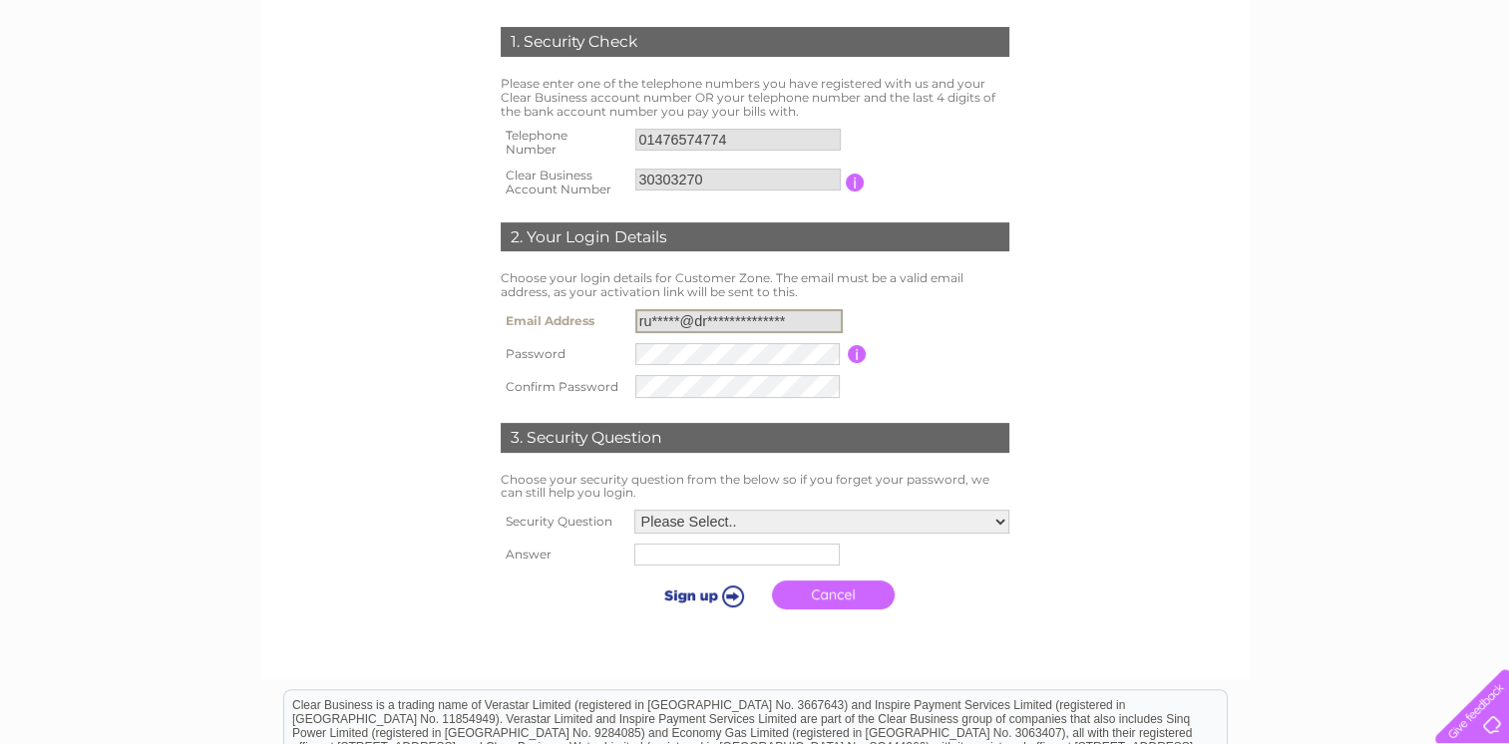
scroll to position [299, 0]
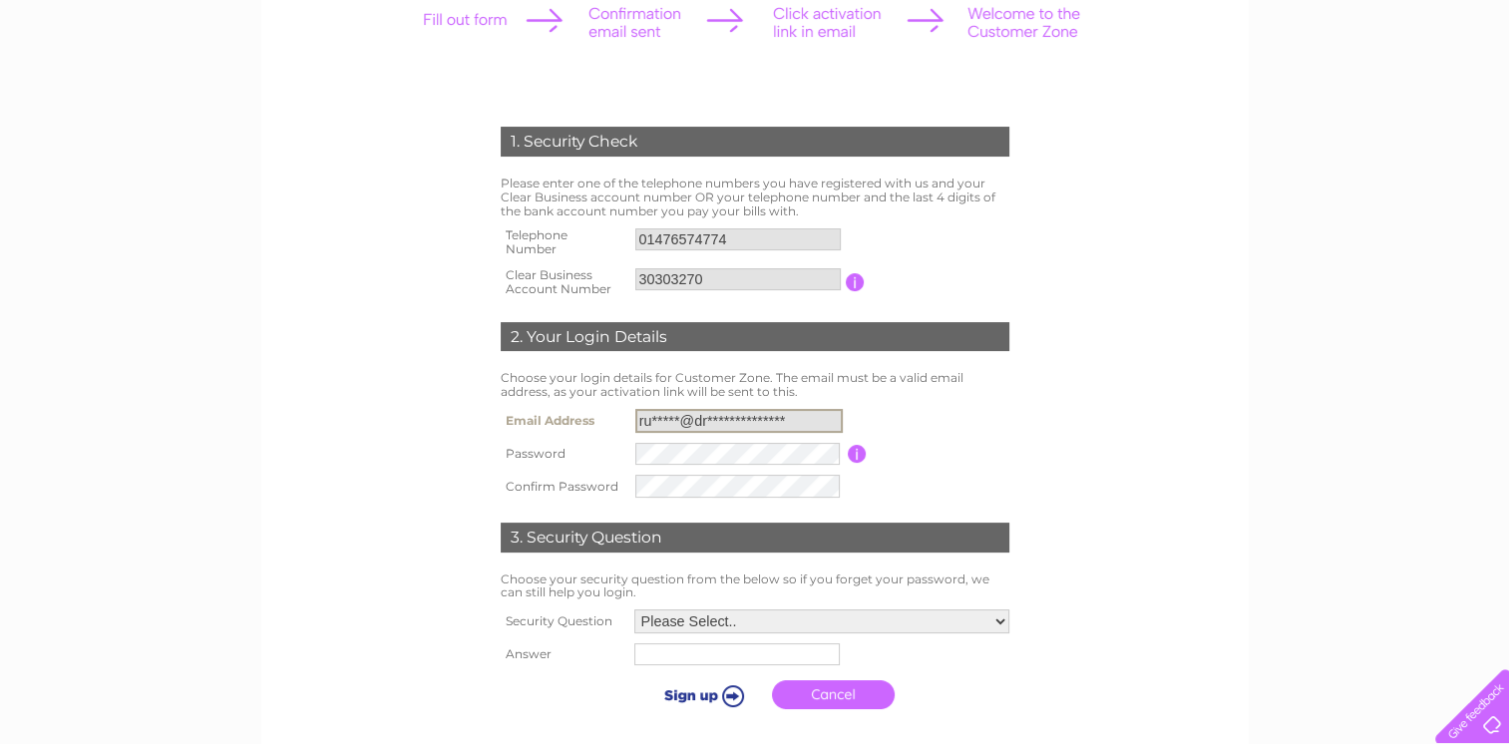
click at [652, 421] on input "**********" at bounding box center [738, 421] width 207 height 24
click at [801, 418] on input "**********" at bounding box center [738, 421] width 207 height 24
drag, startPoint x: 801, startPoint y: 418, endPoint x: 626, endPoint y: 414, distance: 174.6
click at [626, 414] on tr "**********" at bounding box center [755, 421] width 519 height 34
drag, startPoint x: 1105, startPoint y: 181, endPoint x: 1117, endPoint y: 180, distance: 12.0
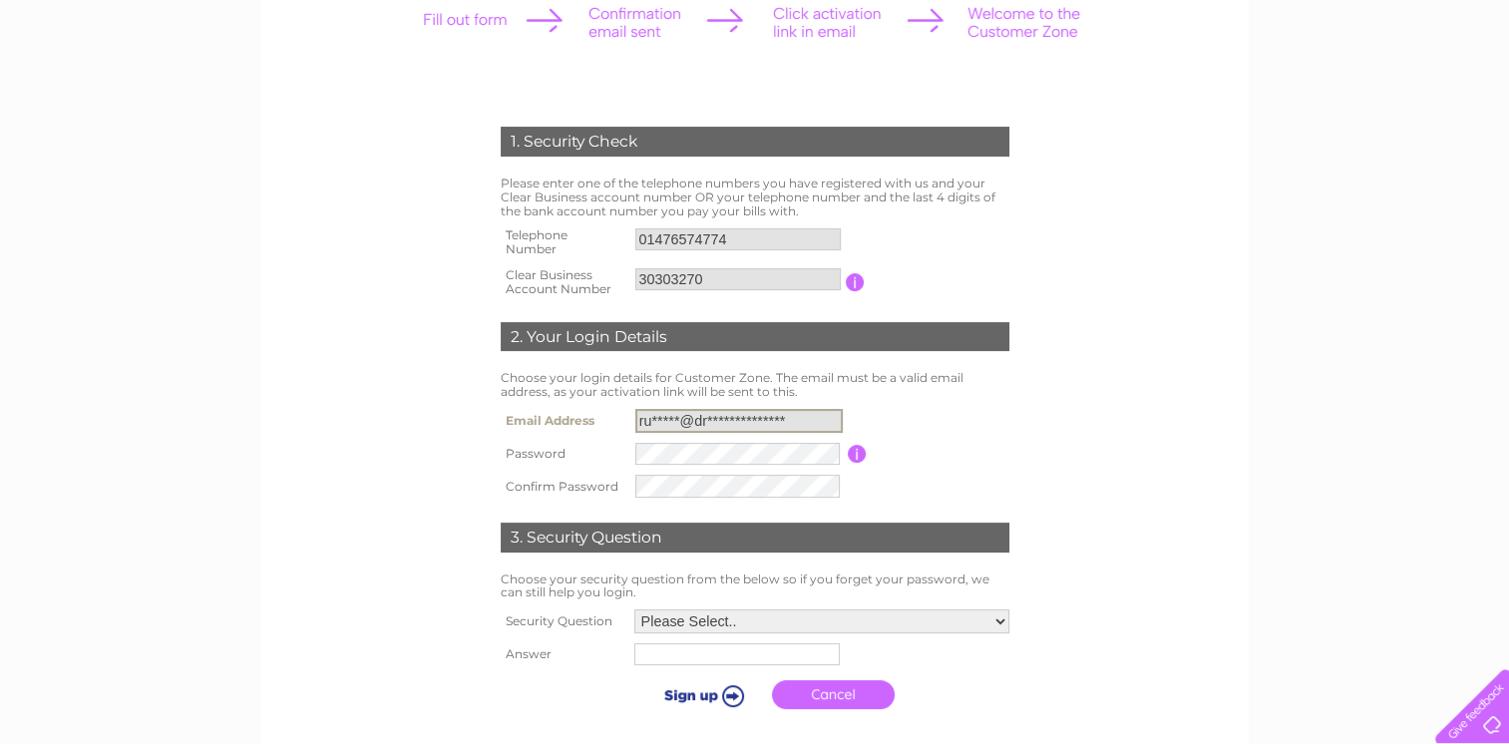
click at [1111, 180] on form "1. Security Check Please enter one of the telephone numbers you have registered…" at bounding box center [754, 423] width 949 height 672
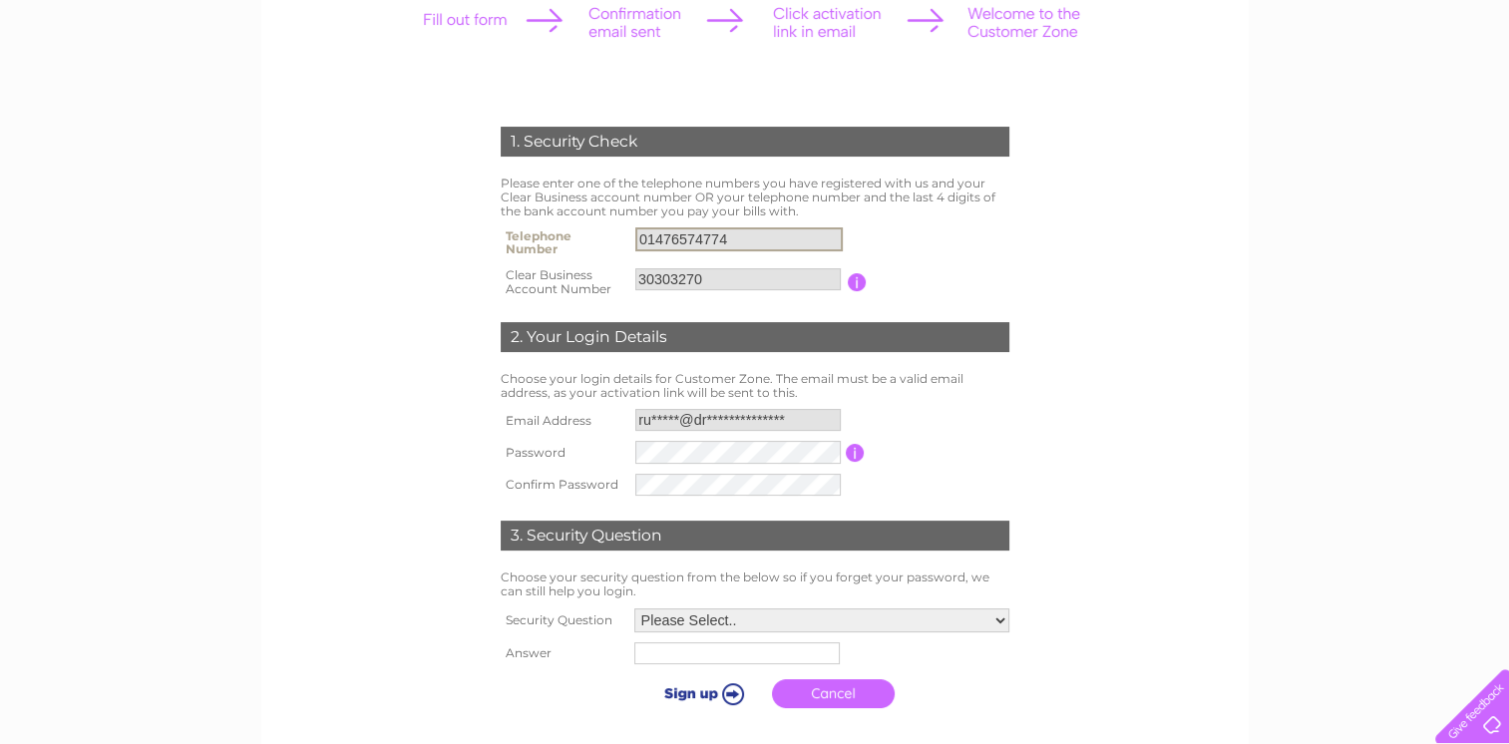
drag, startPoint x: 738, startPoint y: 234, endPoint x: 590, endPoint y: 237, distance: 147.6
click at [590, 237] on tr "Telephone Number 01476574774" at bounding box center [755, 242] width 519 height 40
click at [820, 692] on link "Cancel" at bounding box center [833, 692] width 123 height 29
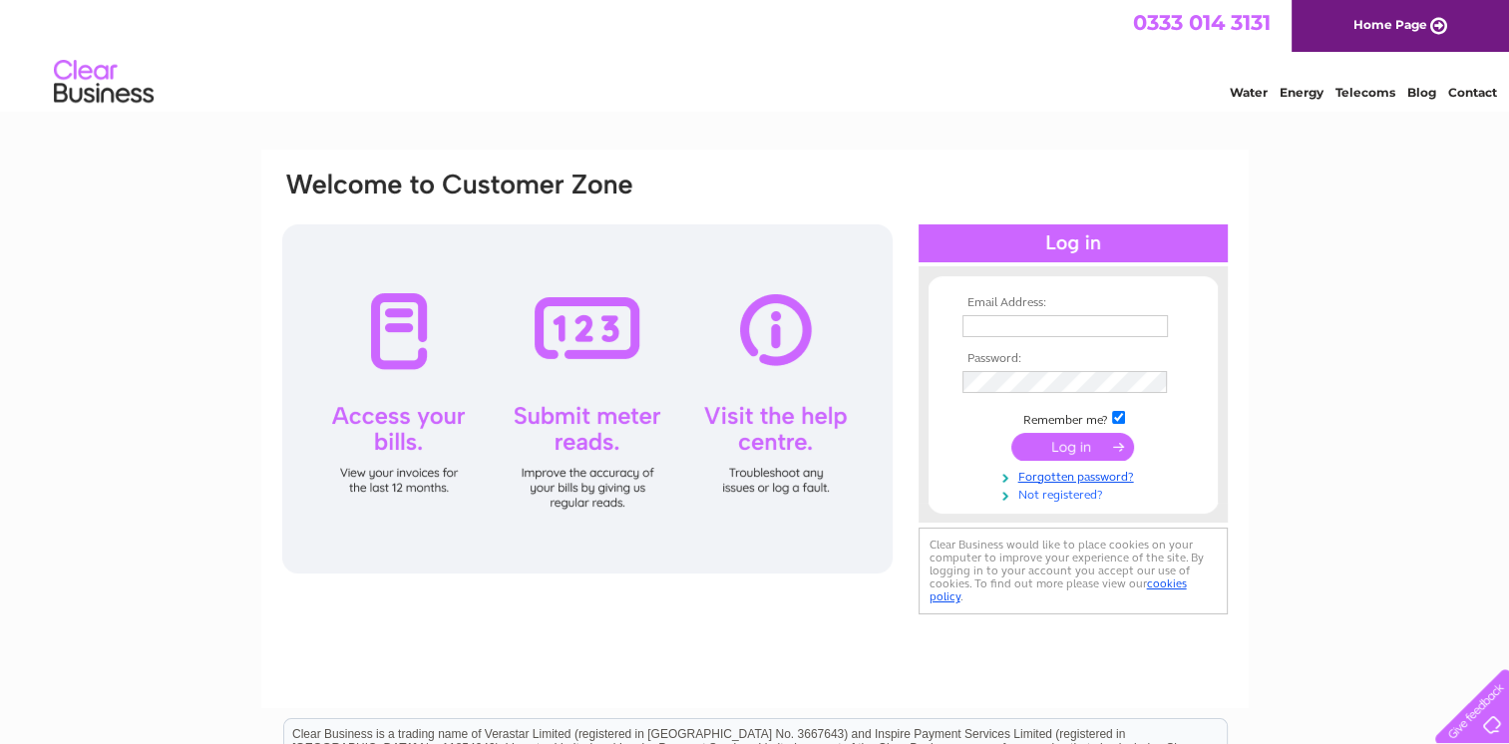
type input "[EMAIL_ADDRESS][DOMAIN_NAME]"
click at [1055, 499] on link "Not registered?" at bounding box center [1075, 493] width 226 height 19
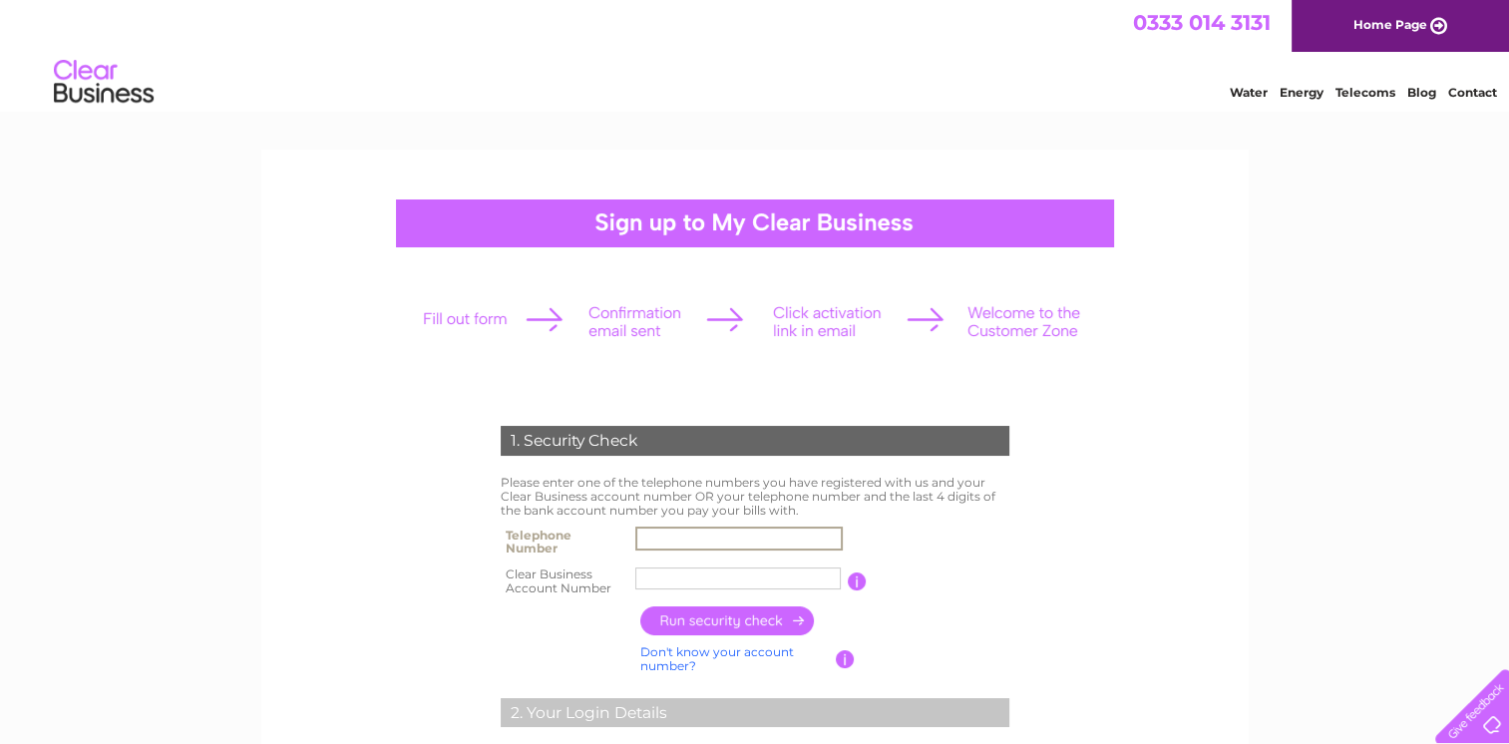
click at [716, 538] on input "text" at bounding box center [738, 539] width 207 height 24
type input "07917807086"
click at [742, 579] on input "Dream Doo" at bounding box center [738, 578] width 207 height 24
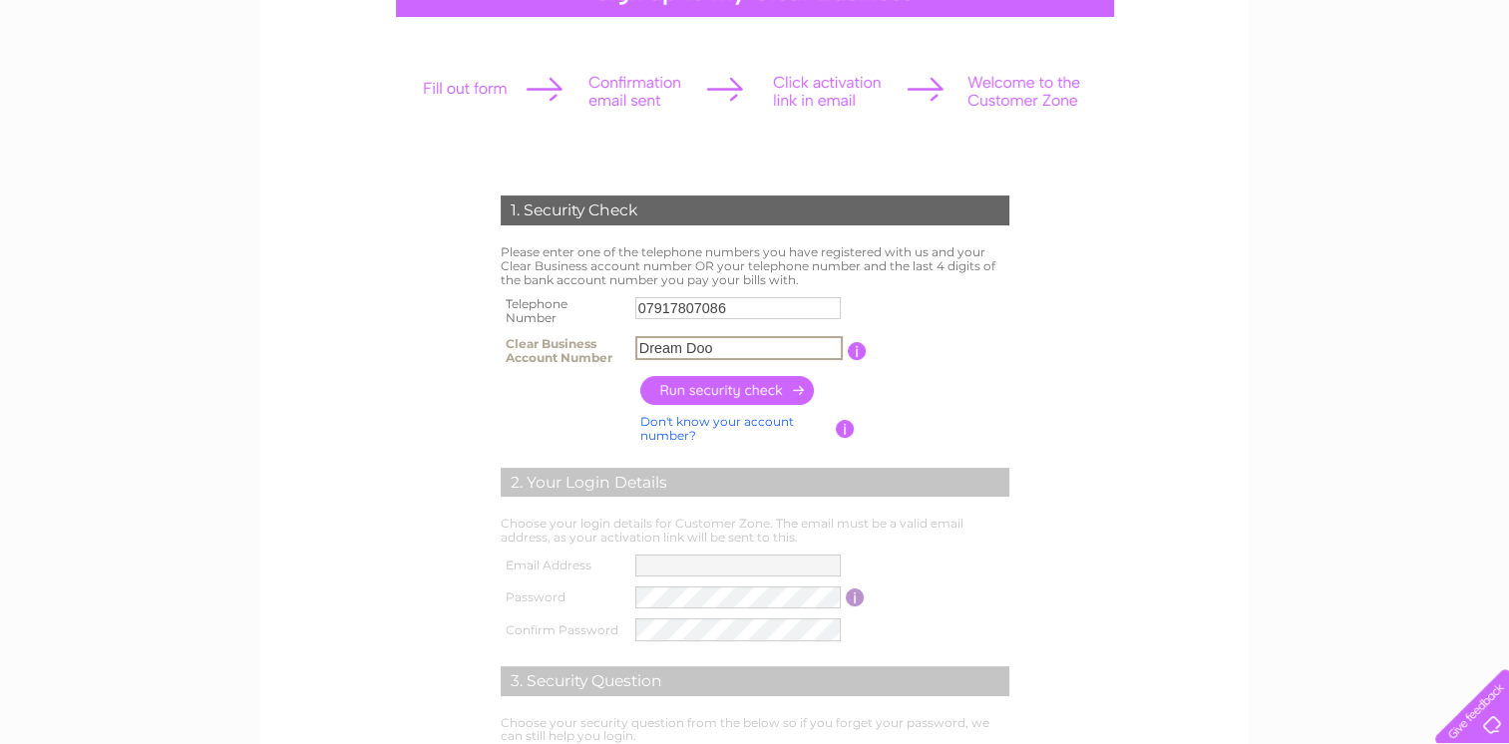
scroll to position [199, 0]
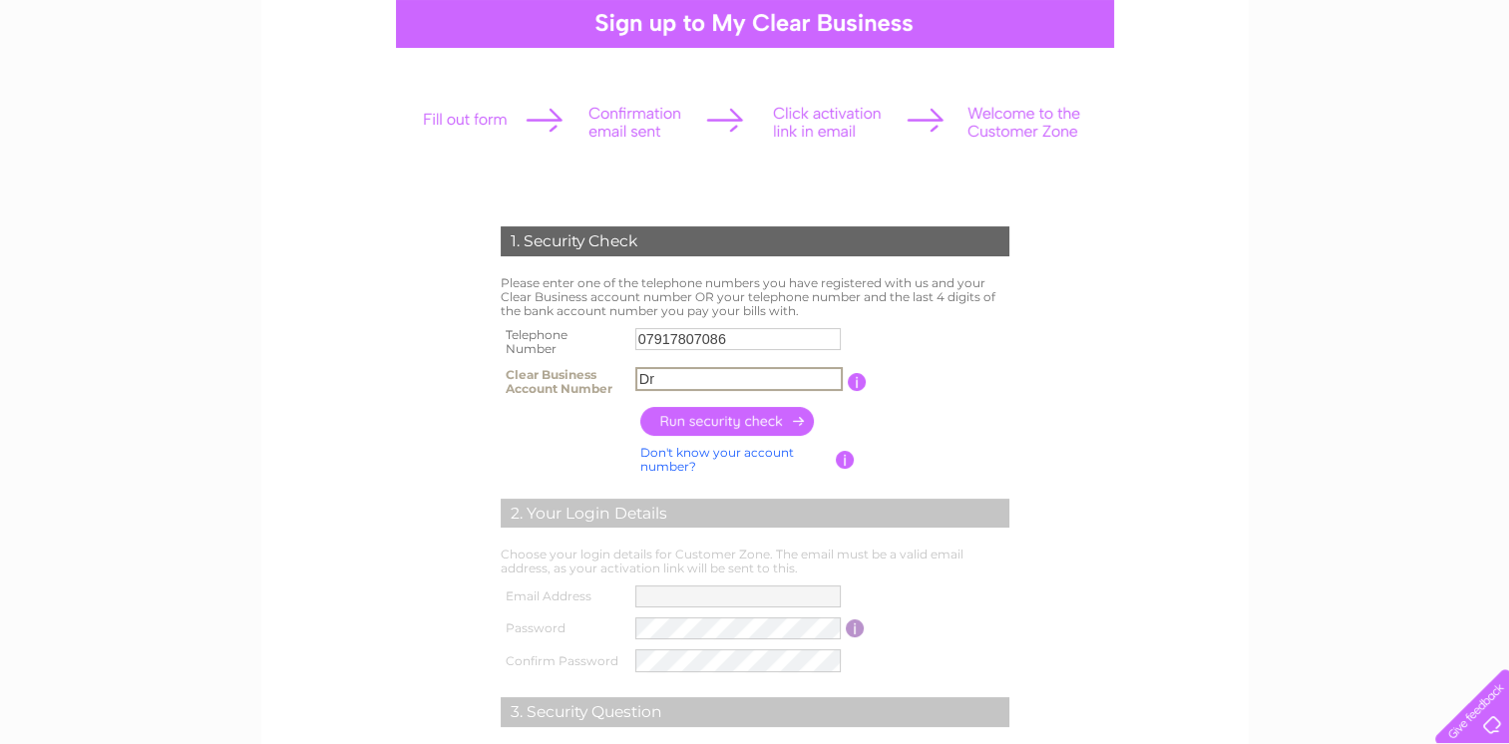
type input "D"
click at [696, 422] on input "button" at bounding box center [728, 421] width 176 height 29
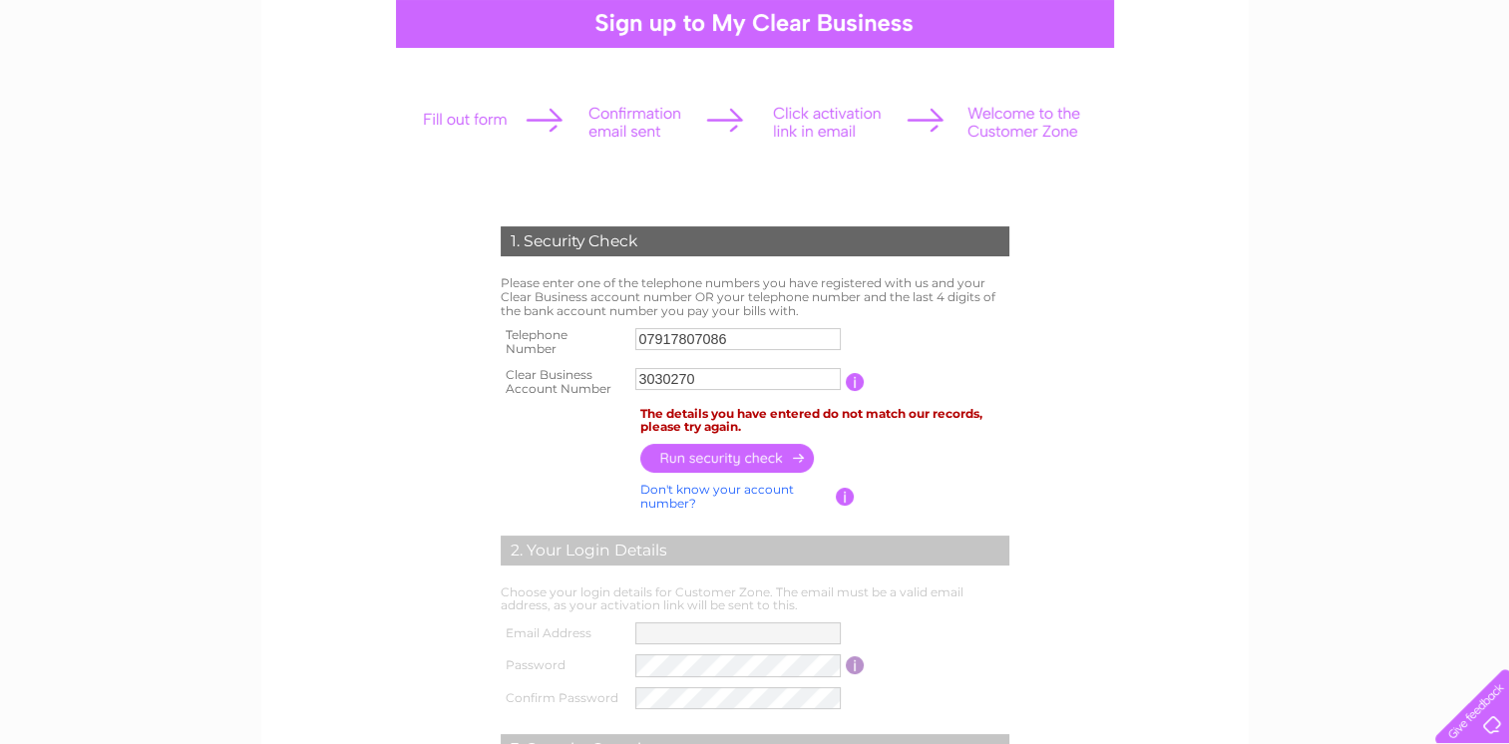
click at [670, 379] on input "3030270" at bounding box center [737, 379] width 205 height 22
type input "30303270"
click at [754, 460] on input "button" at bounding box center [728, 459] width 176 height 29
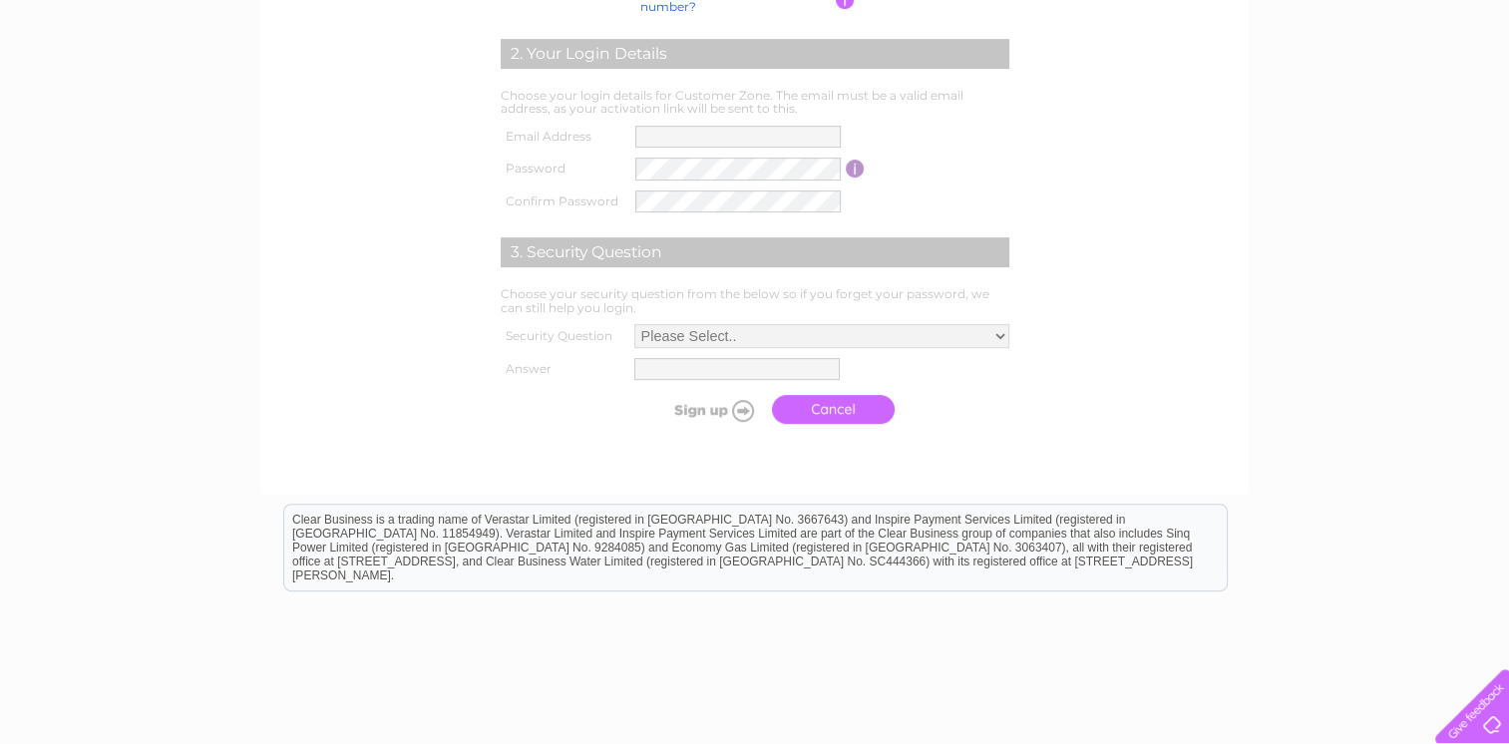
scroll to position [698, 0]
click at [843, 409] on link "Cancel" at bounding box center [833, 407] width 123 height 29
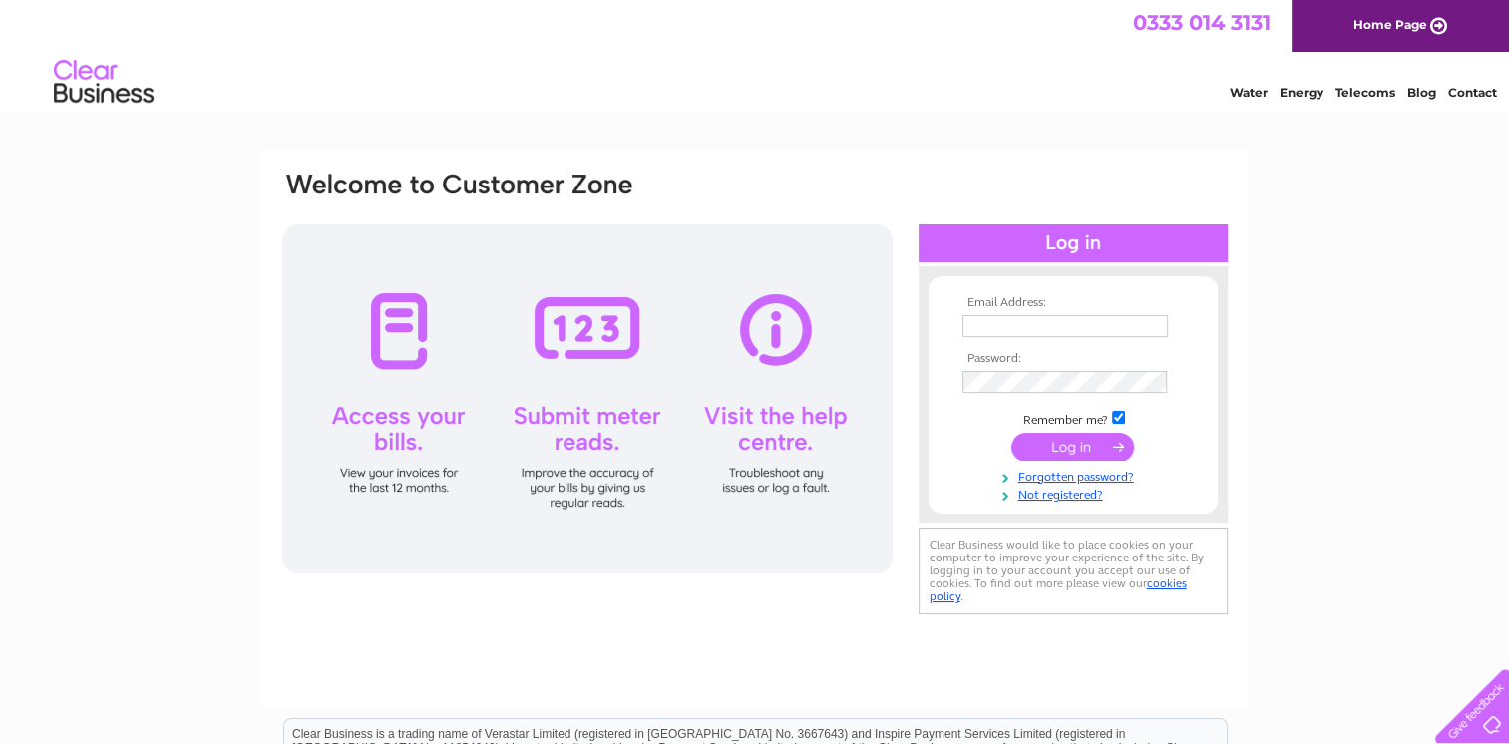
type input "[EMAIL_ADDRESS][DOMAIN_NAME]"
click at [1094, 444] on input "submit" at bounding box center [1072, 447] width 123 height 28
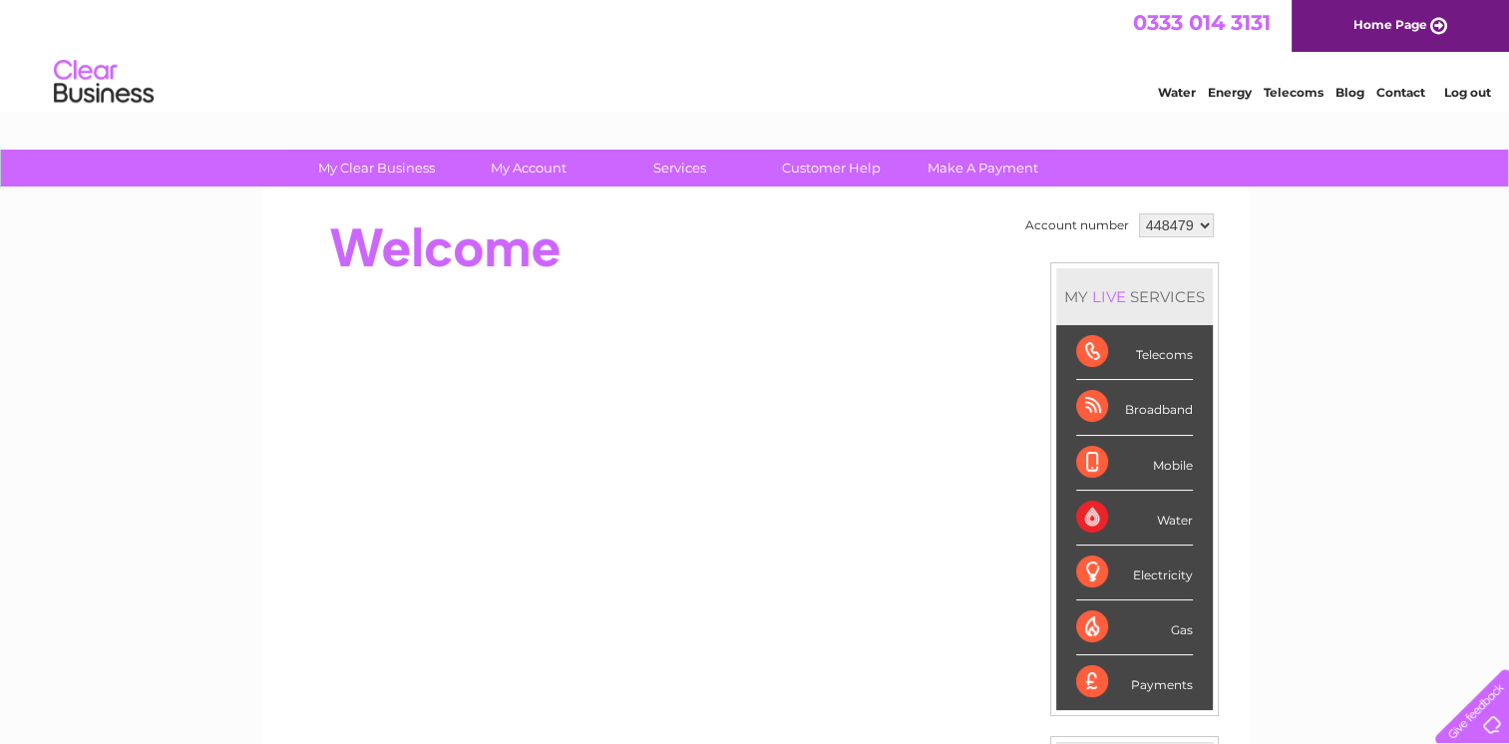
click at [1203, 225] on select "448479" at bounding box center [1176, 225] width 75 height 24
click at [1466, 95] on link "Log out" at bounding box center [1466, 92] width 47 height 15
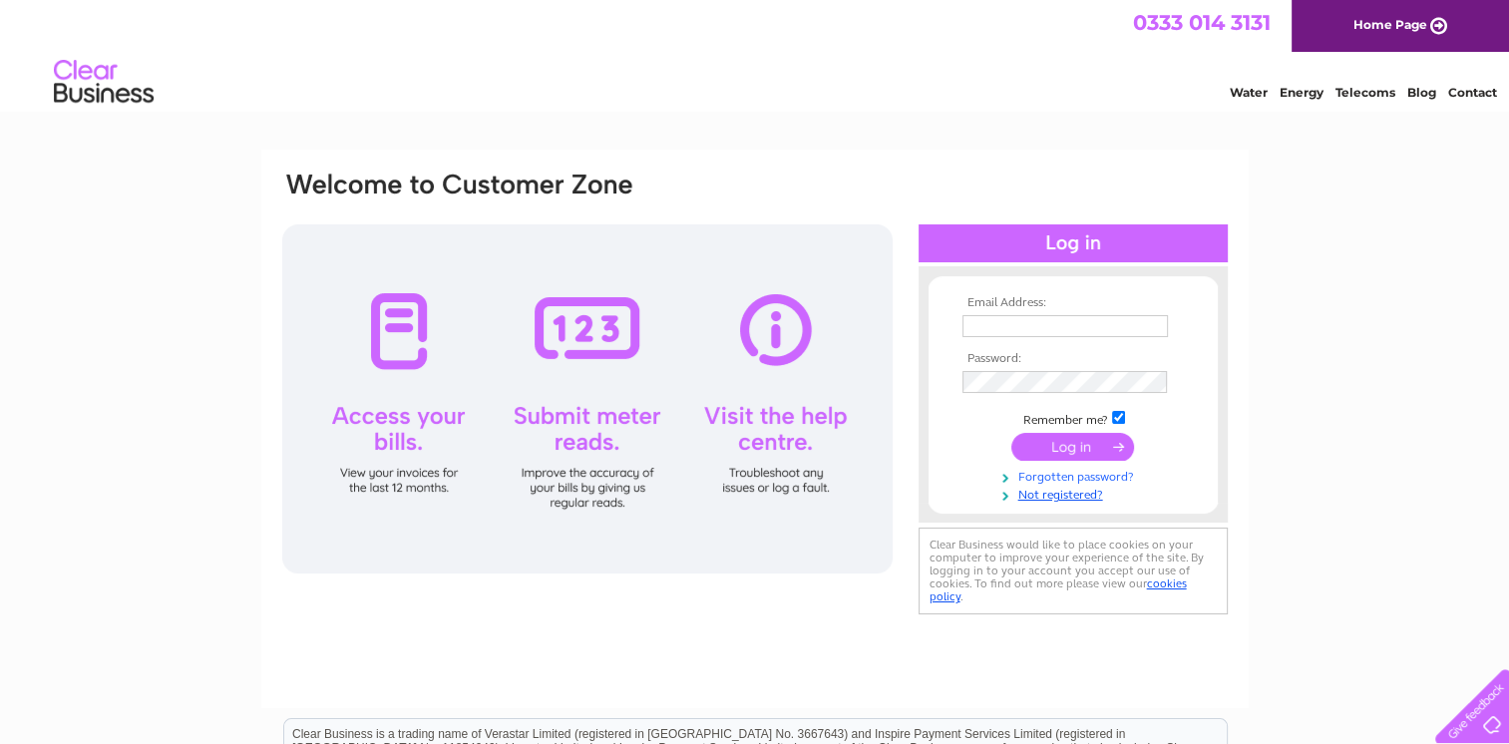
type input "[EMAIL_ADDRESS][DOMAIN_NAME]"
click at [699, 112] on div "Water Energy Telecoms Blog Contact" at bounding box center [754, 84] width 1509 height 65
click at [1066, 497] on link "Not registered?" at bounding box center [1075, 493] width 226 height 19
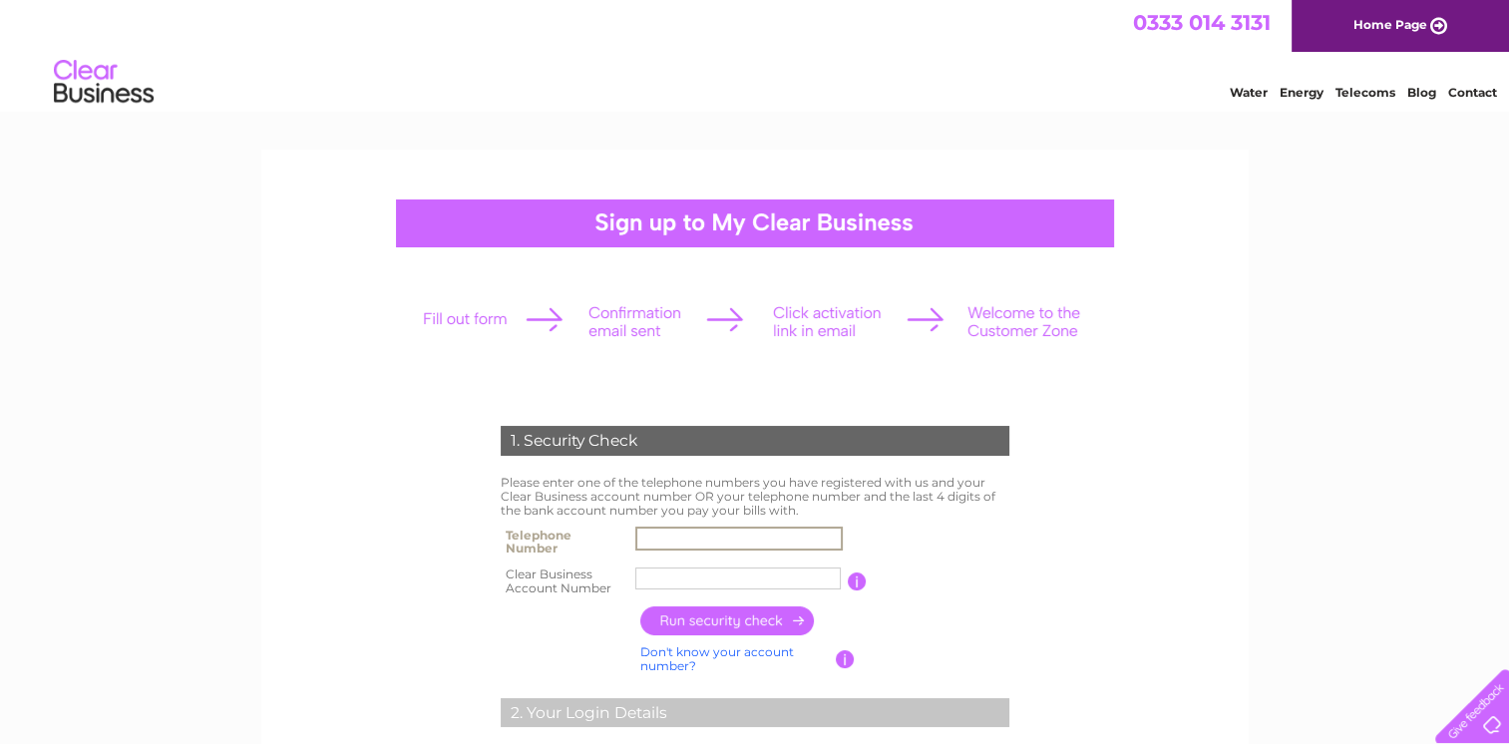
click at [711, 534] on input "text" at bounding box center [738, 539] width 207 height 24
type input "01476574774"
click at [703, 569] on input "text" at bounding box center [737, 578] width 205 height 22
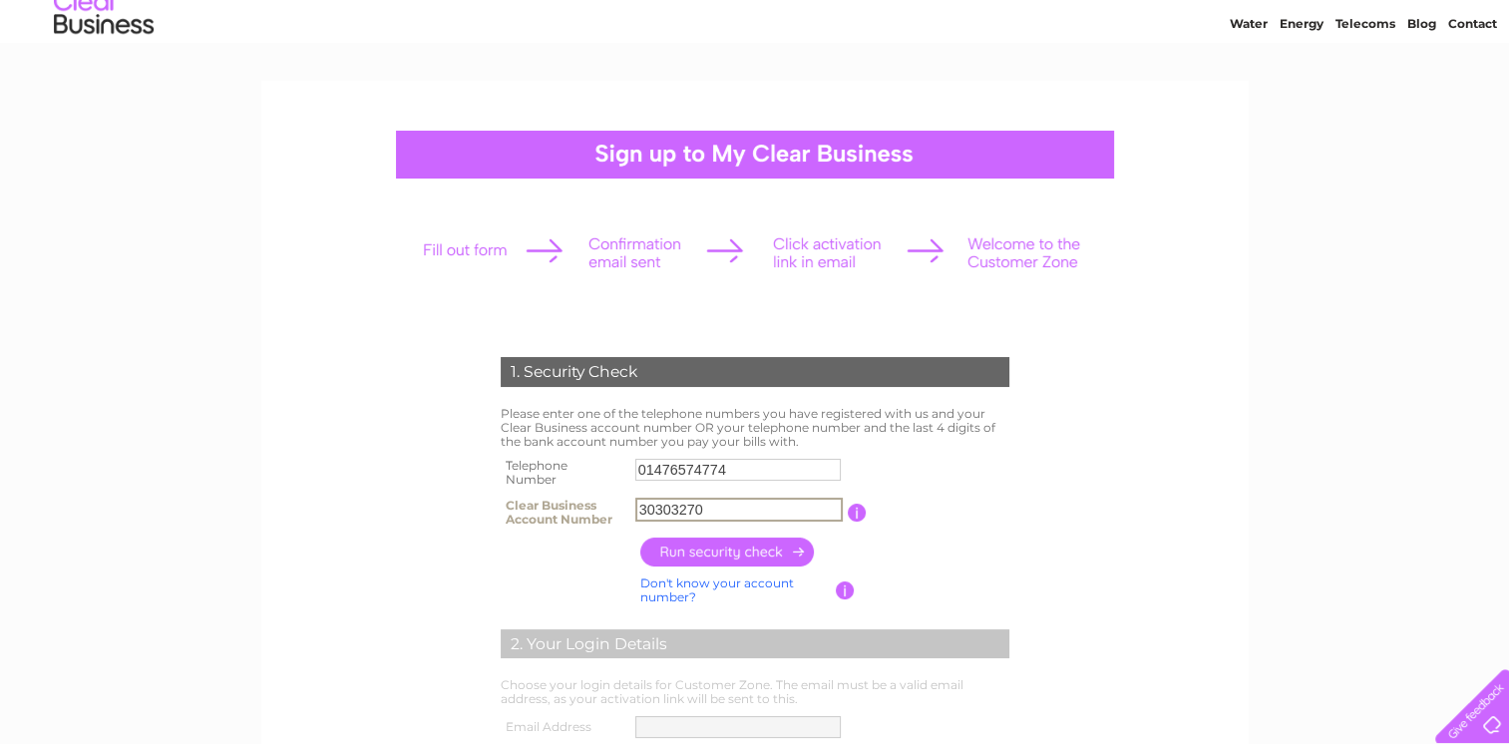
scroll to position [100, 0]
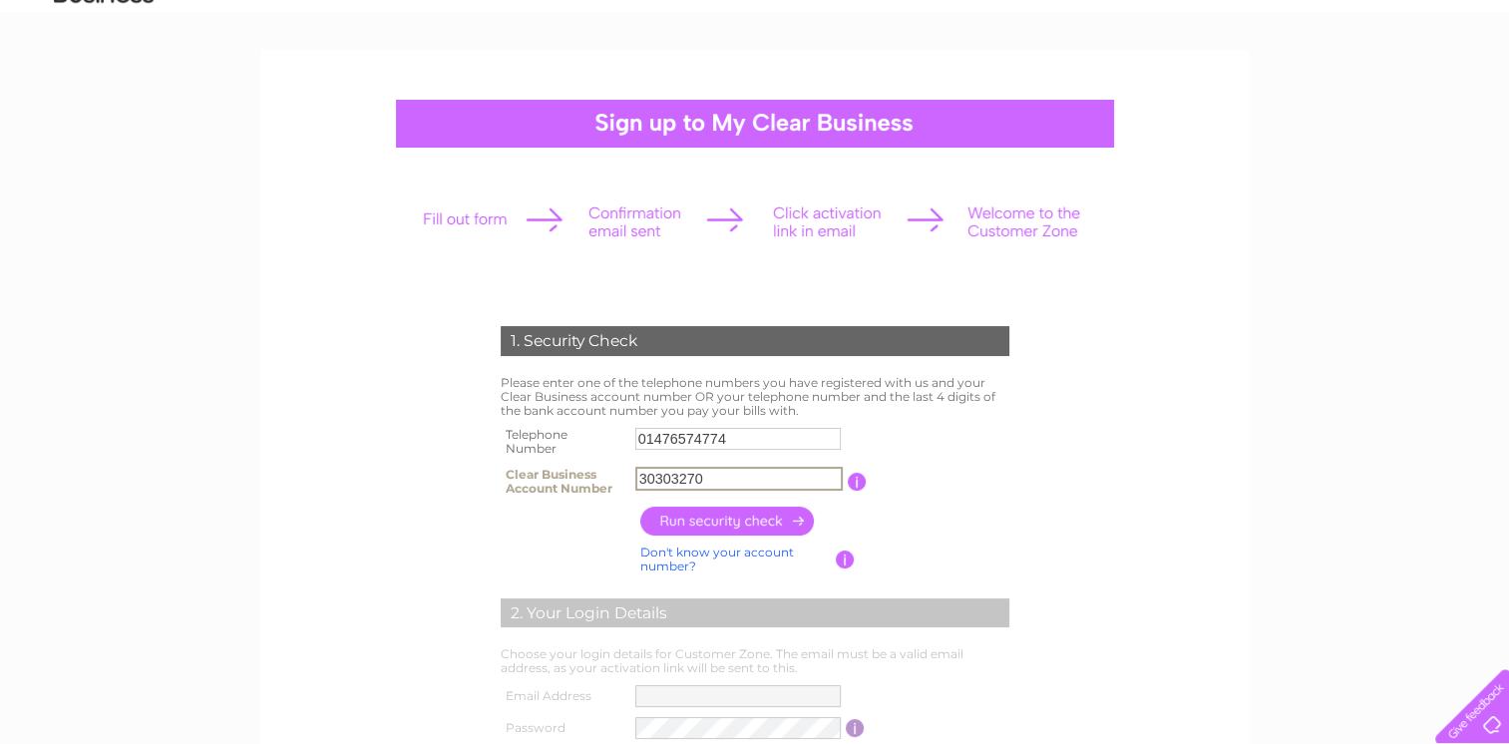
type input "30303270"
click at [754, 519] on input "button" at bounding box center [728, 521] width 176 height 29
type input "**********"
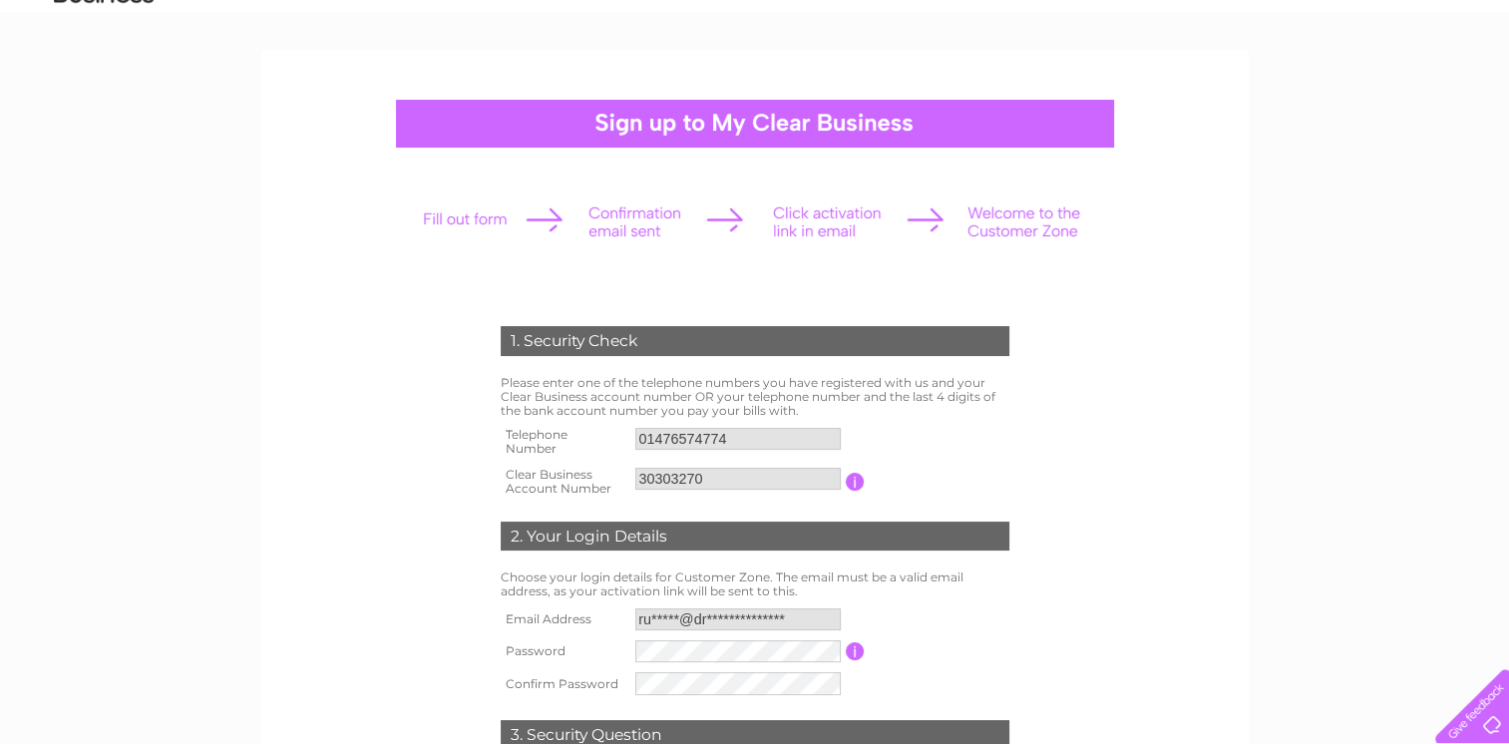
scroll to position [299, 0]
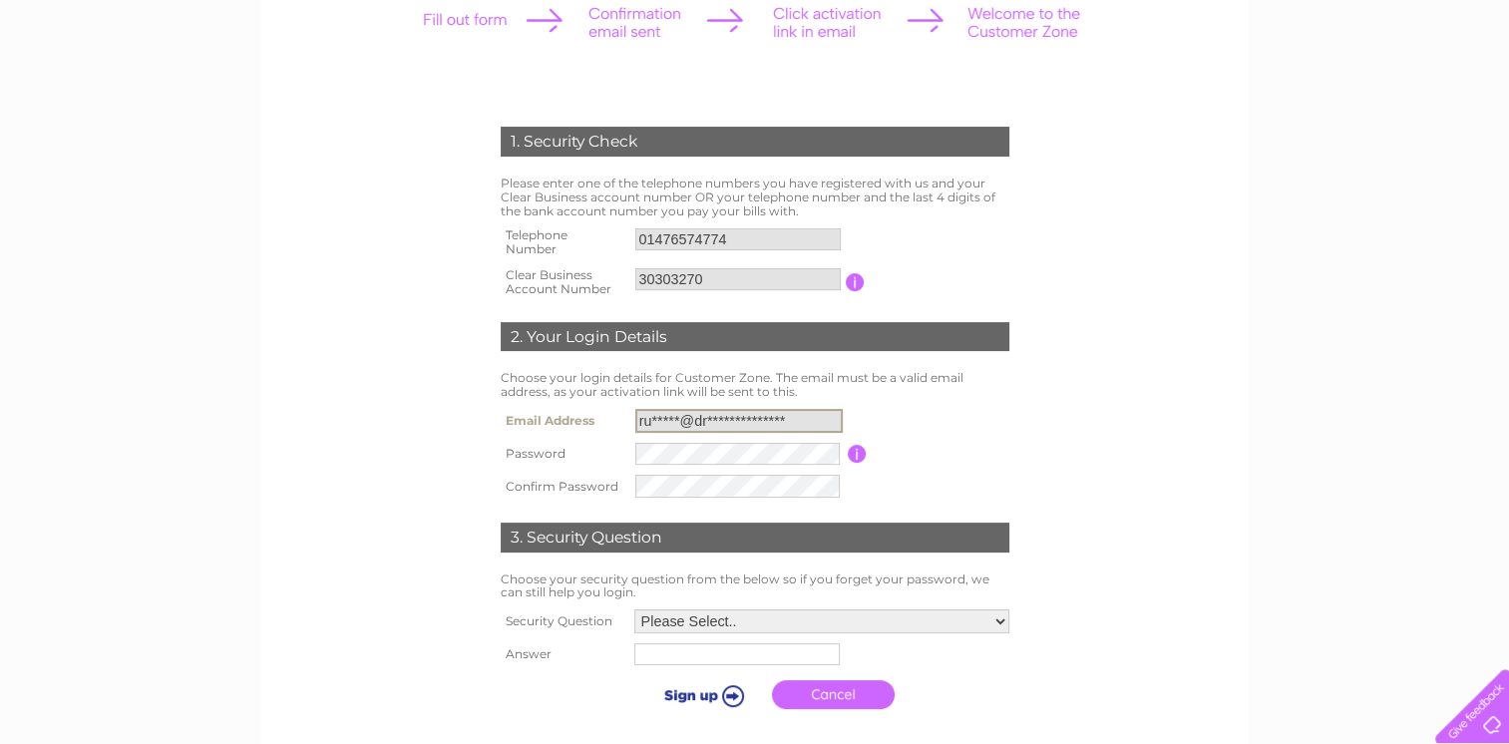
drag, startPoint x: 795, startPoint y: 419, endPoint x: 623, endPoint y: 407, distance: 172.0
click at [623, 407] on tr "**********" at bounding box center [755, 421] width 519 height 34
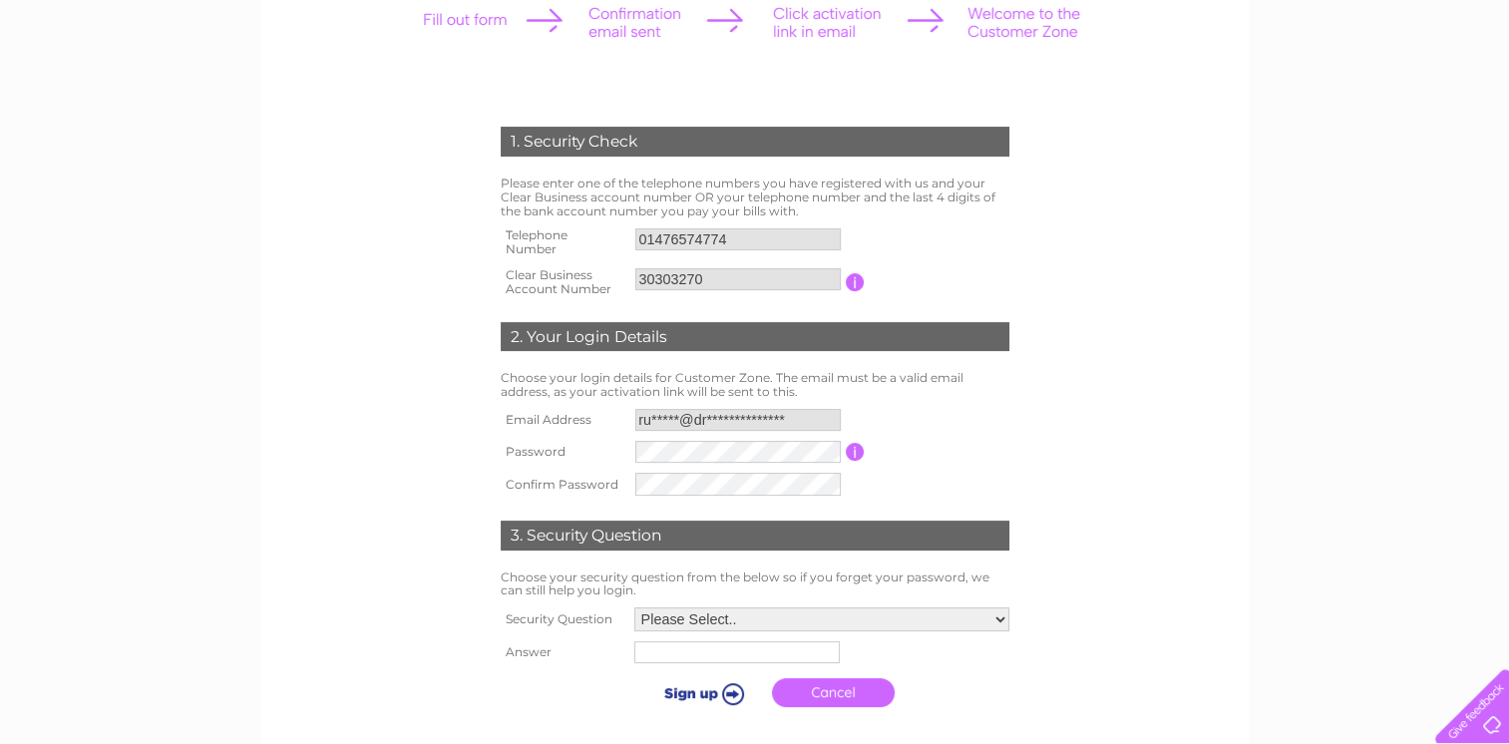
click at [1236, 507] on div "1. Security Check Please enter one of the telephone numbers you have registered…" at bounding box center [754, 313] width 987 height 927
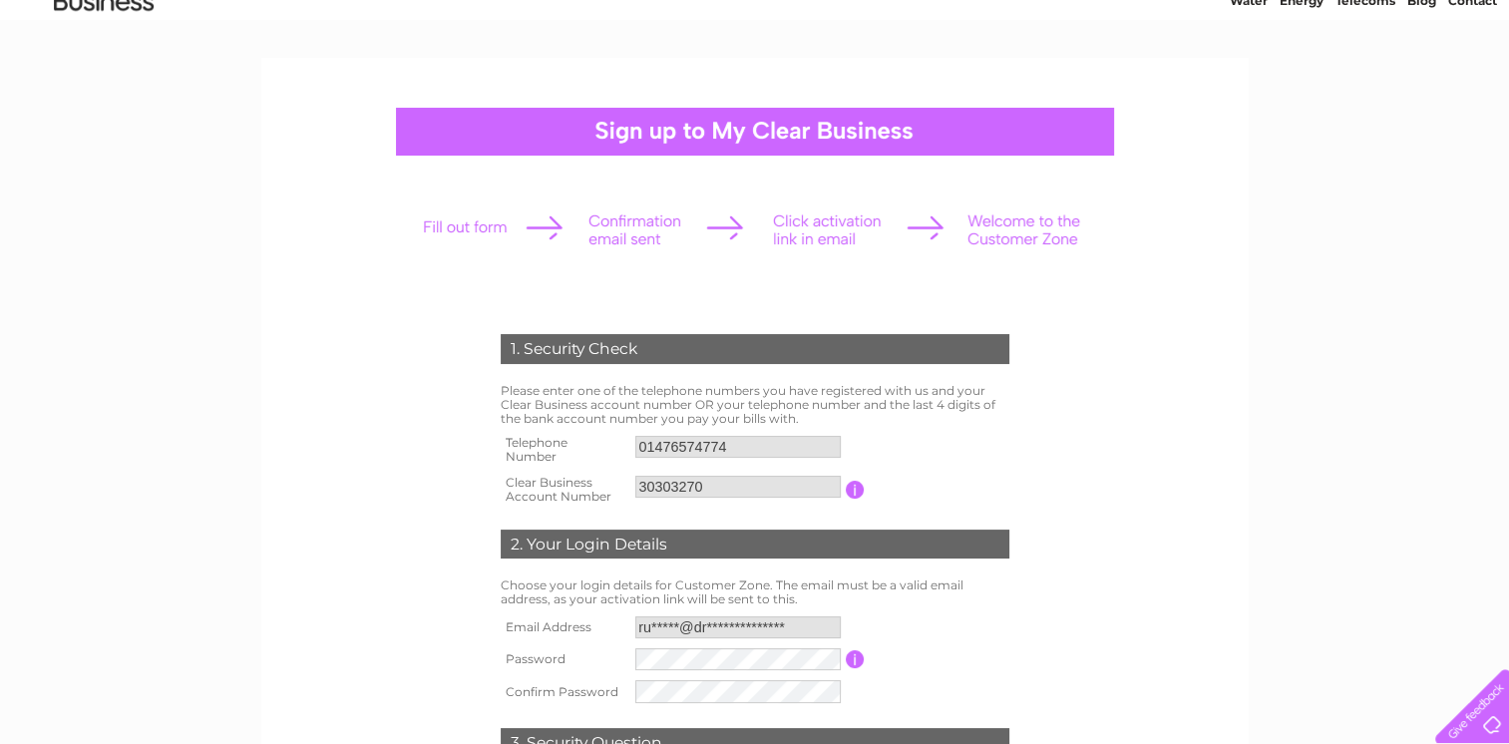
scroll to position [199, 0]
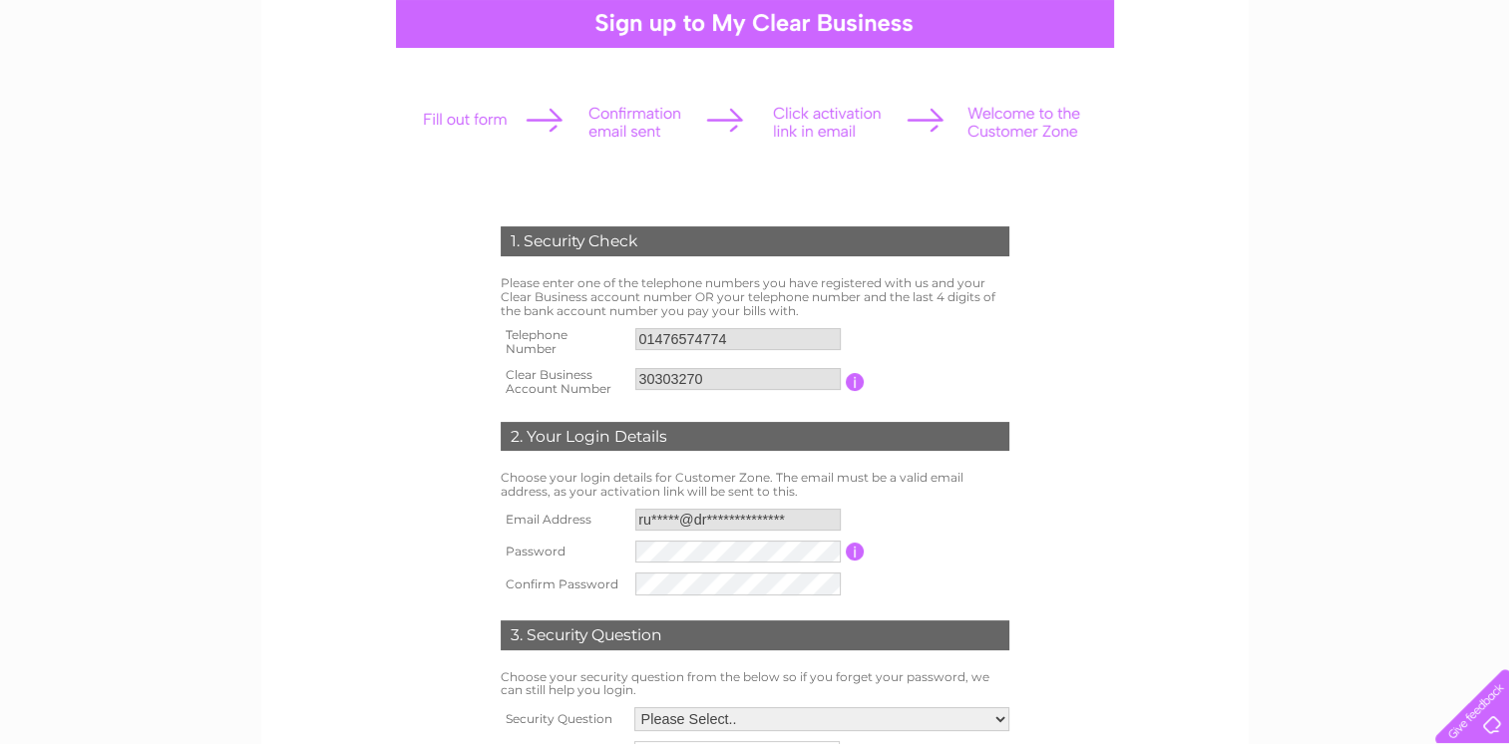
click at [794, 526] on input "**********" at bounding box center [737, 520] width 205 height 22
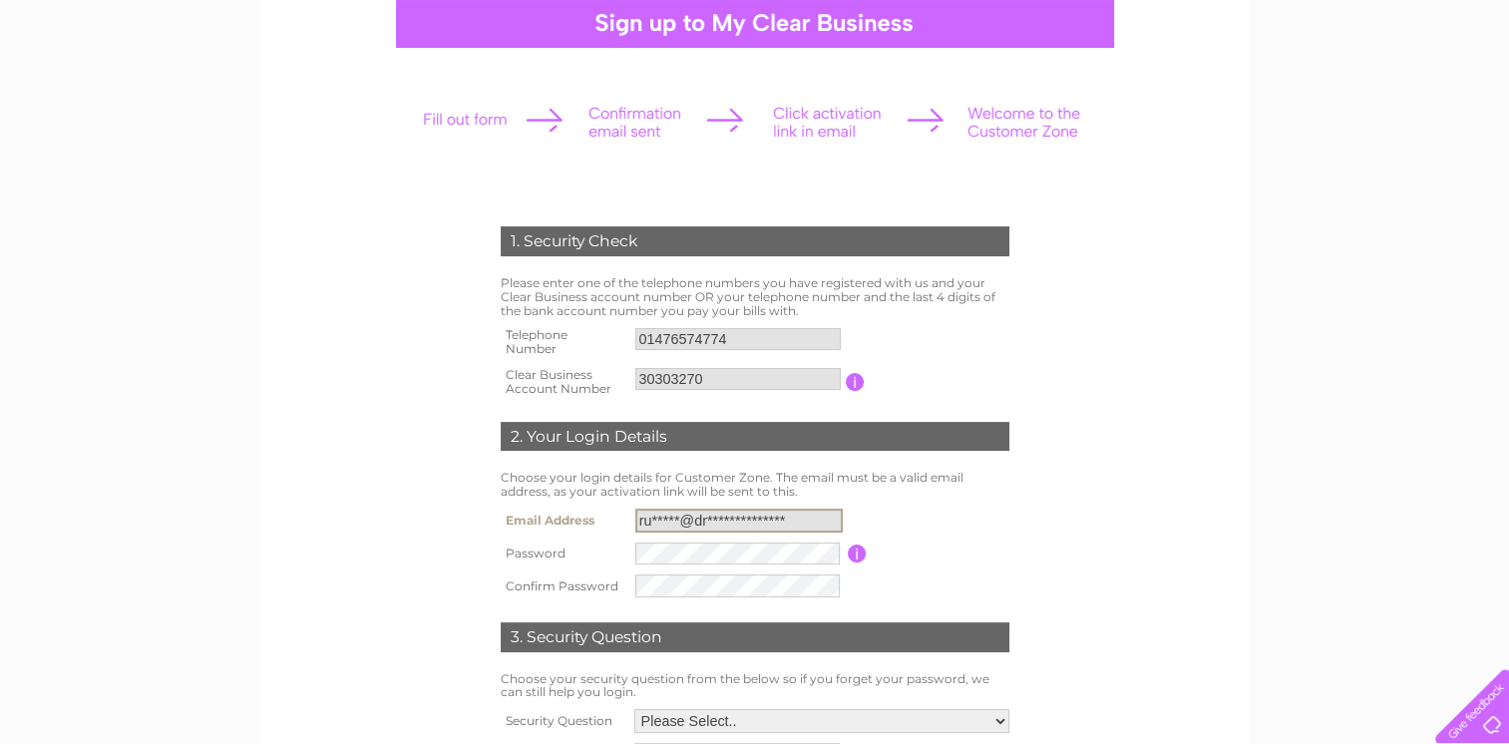
drag, startPoint x: 802, startPoint y: 521, endPoint x: 775, endPoint y: 519, distance: 27.0
click at [775, 519] on input "**********" at bounding box center [738, 521] width 207 height 24
drag, startPoint x: 775, startPoint y: 519, endPoint x: 797, endPoint y: 521, distance: 22.0
click at [797, 521] on input "**********" at bounding box center [738, 521] width 207 height 24
drag, startPoint x: 797, startPoint y: 521, endPoint x: 541, endPoint y: 526, distance: 256.4
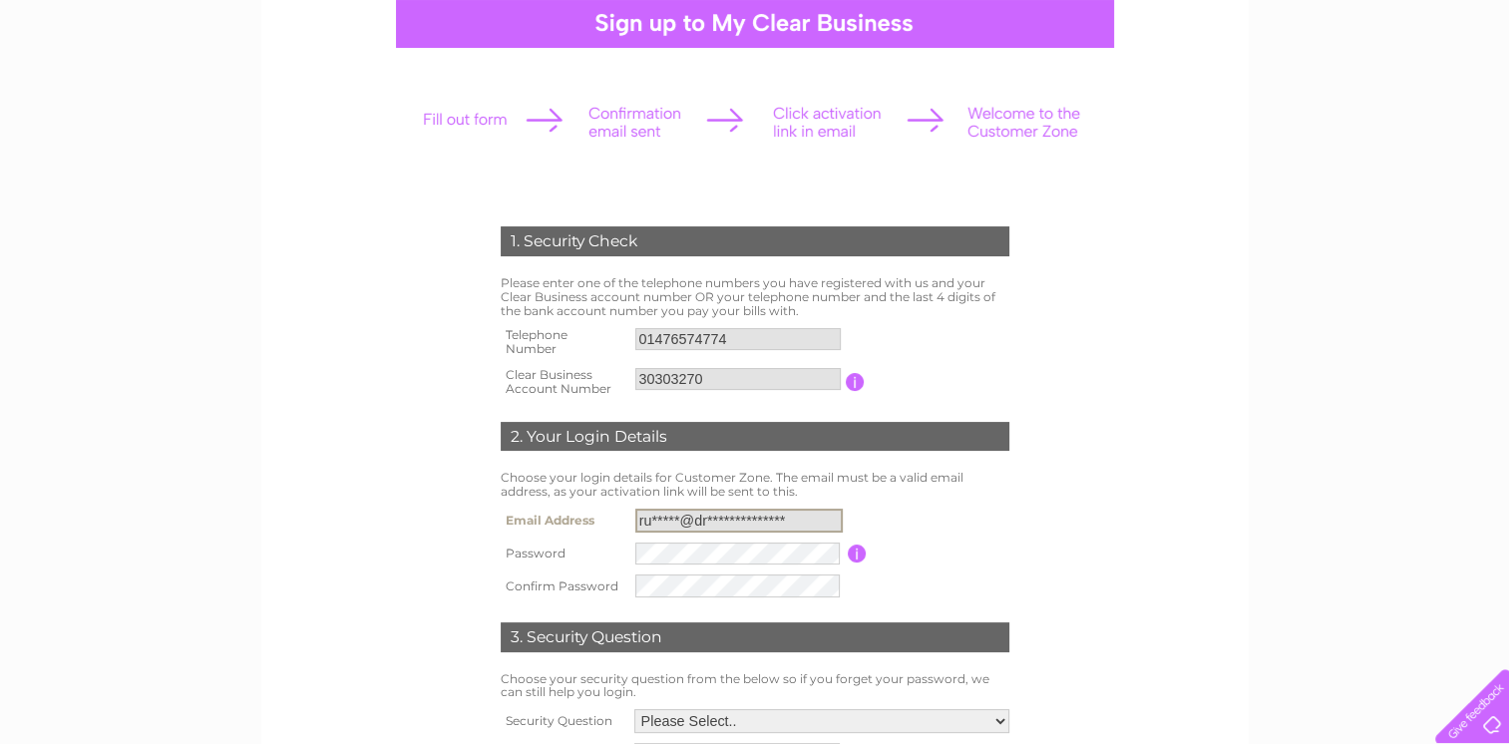
click at [541, 526] on tr "**********" at bounding box center [755, 521] width 519 height 34
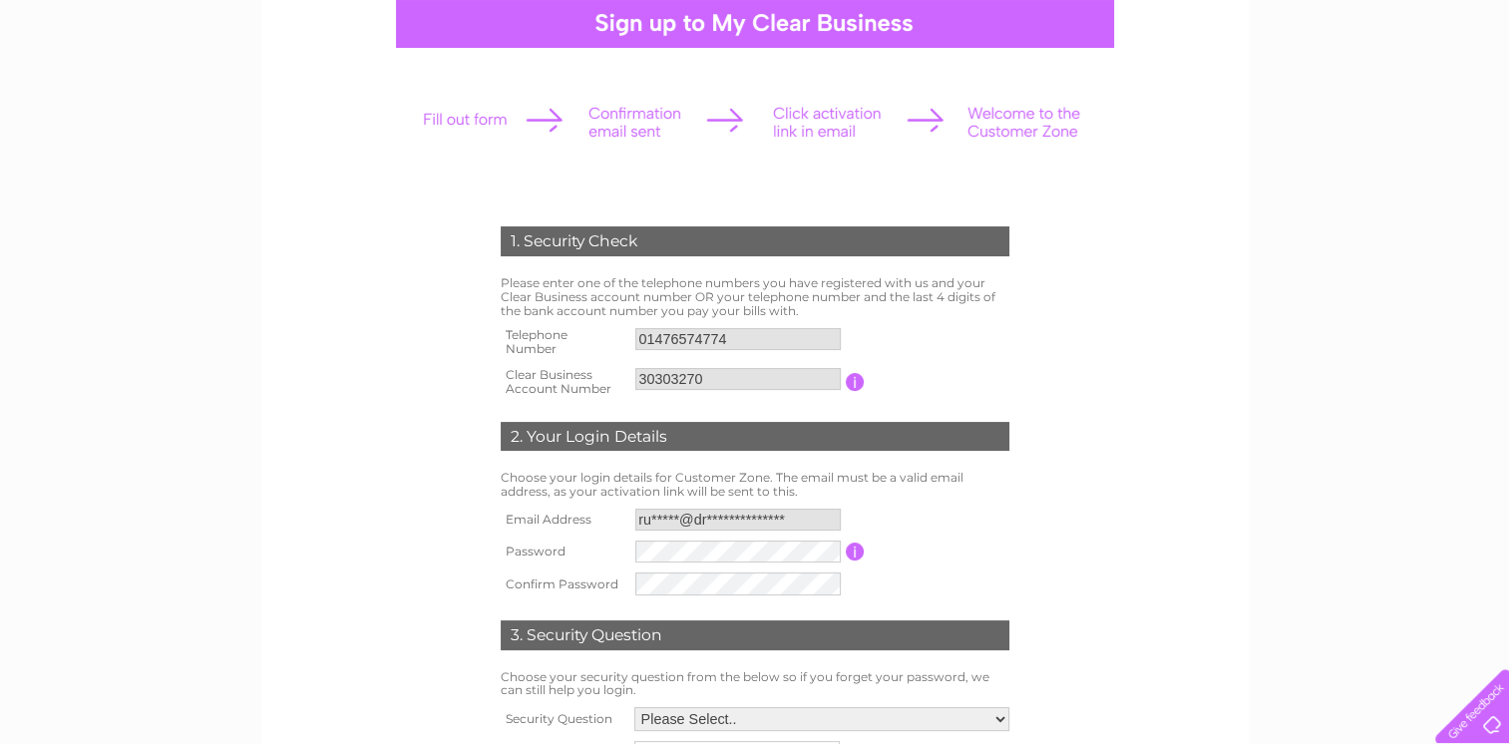
click at [1330, 455] on div "1. Security Check Please enter one of the telephone numbers you have registered…" at bounding box center [754, 584] width 1509 height 1268
drag, startPoint x: 754, startPoint y: 341, endPoint x: 612, endPoint y: 339, distance: 141.6
click at [612, 339] on tr "Telephone Number 01476574774" at bounding box center [755, 342] width 519 height 40
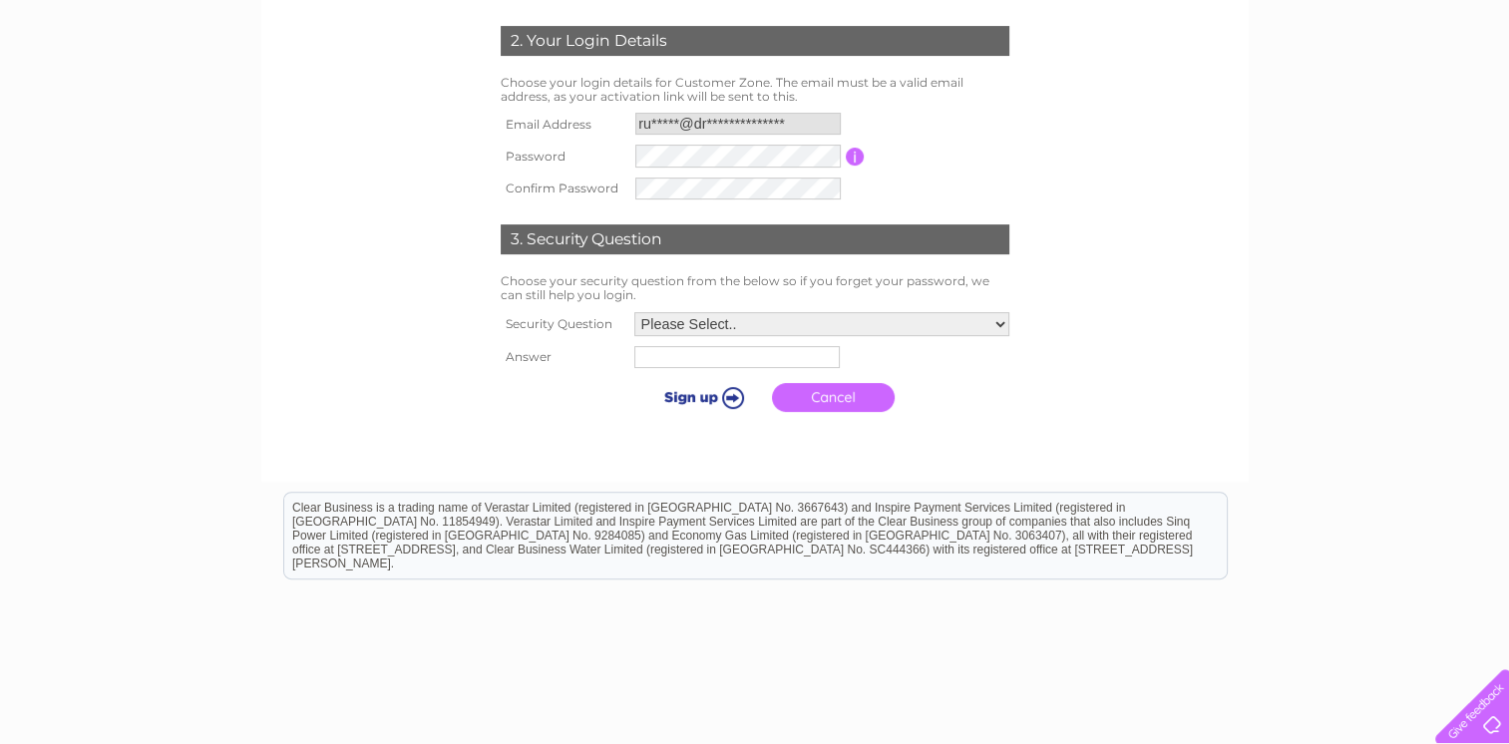
scroll to position [598, 0]
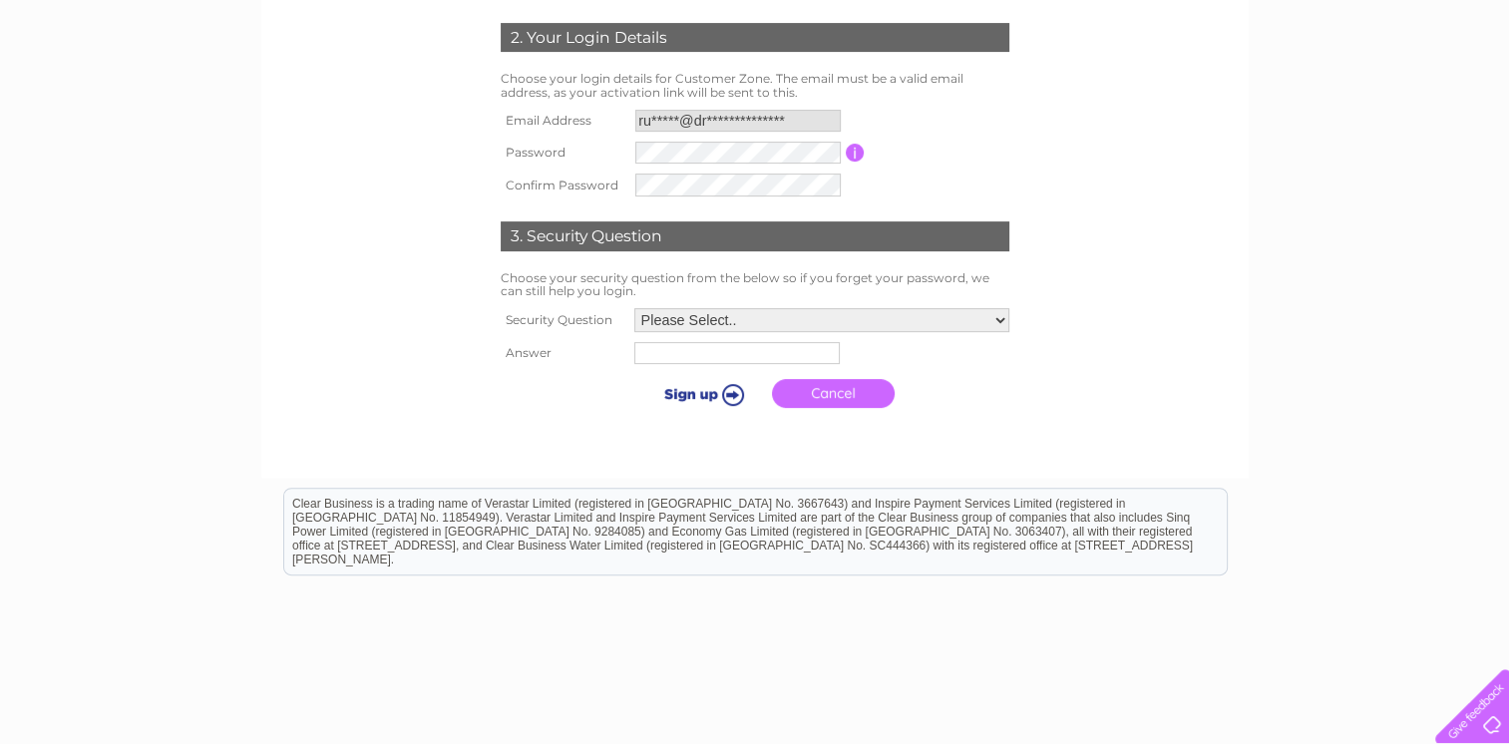
click at [827, 397] on link "Cancel" at bounding box center [833, 393] width 123 height 29
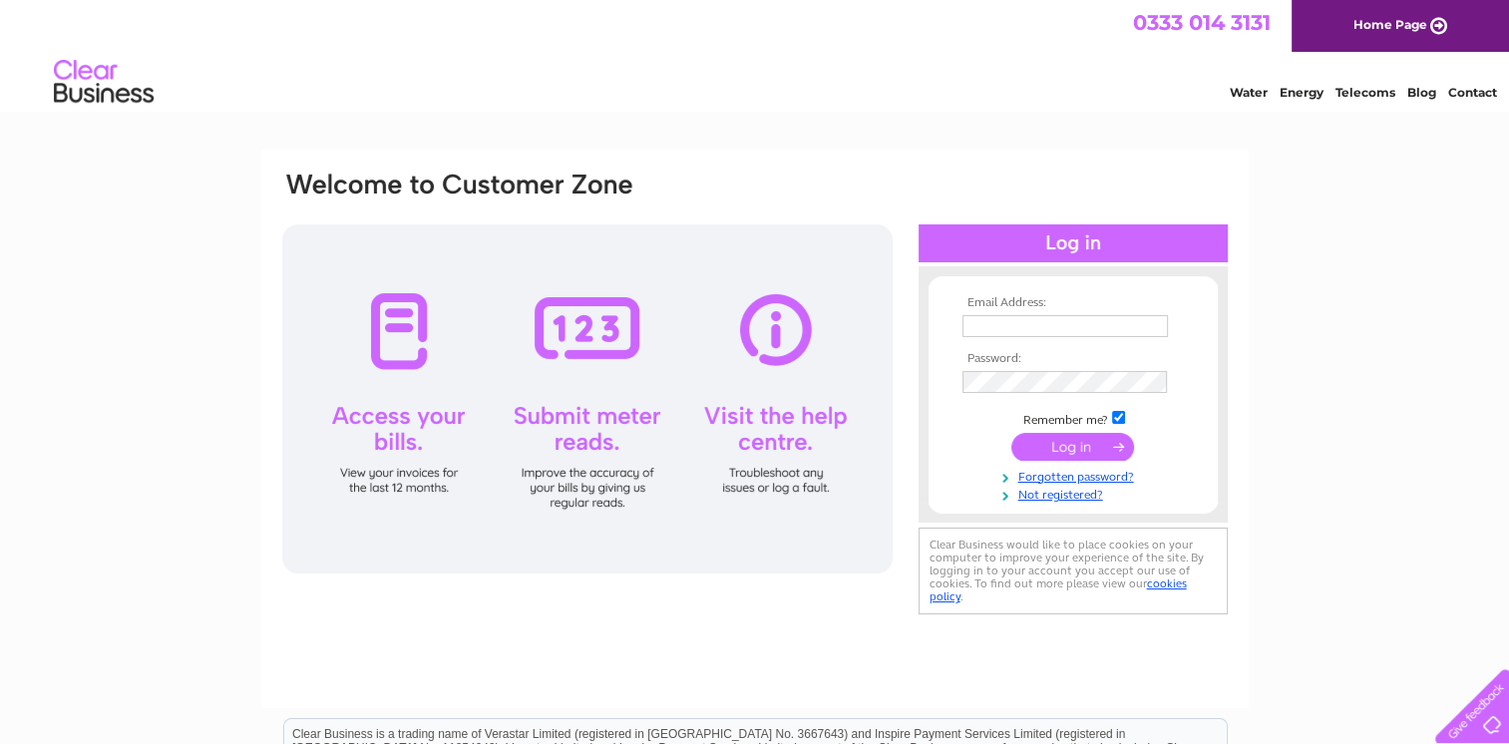
type input "[EMAIL_ADDRESS][DOMAIN_NAME]"
